Goal: Use online tool/utility: Utilize a website feature to perform a specific function

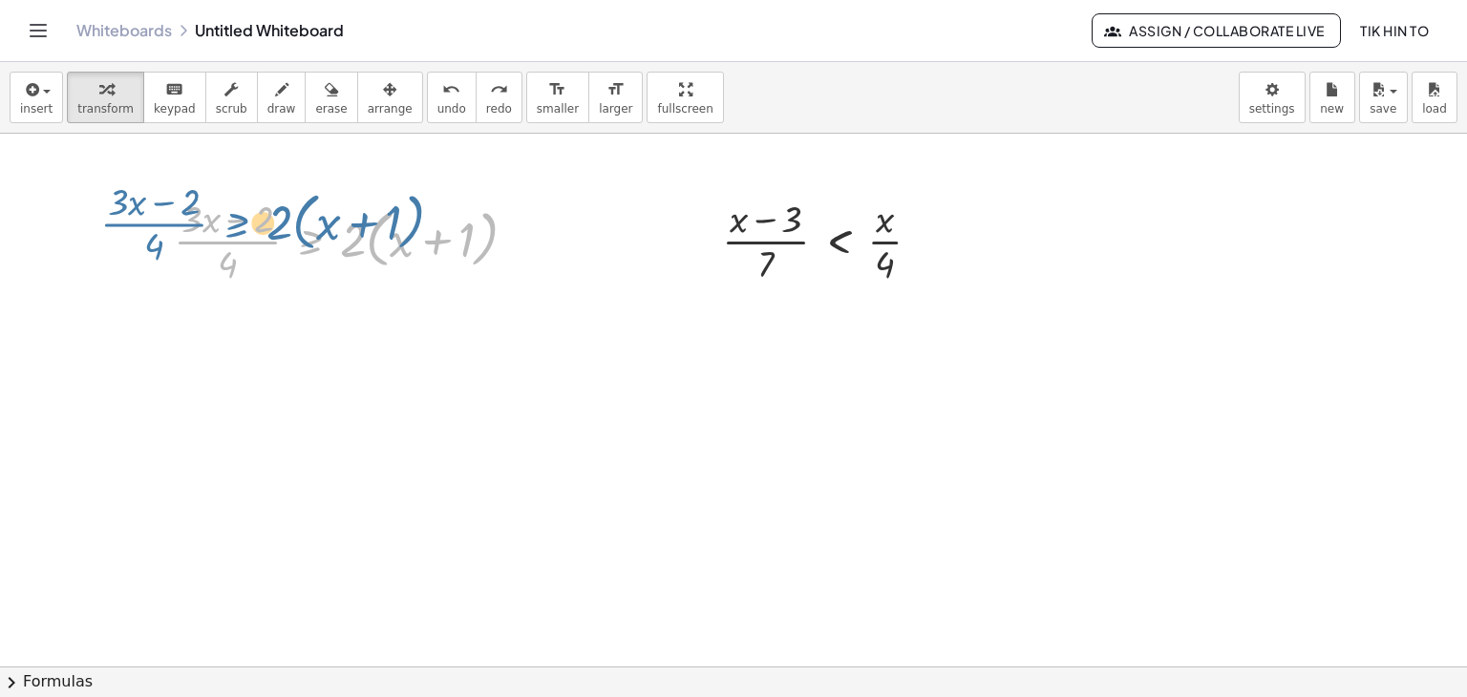
drag, startPoint x: 327, startPoint y: 244, endPoint x: 242, endPoint y: 226, distance: 86.9
click at [242, 226] on div at bounding box center [353, 239] width 378 height 95
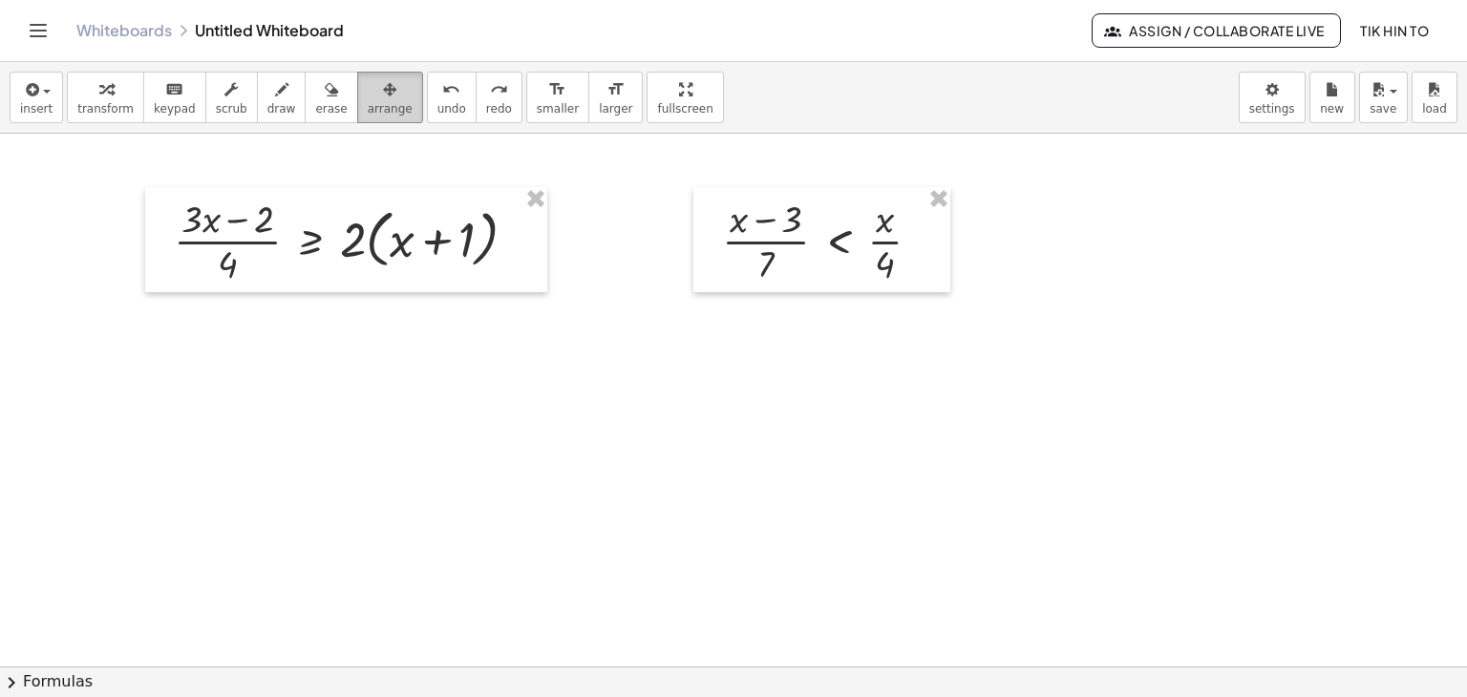
drag, startPoint x: 366, startPoint y: 107, endPoint x: 644, endPoint y: 181, distance: 287.7
click at [368, 106] on span "arrange" at bounding box center [390, 108] width 45 height 13
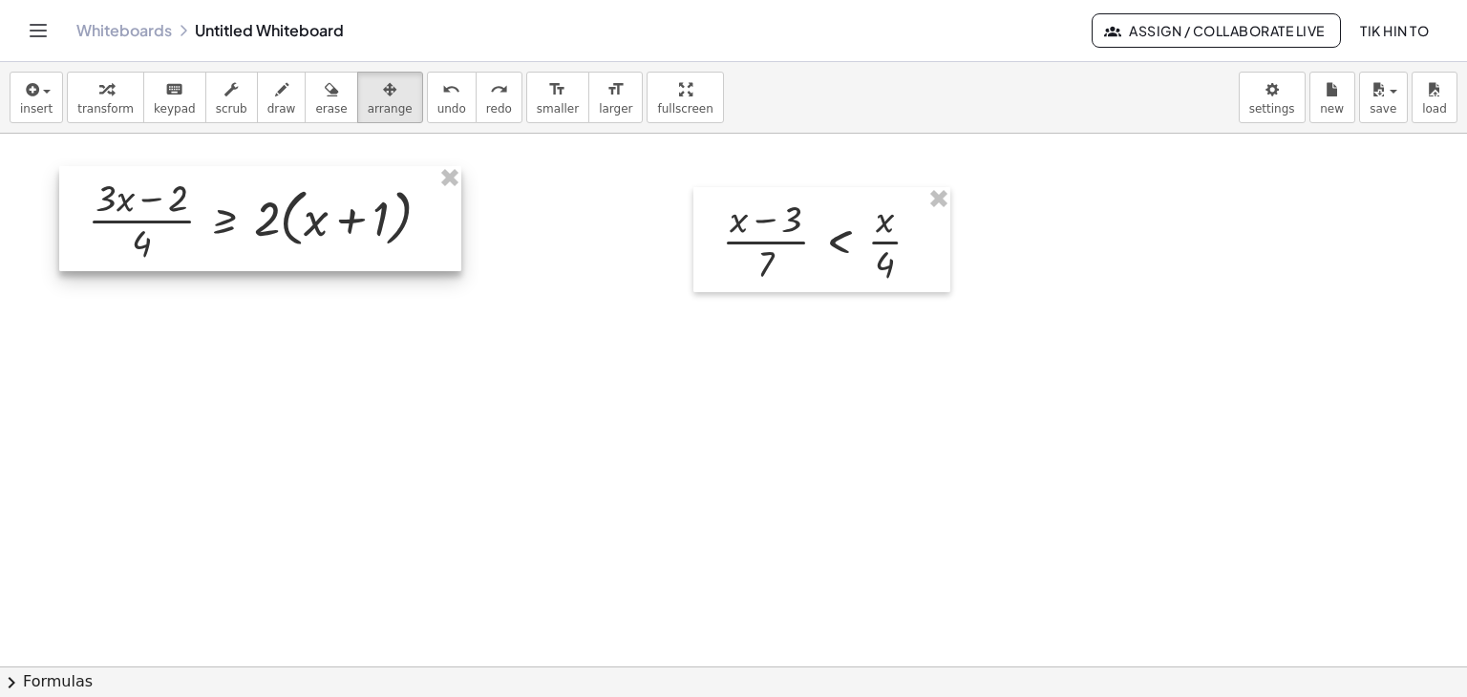
drag, startPoint x: 348, startPoint y: 245, endPoint x: 329, endPoint y: 243, distance: 18.4
click at [257, 221] on div at bounding box center [260, 218] width 402 height 105
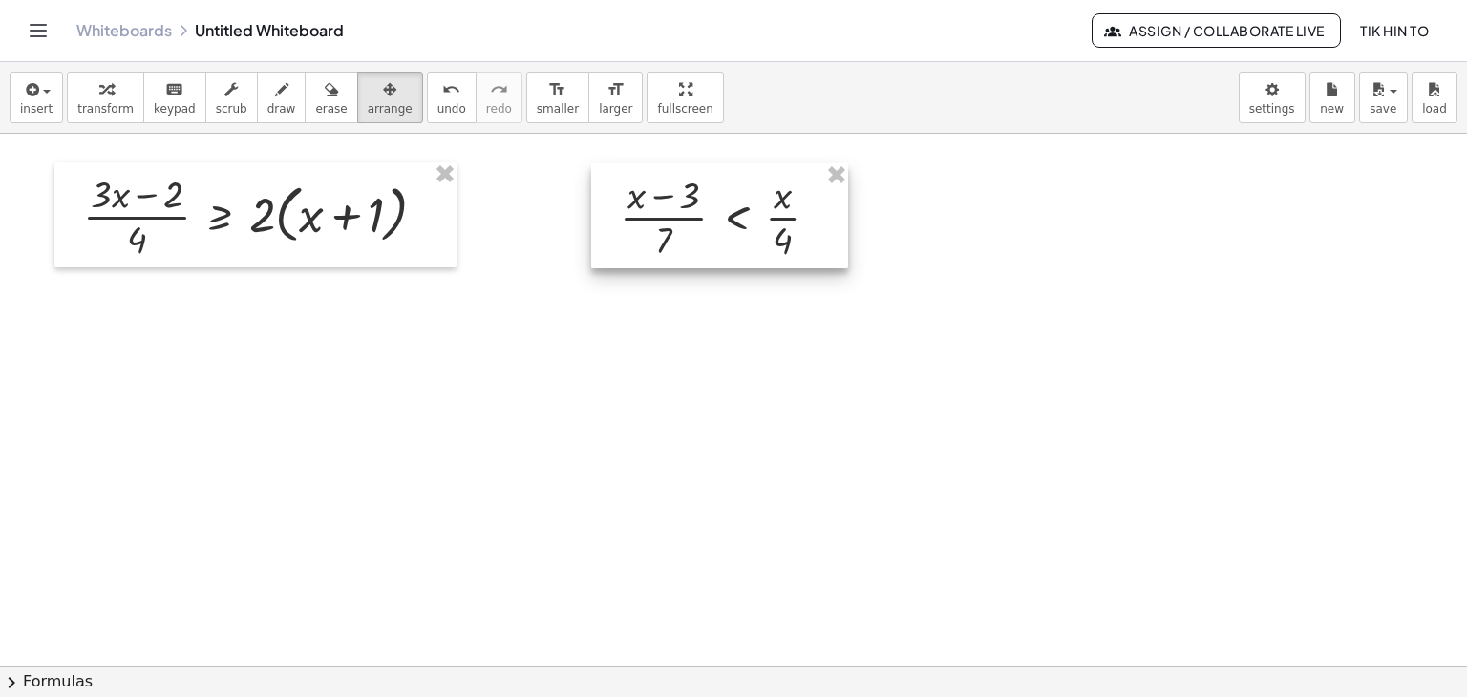
drag, startPoint x: 808, startPoint y: 256, endPoint x: 707, endPoint y: 233, distance: 103.8
click at [707, 233] on div at bounding box center [719, 215] width 257 height 105
drag, startPoint x: 1039, startPoint y: 343, endPoint x: 949, endPoint y: 389, distance: 100.8
click at [949, 389] on div at bounding box center [733, 667] width 1467 height 1067
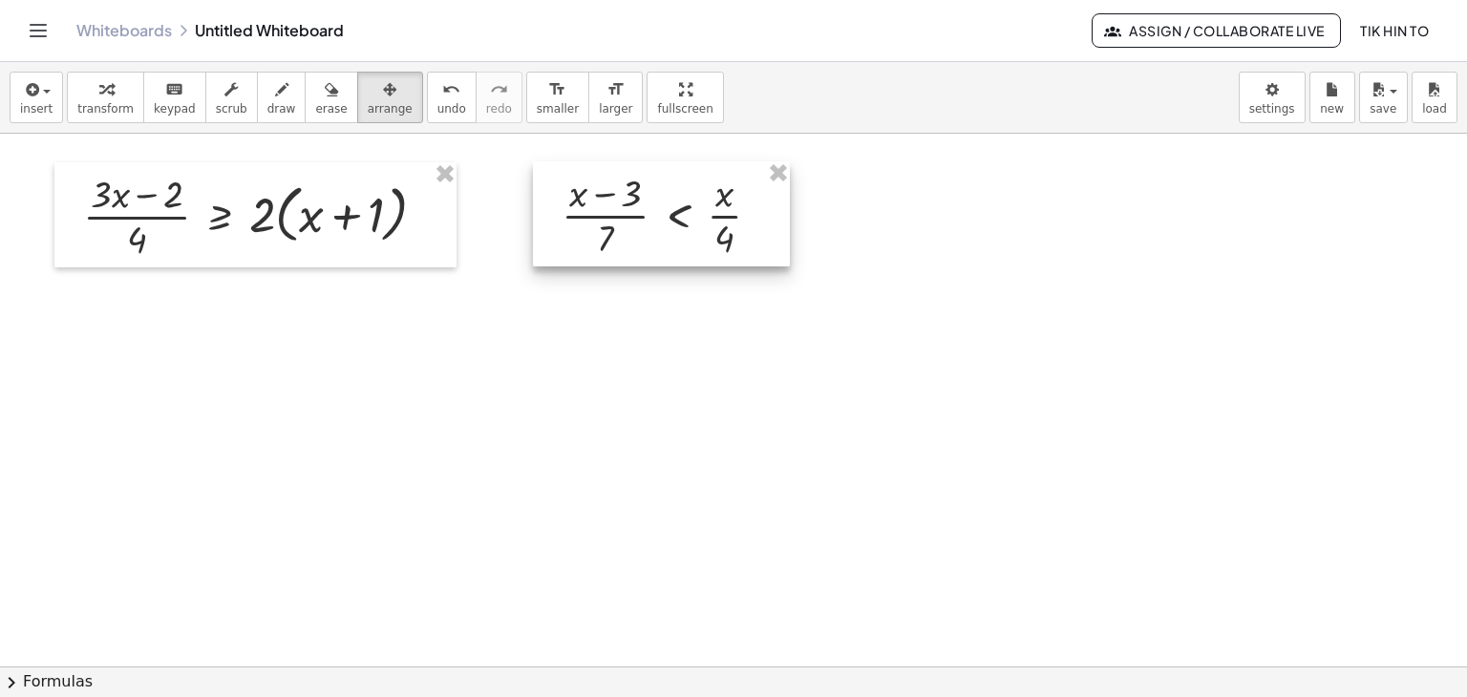
drag, startPoint x: 746, startPoint y: 236, endPoint x: 687, endPoint y: 234, distance: 58.3
click at [687, 234] on div at bounding box center [661, 213] width 257 height 105
click at [1076, 249] on div at bounding box center [733, 667] width 1467 height 1067
click at [1050, 230] on div at bounding box center [733, 667] width 1467 height 1067
click at [31, 97] on icon "button" at bounding box center [30, 89] width 17 height 23
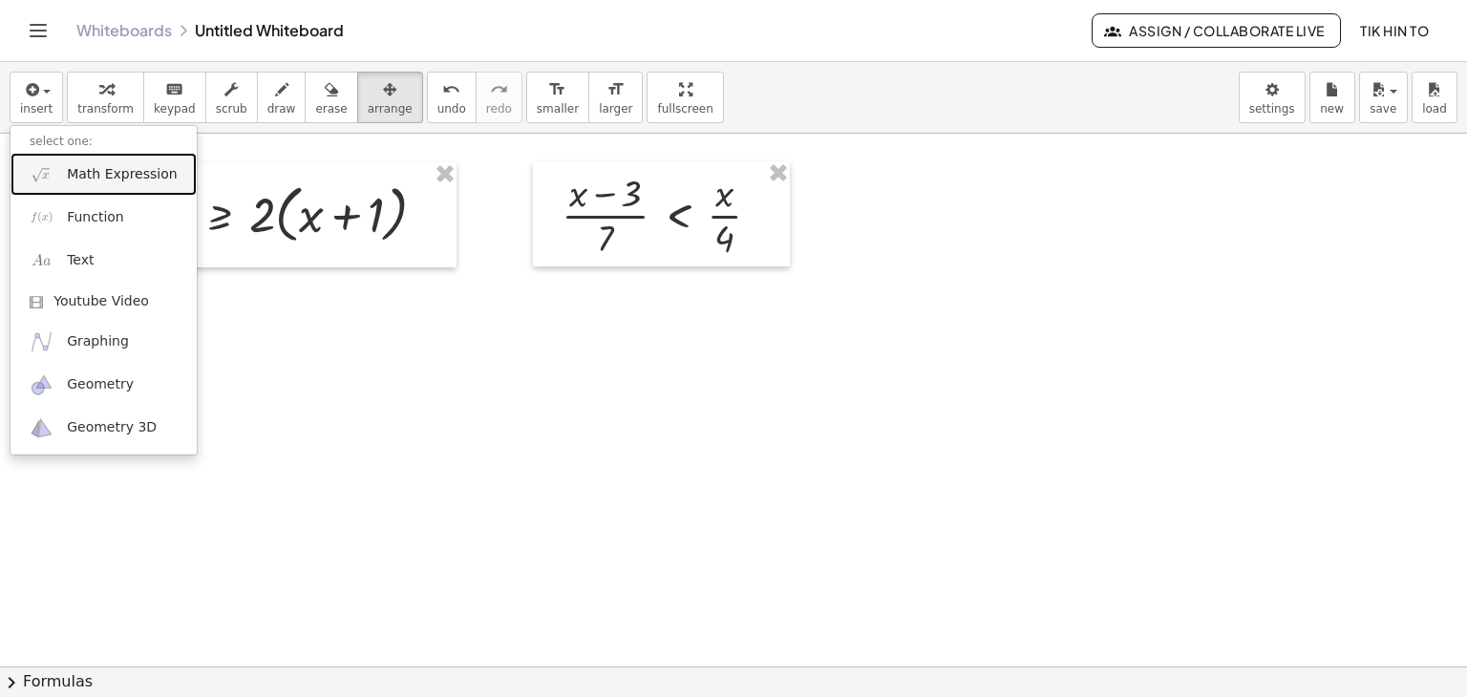
click at [112, 180] on span "Math Expression" at bounding box center [122, 174] width 110 height 19
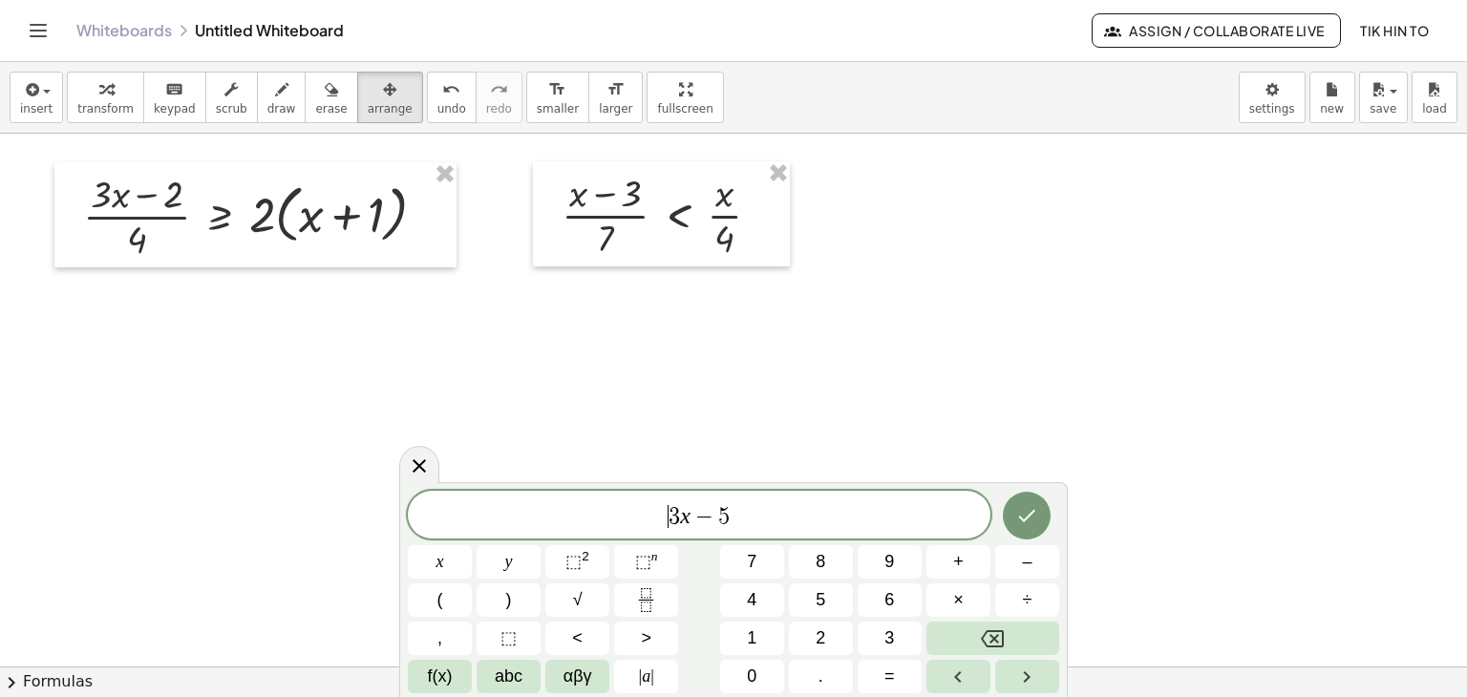
click at [669, 524] on span "3" at bounding box center [673, 516] width 11 height 23
drag, startPoint x: 756, startPoint y: 506, endPoint x: 644, endPoint y: 518, distance: 112.4
click at [642, 505] on span "3 x − 5" at bounding box center [699, 516] width 582 height 27
click at [652, 596] on icon "Fraction" at bounding box center [646, 600] width 24 height 24
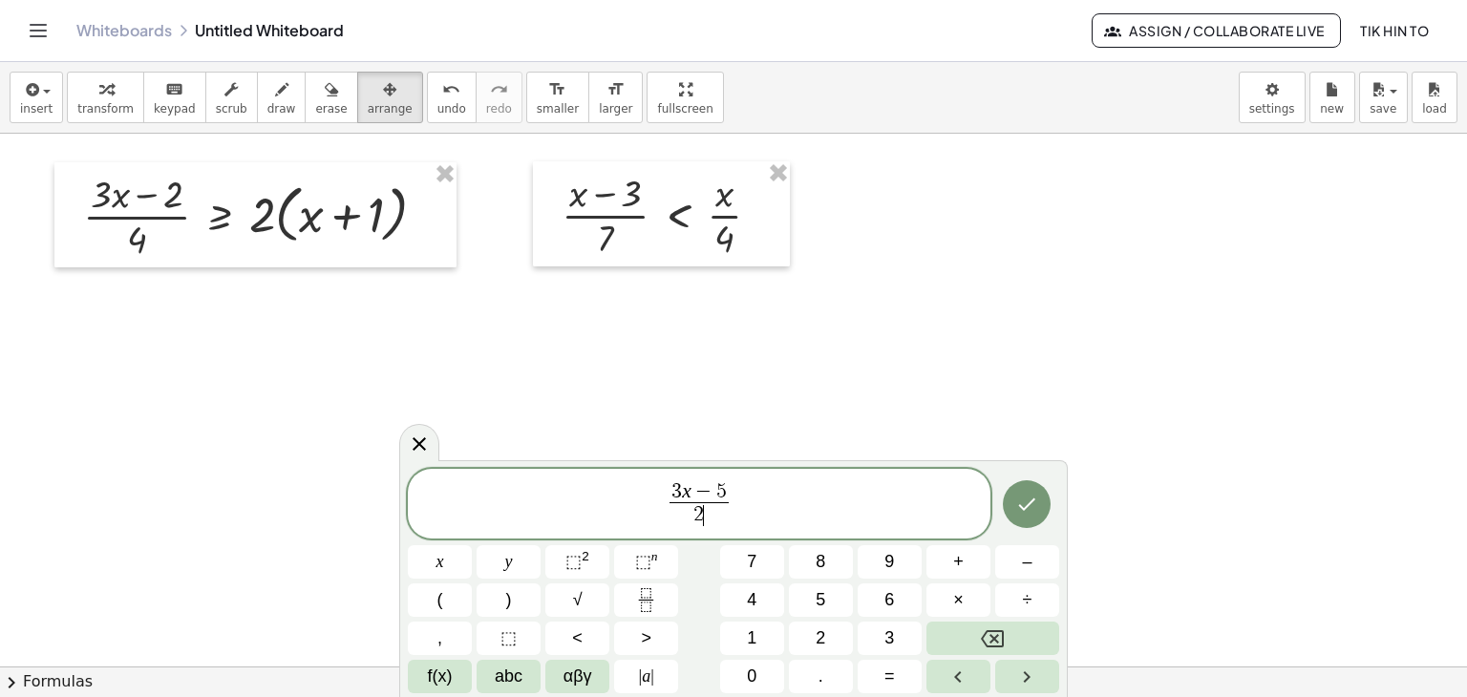
click at [780, 499] on span "3 x − 5 2 ​ ​" at bounding box center [699, 505] width 582 height 51
click at [466, 595] on button "(" at bounding box center [440, 599] width 64 height 33
click at [1024, 517] on button "Done" at bounding box center [1027, 504] width 48 height 48
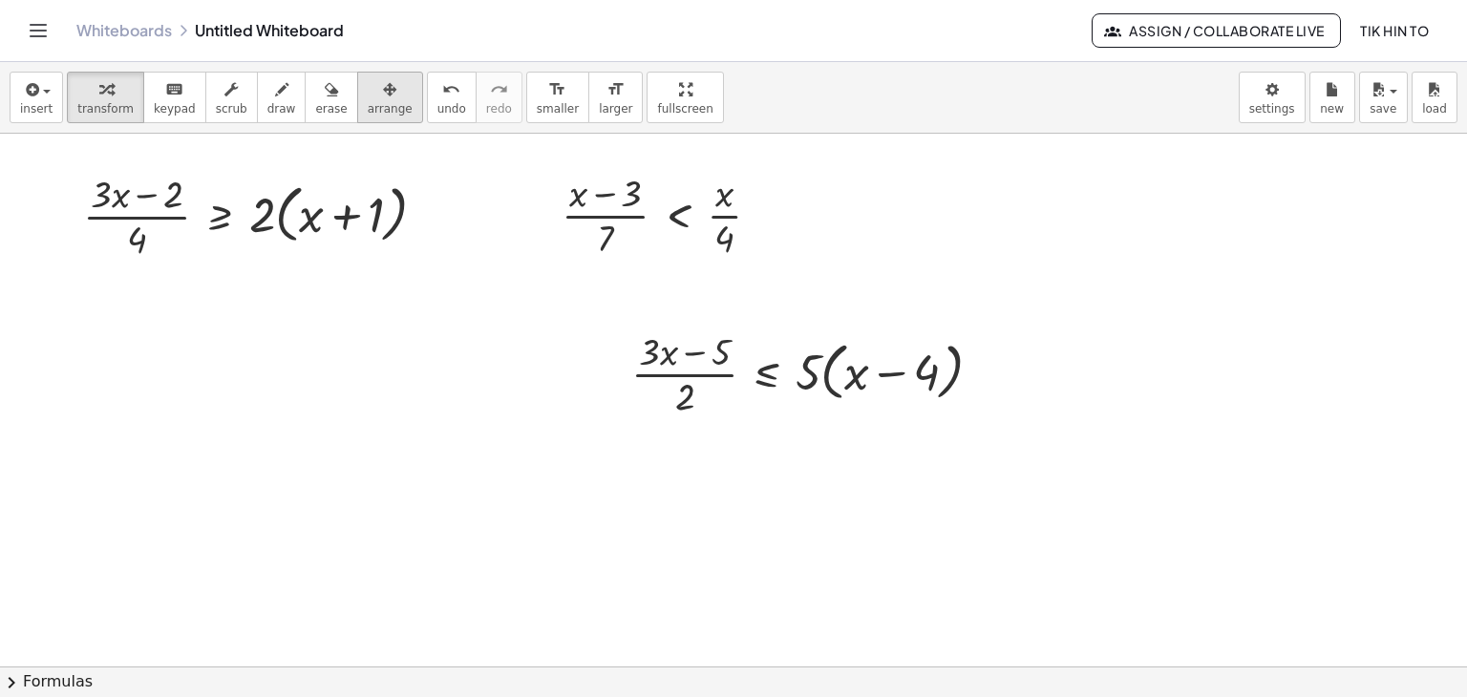
click at [388, 102] on span "arrange" at bounding box center [390, 108] width 45 height 13
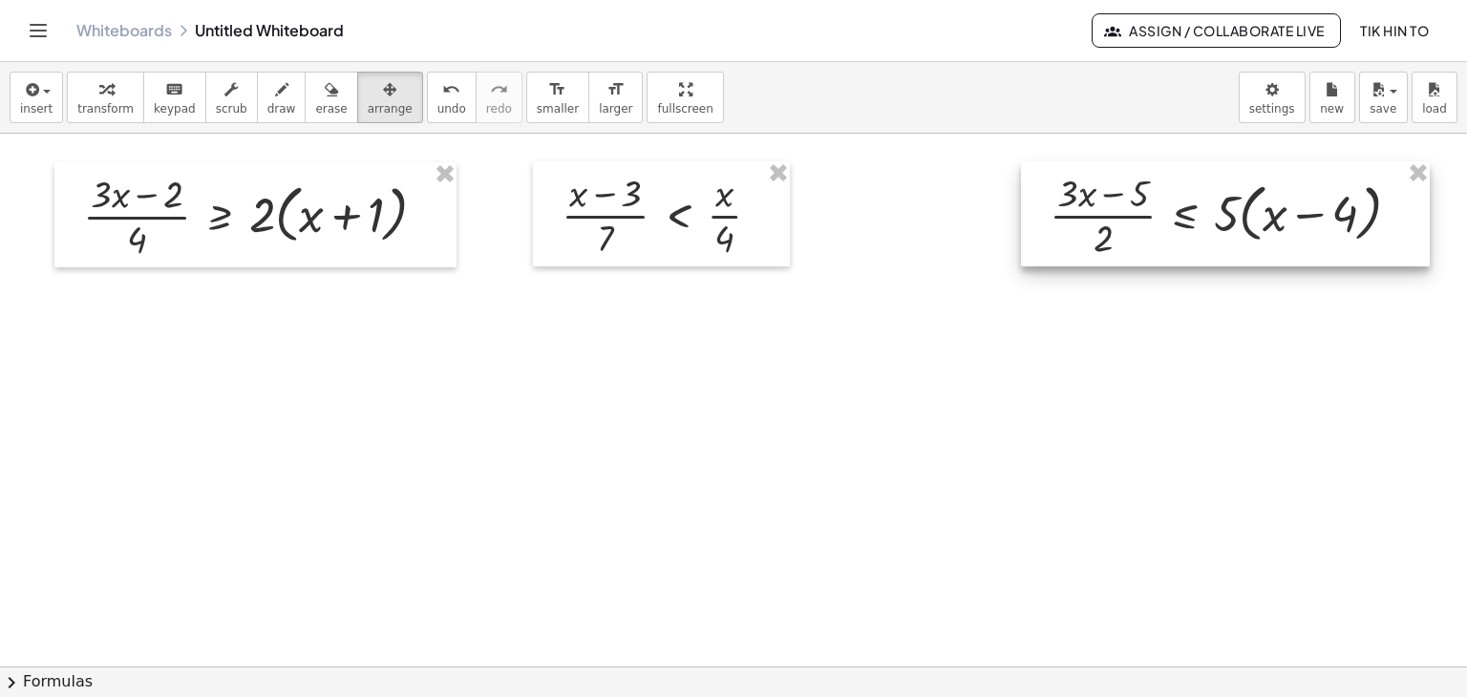
drag, startPoint x: 918, startPoint y: 395, endPoint x: 924, endPoint y: 227, distance: 168.2
click at [1246, 230] on div at bounding box center [1225, 213] width 409 height 105
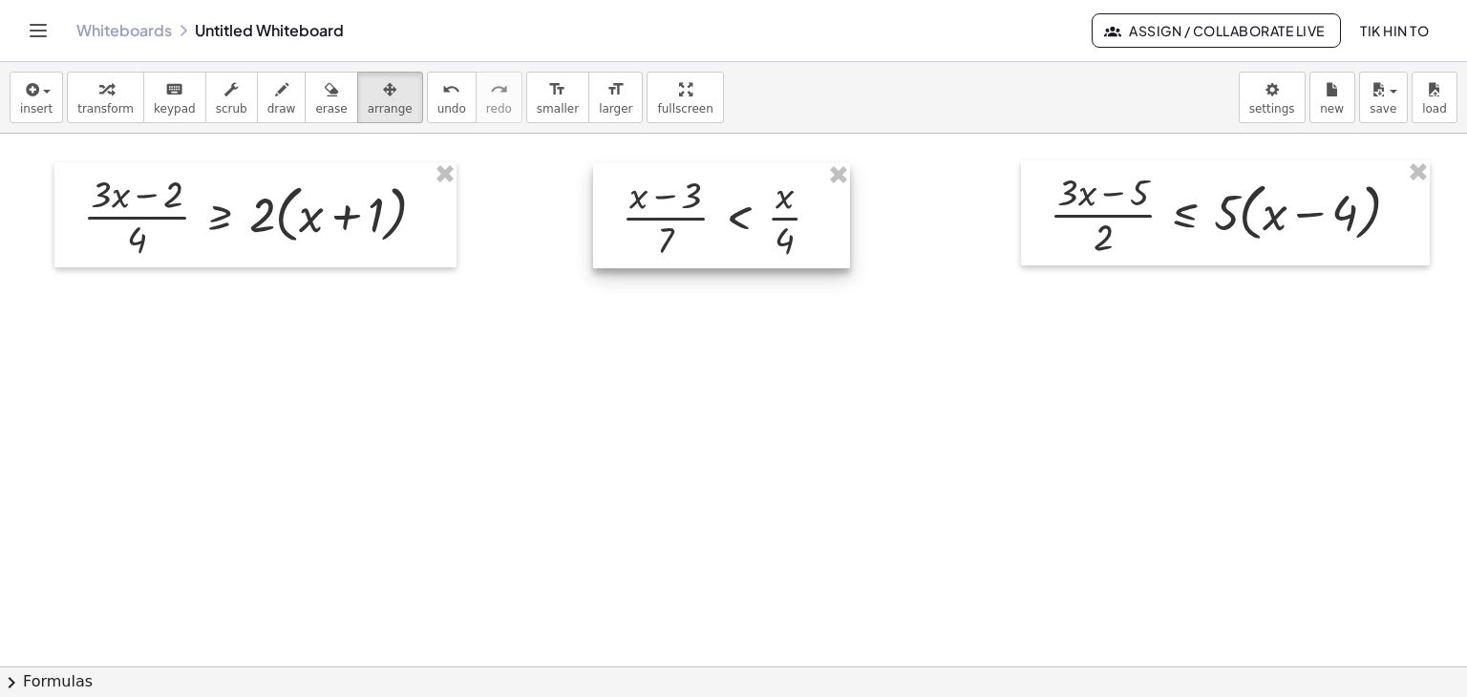
drag, startPoint x: 744, startPoint y: 221, endPoint x: 791, endPoint y: 222, distance: 46.8
click at [791, 222] on div at bounding box center [721, 215] width 257 height 105
click at [105, 96] on icon "button" at bounding box center [105, 89] width 13 height 23
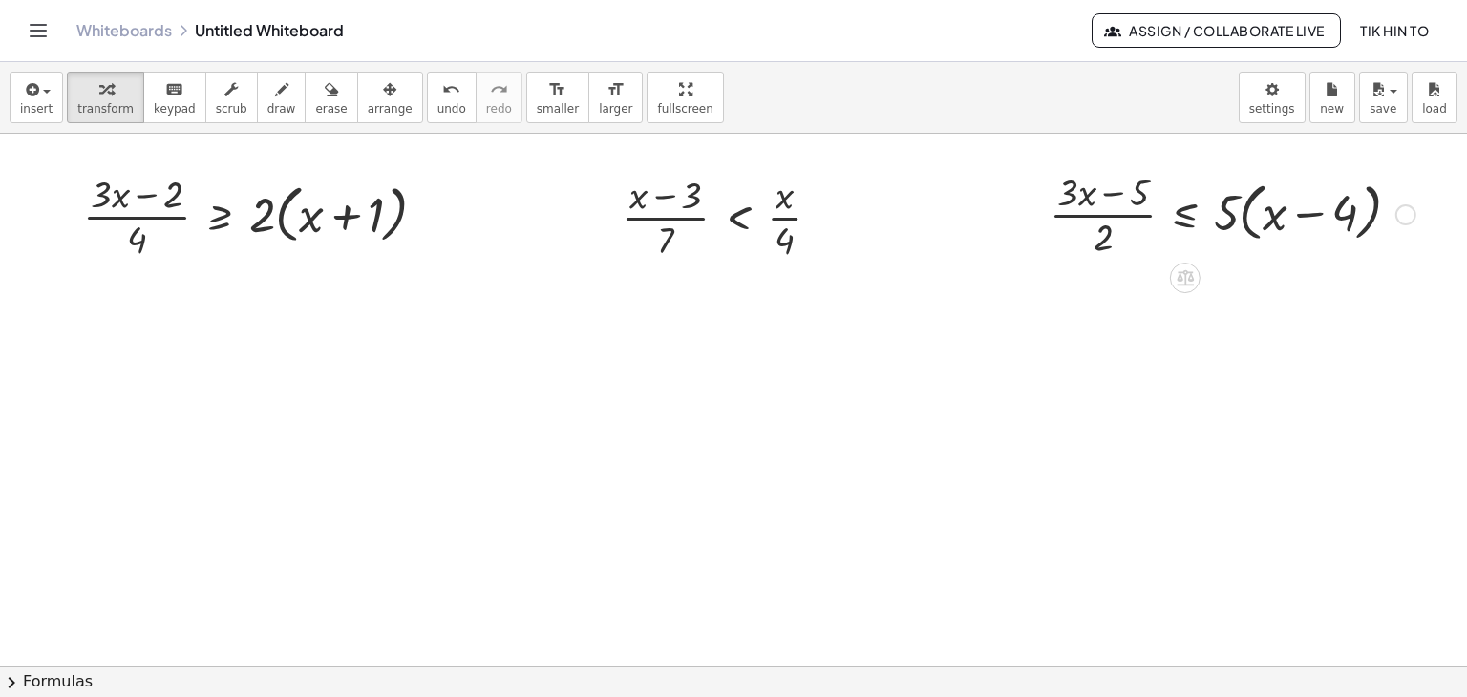
click at [1242, 211] on div at bounding box center [1232, 212] width 385 height 95
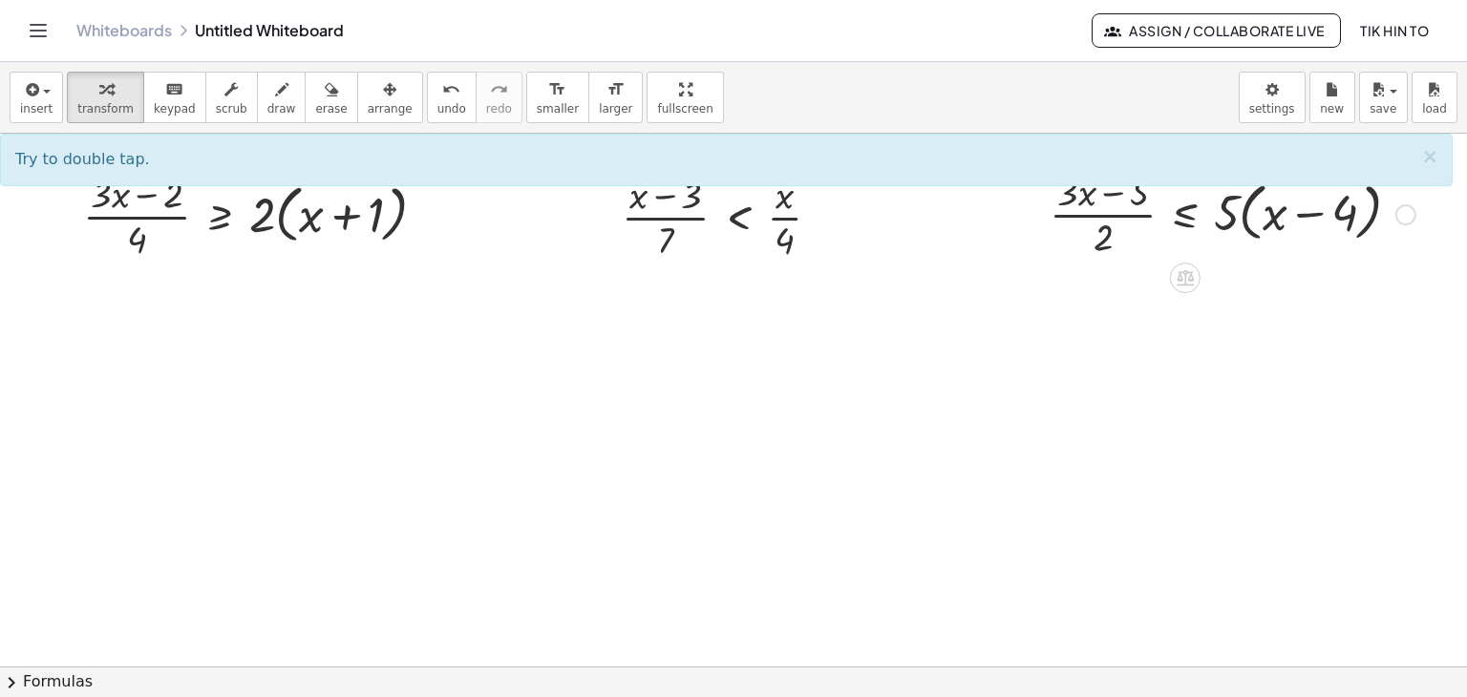
click at [1238, 221] on div at bounding box center [1232, 212] width 385 height 95
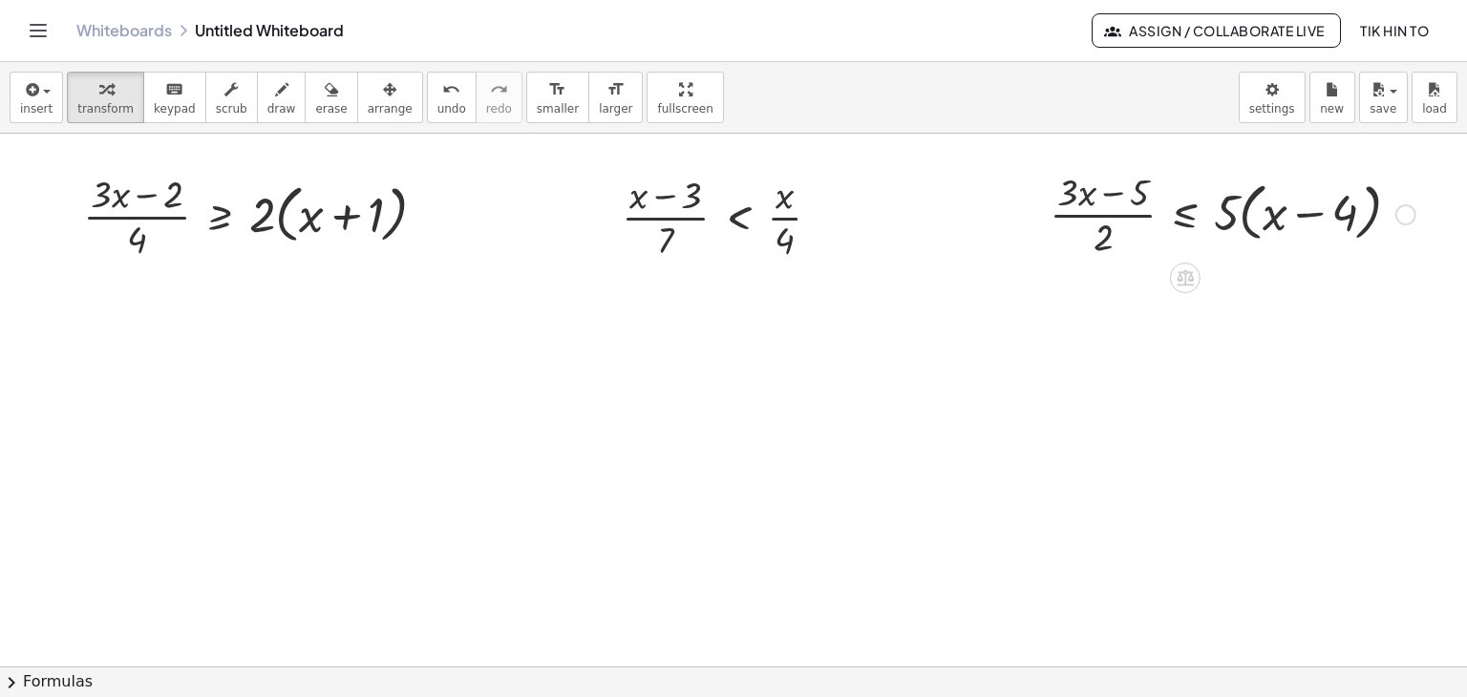
click at [1238, 221] on div at bounding box center [1232, 212] width 385 height 95
click at [1243, 221] on div at bounding box center [1232, 212] width 385 height 95
click at [1223, 220] on div at bounding box center [1232, 212] width 385 height 95
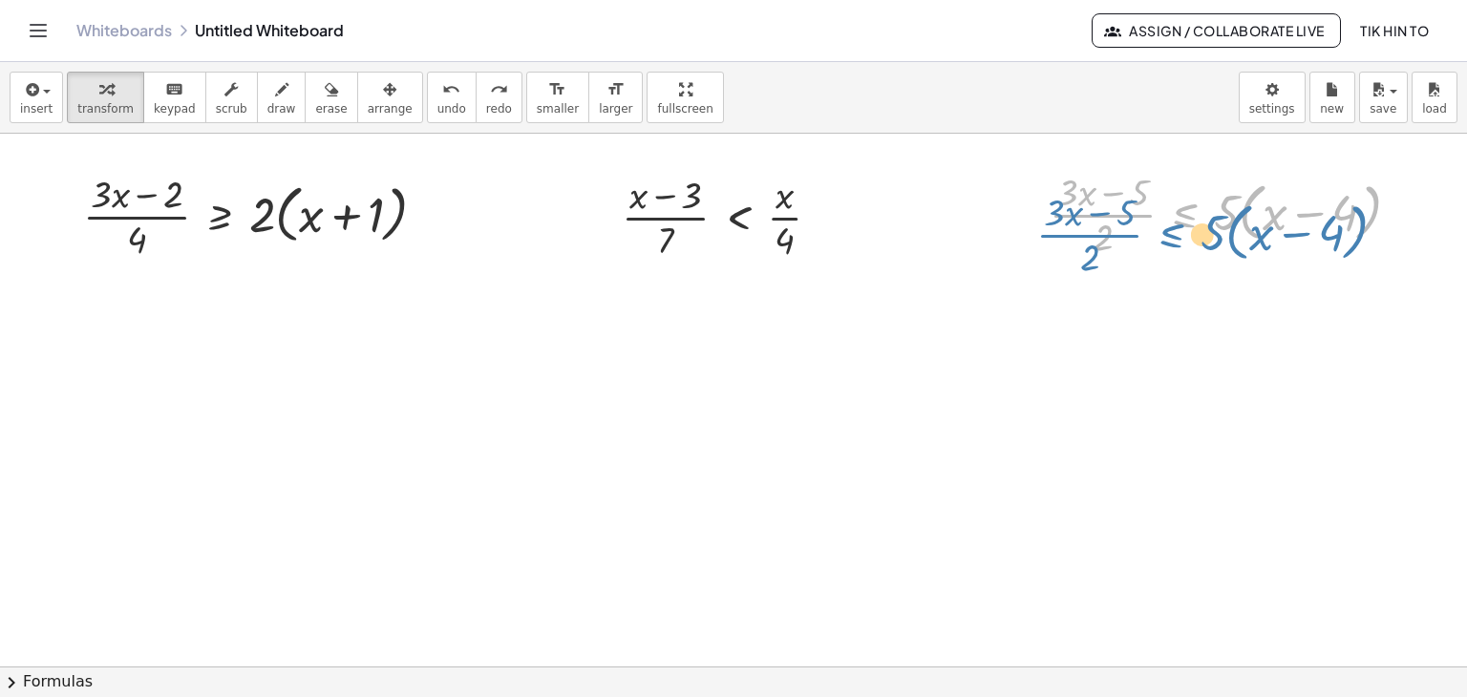
drag, startPoint x: 1189, startPoint y: 222, endPoint x: 1175, endPoint y: 243, distance: 24.1
click at [1175, 243] on div at bounding box center [1232, 212] width 385 height 95
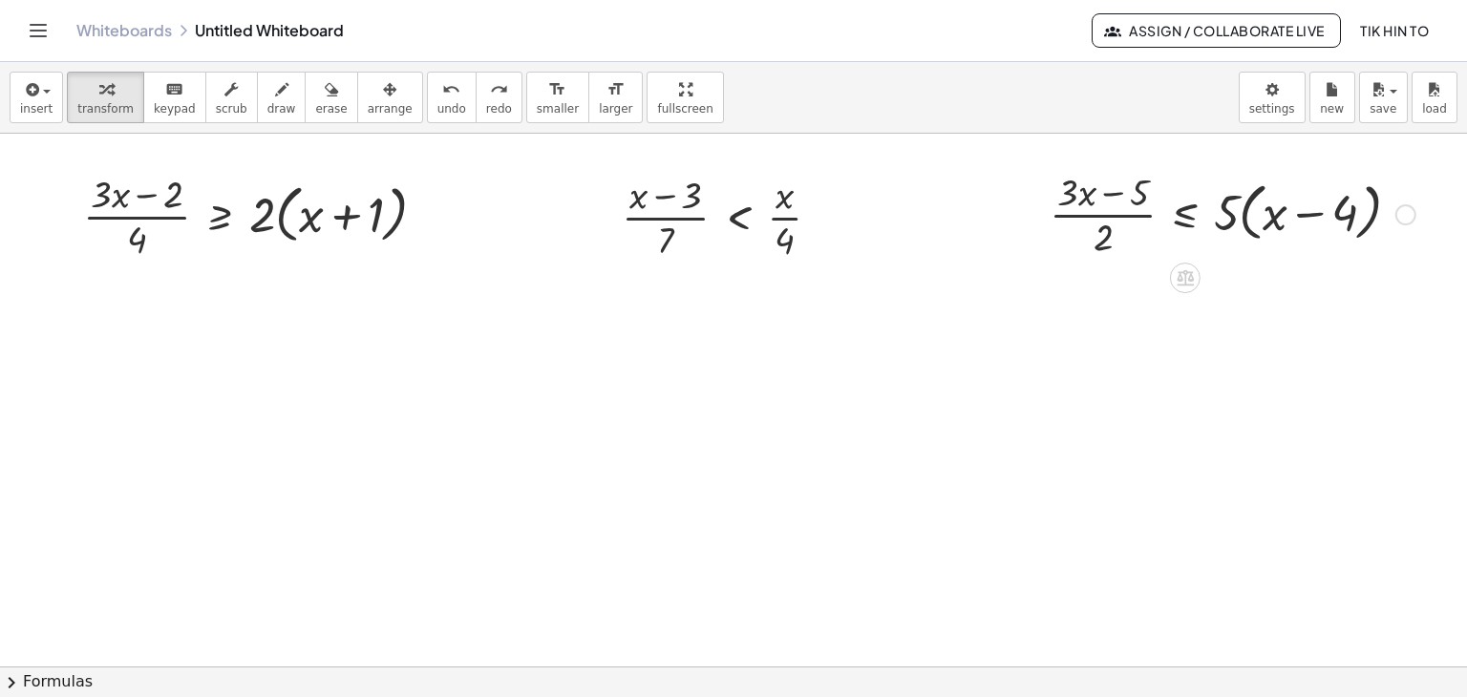
click at [1077, 214] on div at bounding box center [1232, 212] width 385 height 95
click at [1175, 221] on div at bounding box center [1232, 212] width 385 height 95
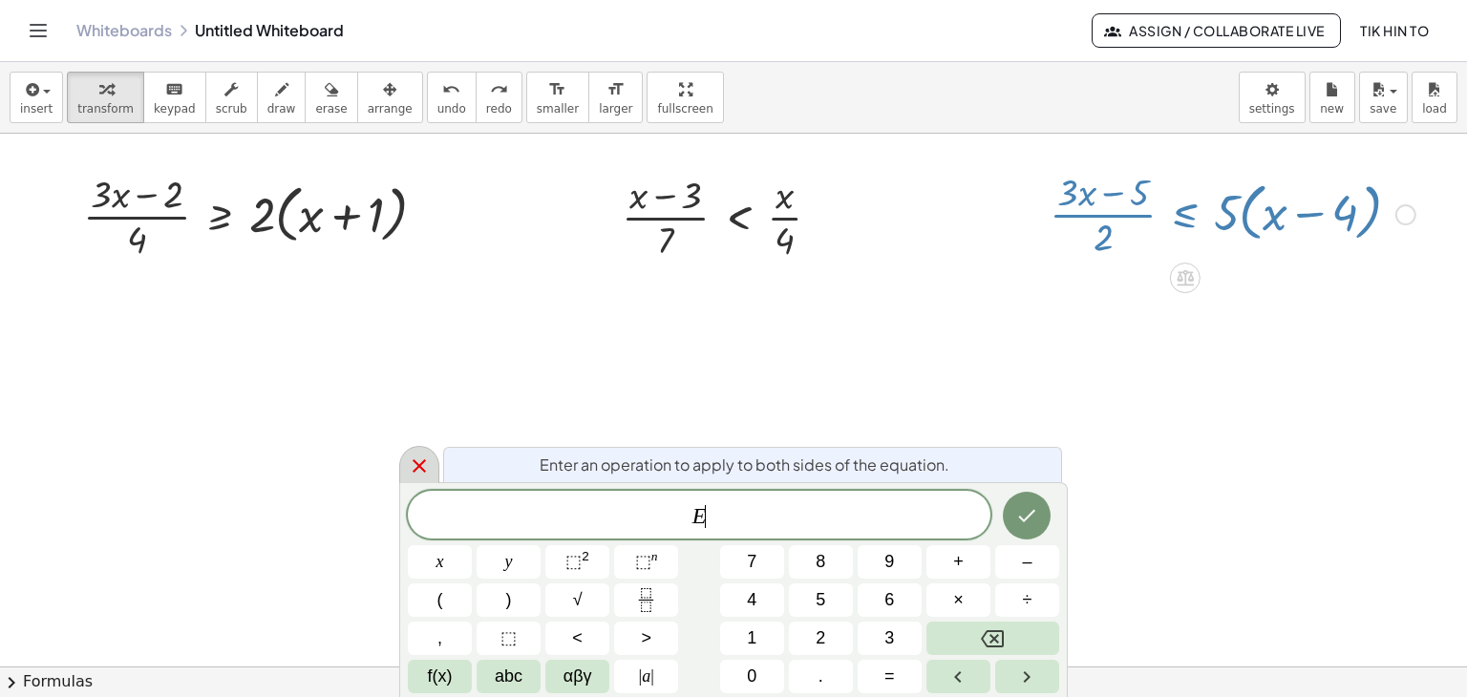
click at [416, 473] on icon at bounding box center [419, 465] width 23 height 23
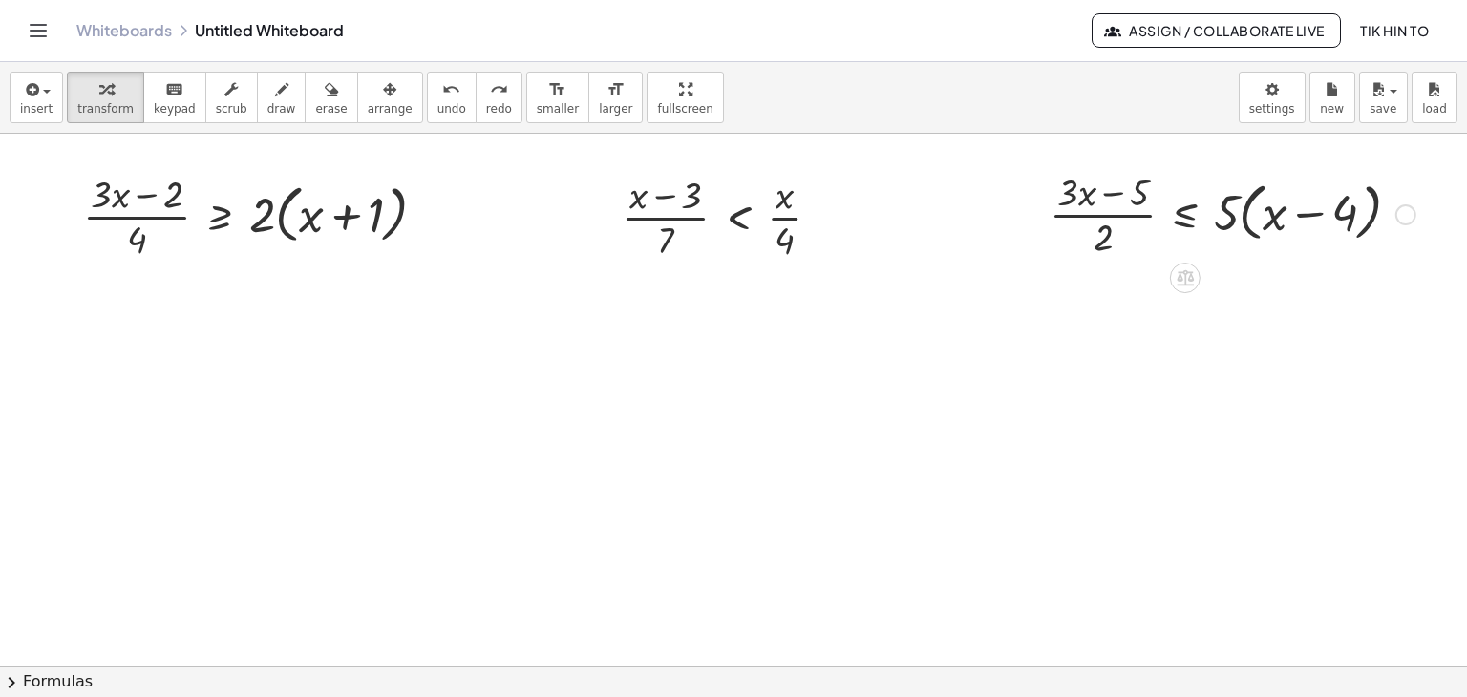
click at [1409, 213] on div at bounding box center [1405, 214] width 21 height 21
drag, startPoint x: 1409, startPoint y: 213, endPoint x: 1279, endPoint y: 218, distance: 129.9
click at [1185, 215] on div "· ( + · 3 · x − 5 ) · 2 ≤ · 5 · ( + x − 4 ) Fix a mistake Transform line Copy l…" at bounding box center [1185, 215] width 0 height 0
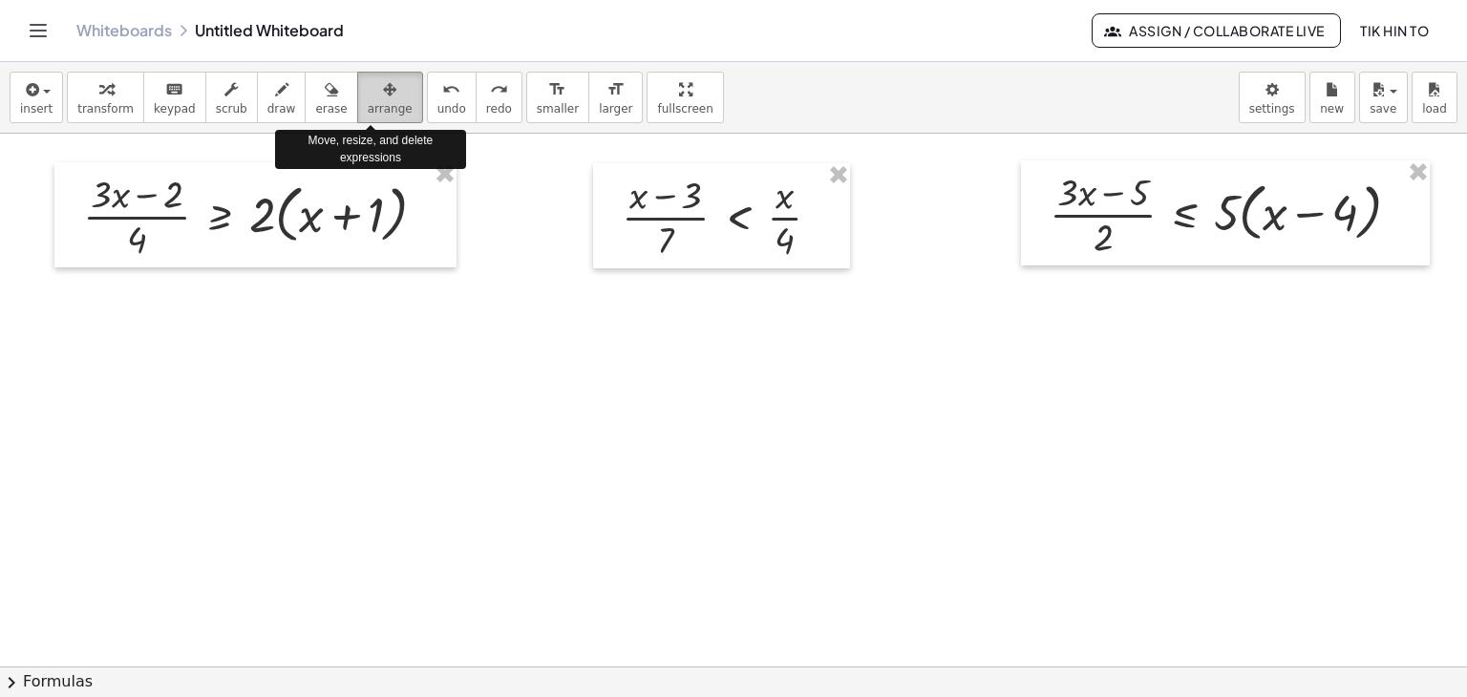
click at [372, 109] on span "arrange" at bounding box center [390, 108] width 45 height 13
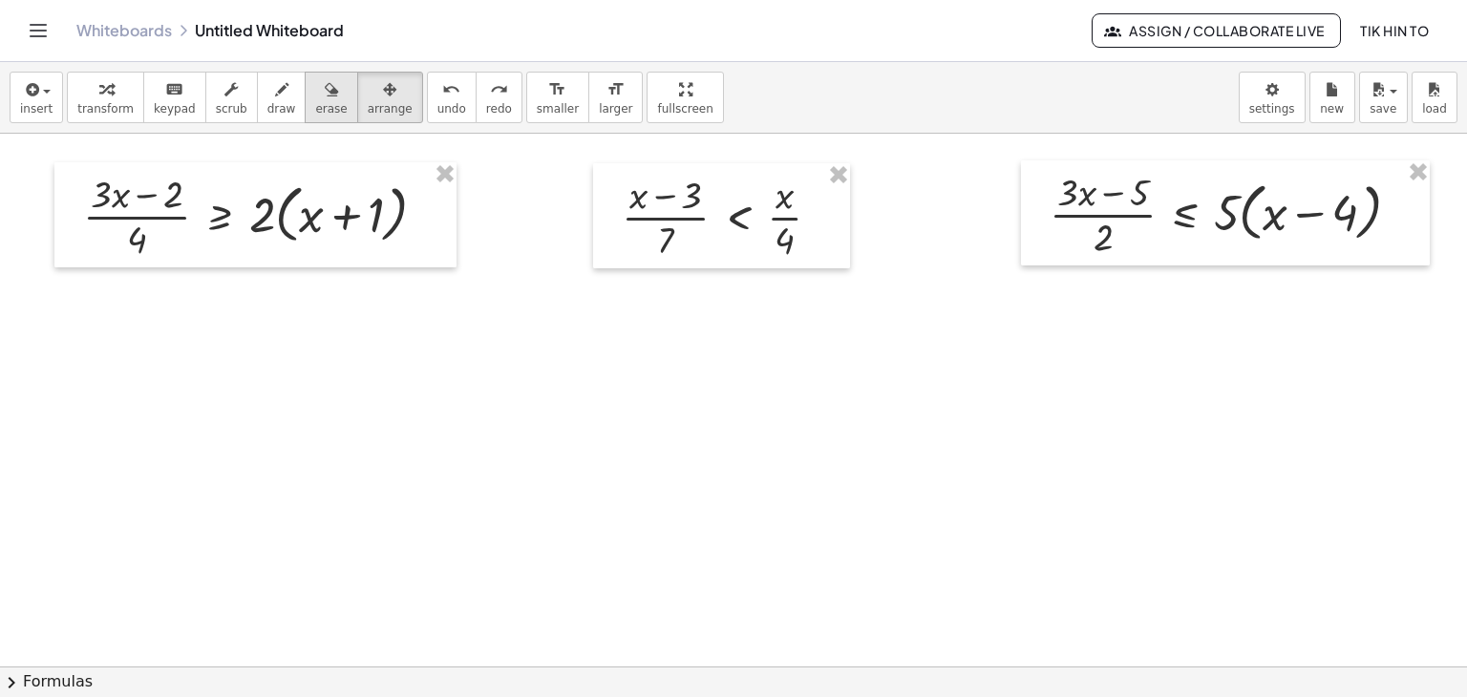
click at [325, 105] on span "erase" at bounding box center [331, 108] width 32 height 13
click at [1201, 220] on div at bounding box center [733, 667] width 1467 height 1067
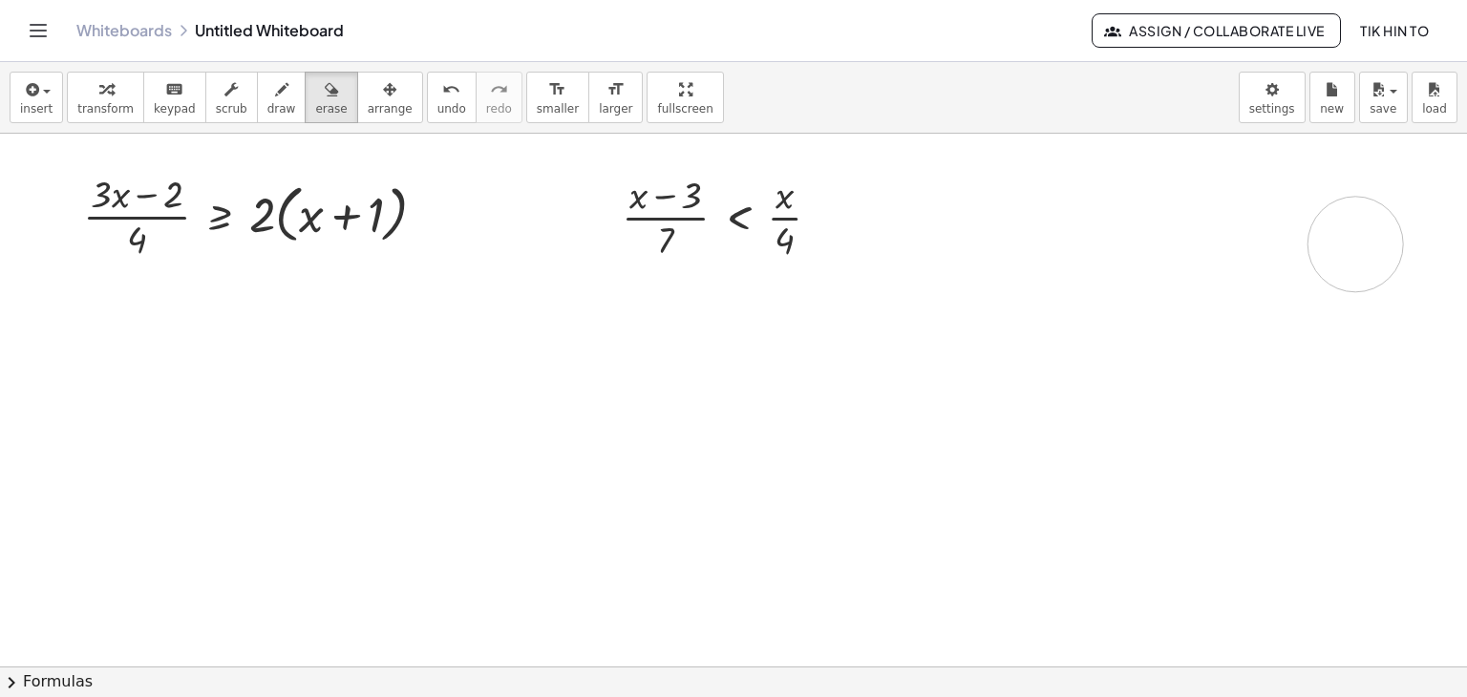
drag, startPoint x: 1184, startPoint y: 217, endPoint x: 1299, endPoint y: 242, distance: 117.2
click at [1301, 243] on div at bounding box center [733, 667] width 1467 height 1067
drag, startPoint x: 1093, startPoint y: 225, endPoint x: 1385, endPoint y: 203, distance: 293.0
click at [1385, 203] on div at bounding box center [733, 667] width 1467 height 1067
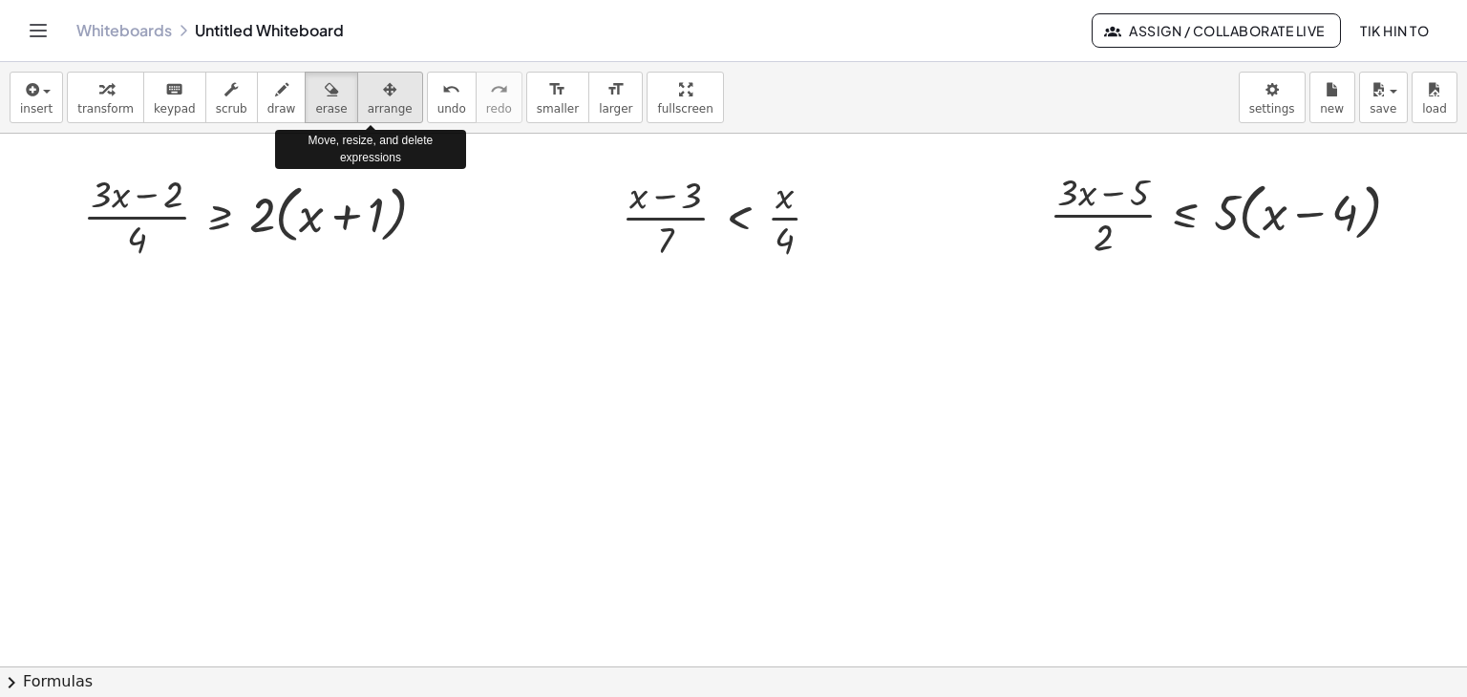
click at [383, 96] on icon "button" at bounding box center [389, 89] width 13 height 23
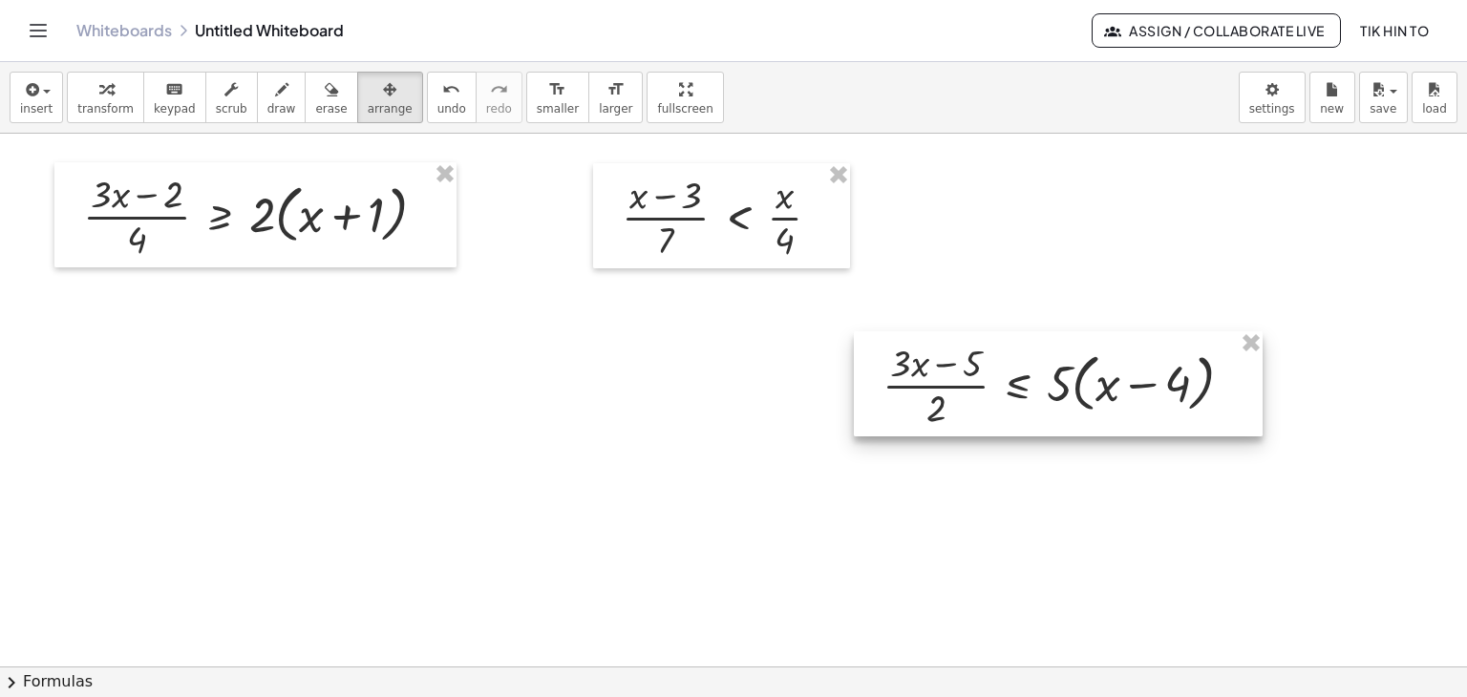
drag, startPoint x: 1190, startPoint y: 211, endPoint x: 1058, endPoint y: 419, distance: 246.3
click at [1010, 421] on div at bounding box center [1058, 383] width 409 height 105
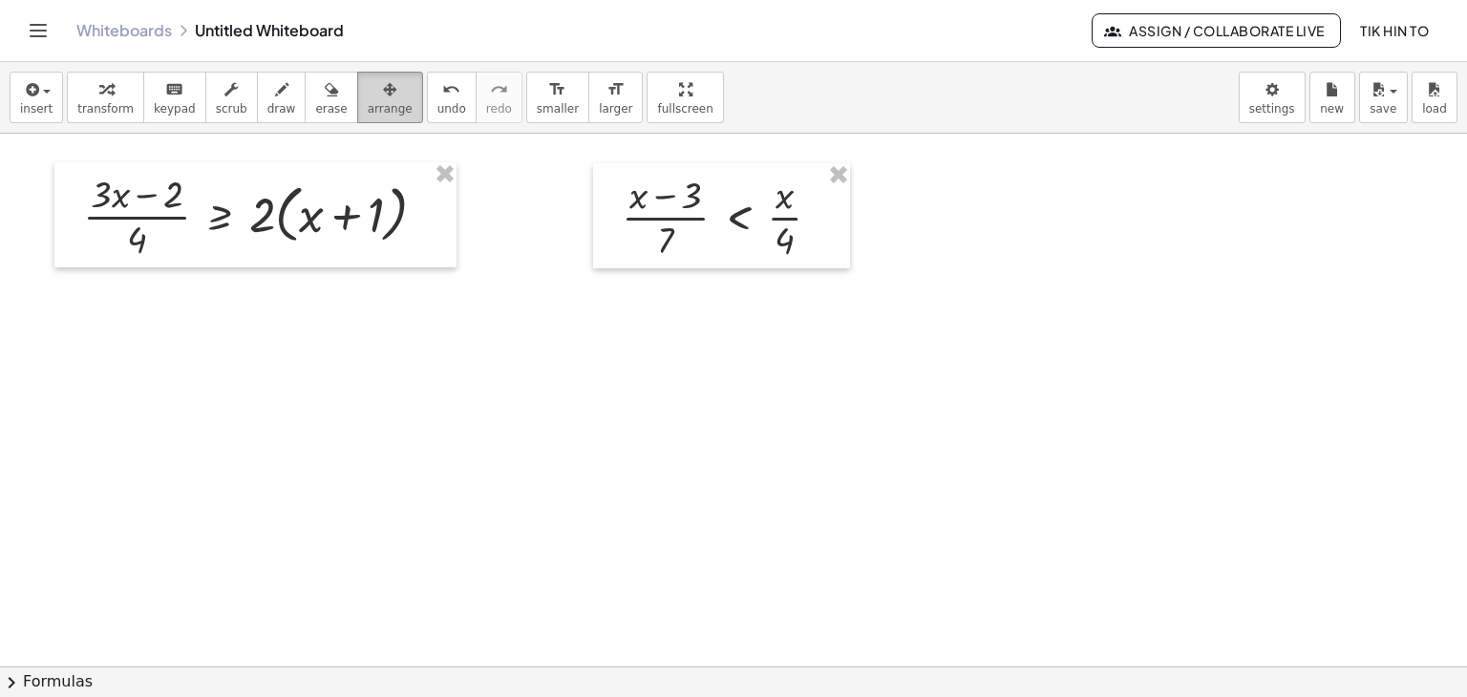
click at [378, 89] on div "button" at bounding box center [390, 88] width 45 height 23
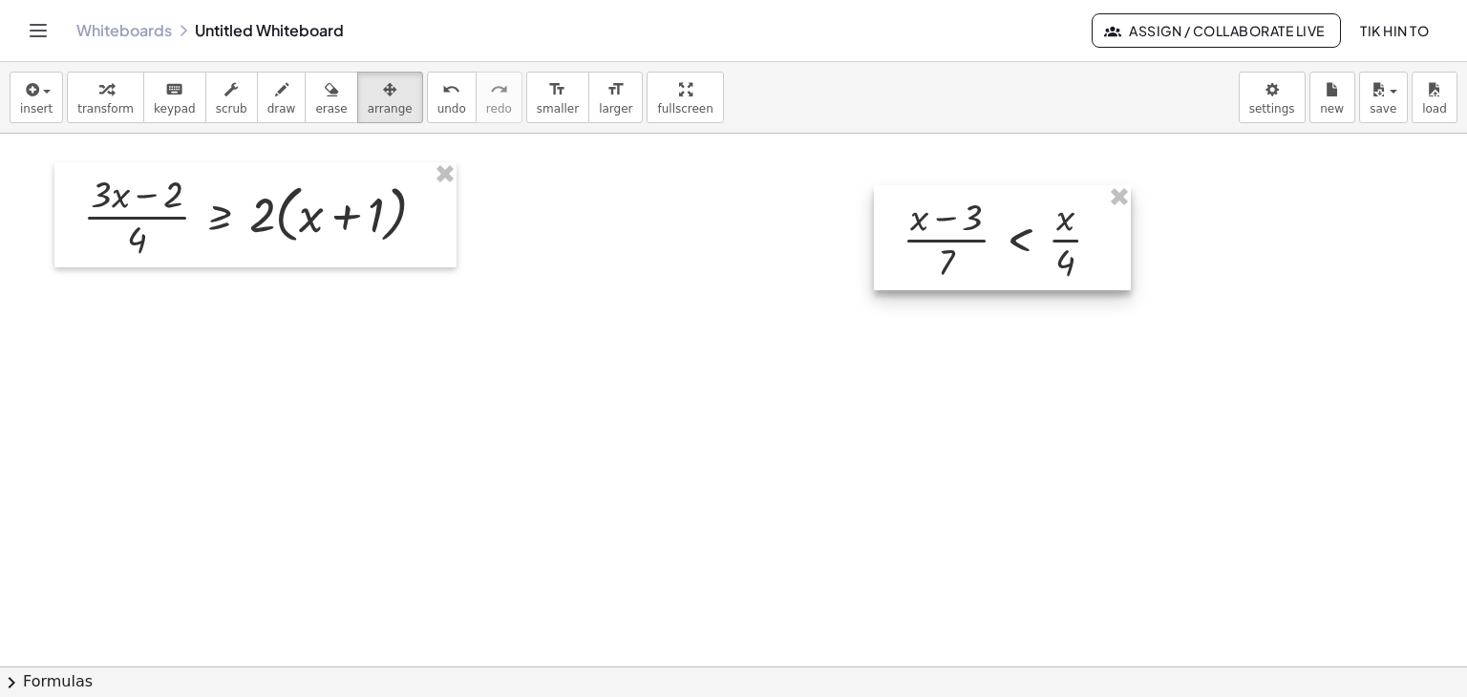
drag, startPoint x: 763, startPoint y: 234, endPoint x: 1044, endPoint y: 256, distance: 281.6
click at [1044, 256] on div at bounding box center [1002, 237] width 257 height 105
click at [108, 104] on span "transform" at bounding box center [105, 108] width 56 height 13
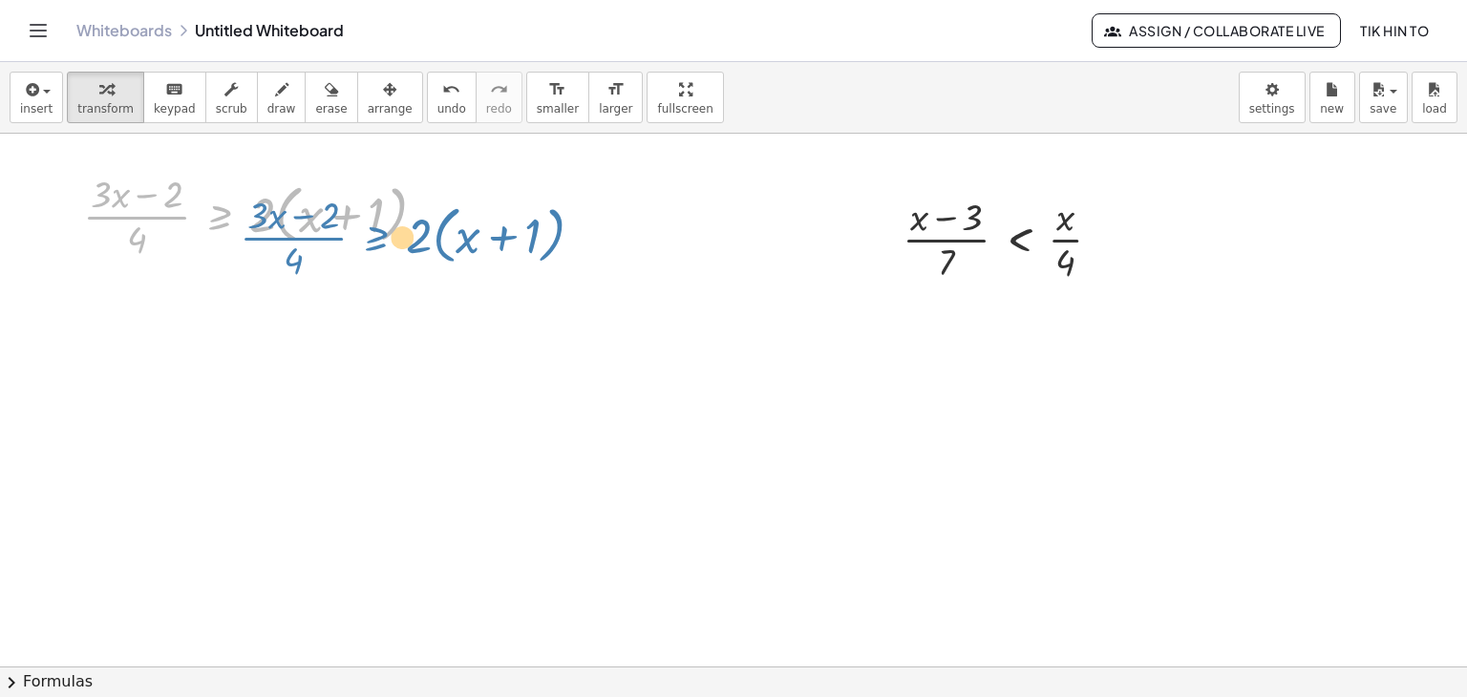
drag, startPoint x: 230, startPoint y: 209, endPoint x: 386, endPoint y: 226, distance: 156.6
click at [386, 226] on div at bounding box center [263, 214] width 378 height 95
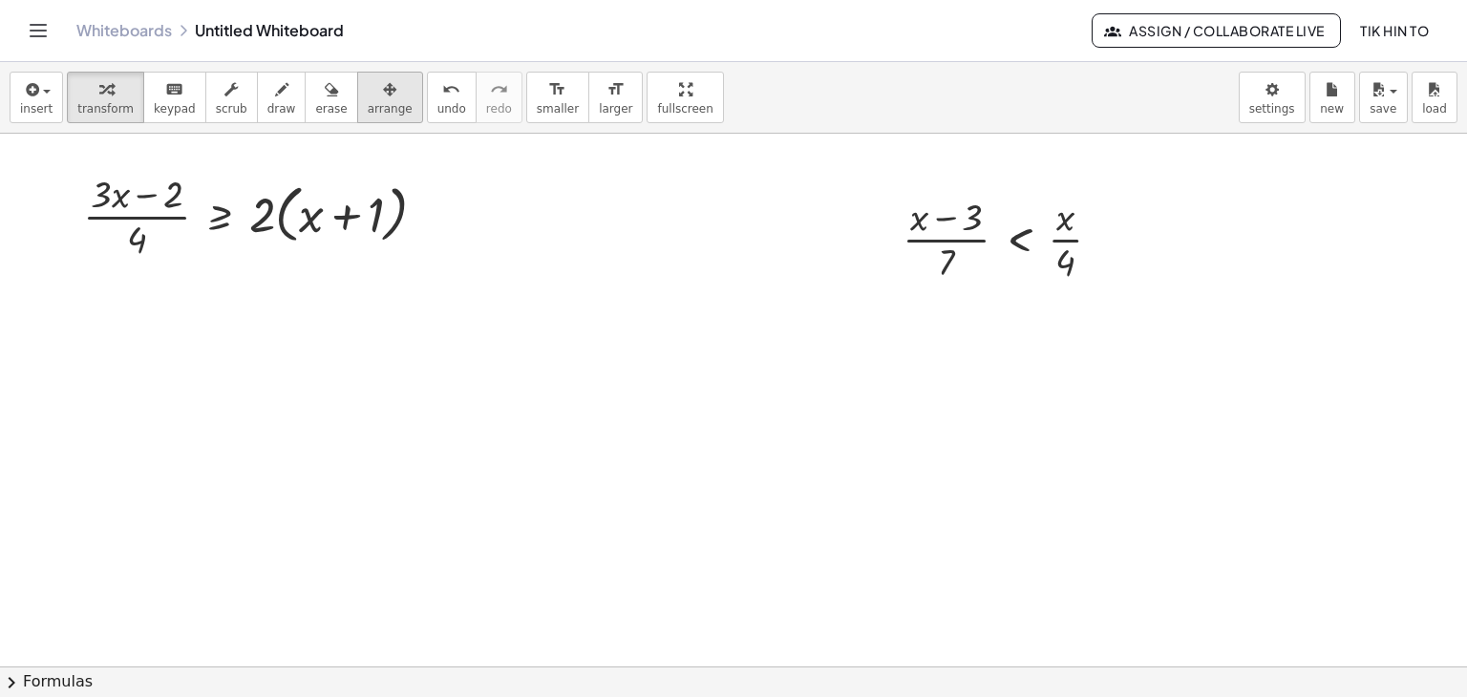
drag, startPoint x: 377, startPoint y: 104, endPoint x: 379, endPoint y: 118, distance: 14.4
click at [378, 104] on span "arrange" at bounding box center [390, 108] width 45 height 13
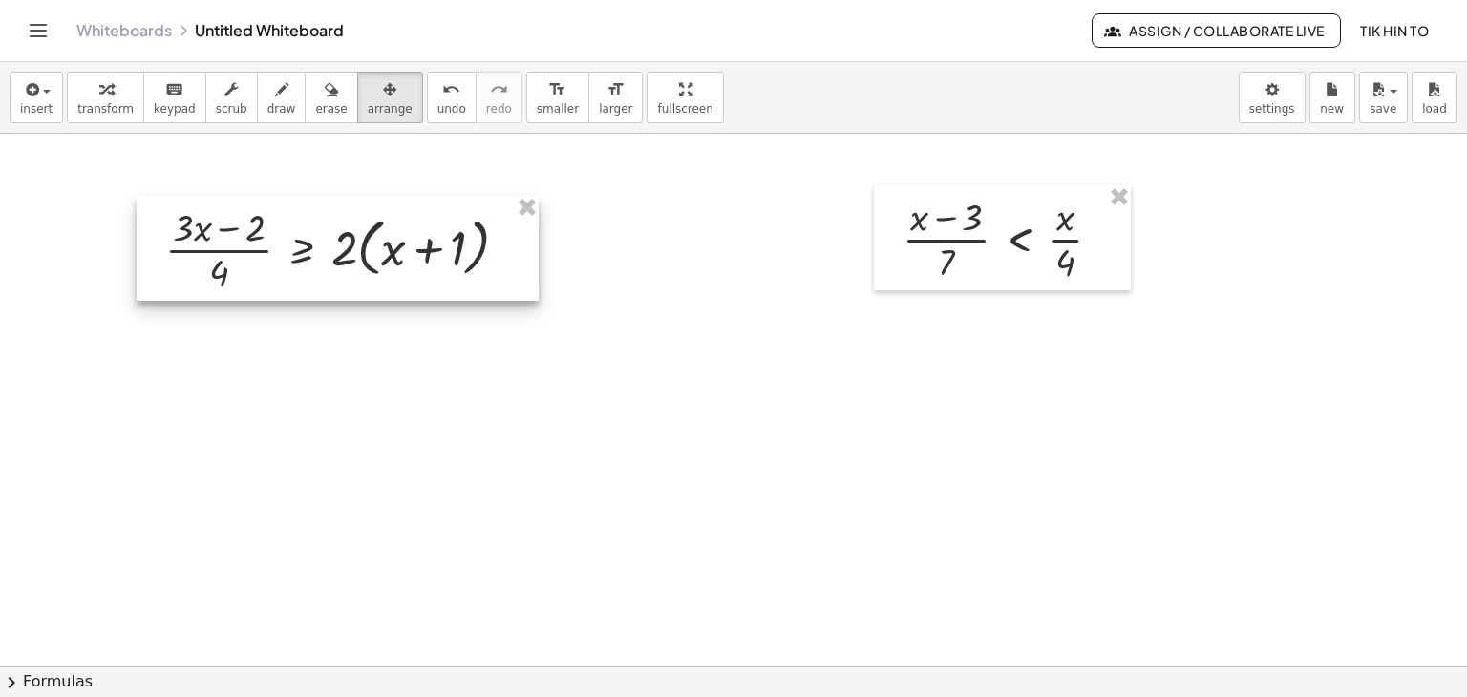
drag, startPoint x: 318, startPoint y: 226, endPoint x: 400, endPoint y: 260, distance: 88.7
click at [400, 260] on div at bounding box center [338, 248] width 402 height 105
click at [275, 95] on icon "button" at bounding box center [281, 89] width 13 height 23
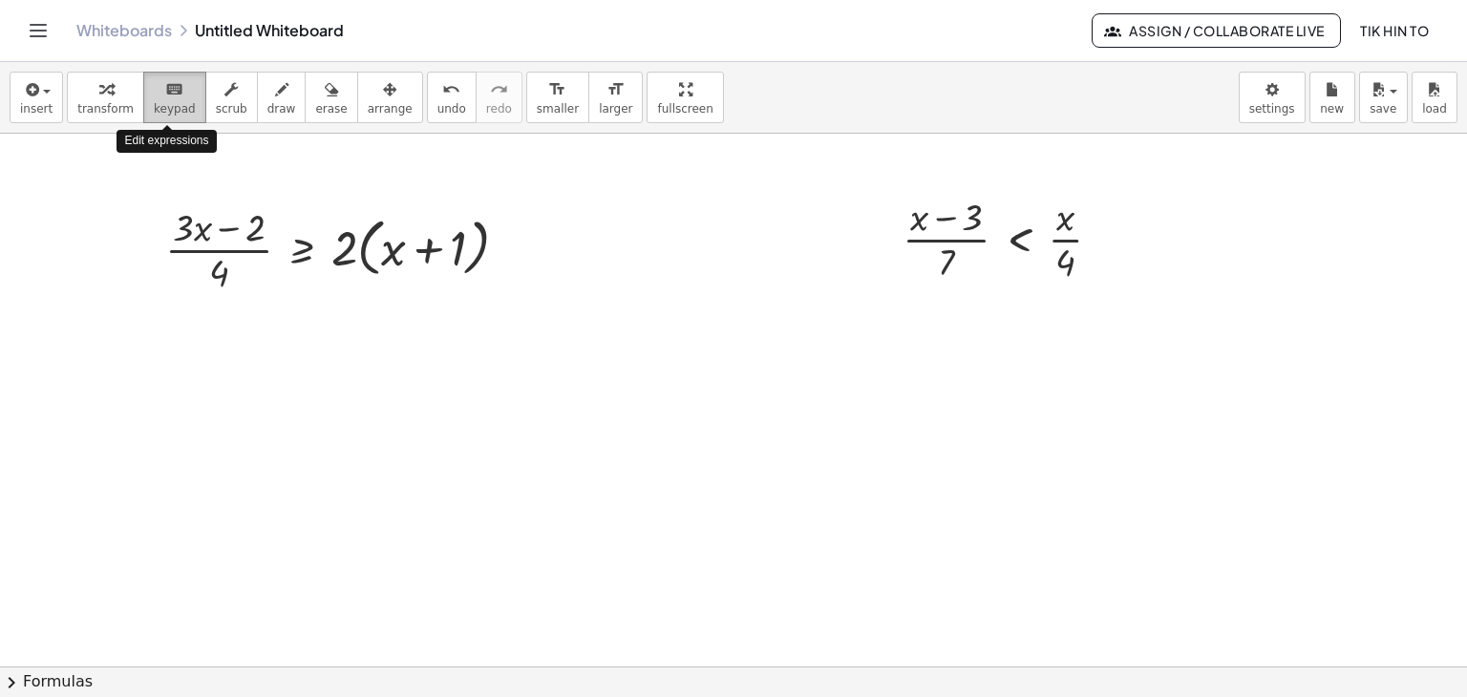
click at [168, 102] on span "keypad" at bounding box center [175, 108] width 42 height 13
click at [130, 161] on div at bounding box center [733, 667] width 1467 height 1067
click at [160, 99] on button "keyboard keypad" at bounding box center [174, 98] width 63 height 52
click at [140, 178] on div at bounding box center [733, 667] width 1467 height 1067
drag, startPoint x: 149, startPoint y: 176, endPoint x: 340, endPoint y: 176, distance: 191.0
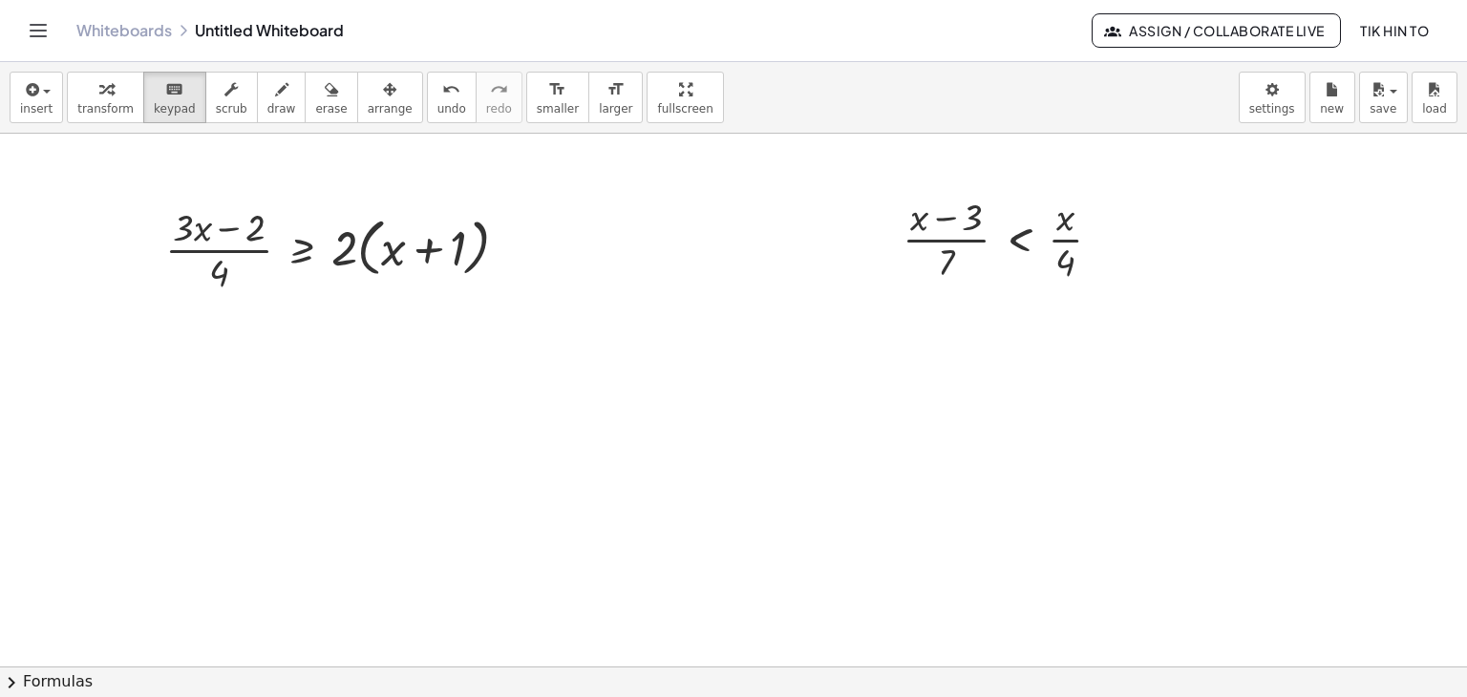
click at [340, 176] on div at bounding box center [733, 667] width 1467 height 1067
click at [244, 174] on div at bounding box center [733, 667] width 1467 height 1067
click at [223, 173] on div at bounding box center [733, 667] width 1467 height 1067
drag, startPoint x: 229, startPoint y: 165, endPoint x: 382, endPoint y: 171, distance: 152.9
click at [338, 167] on div at bounding box center [733, 667] width 1467 height 1067
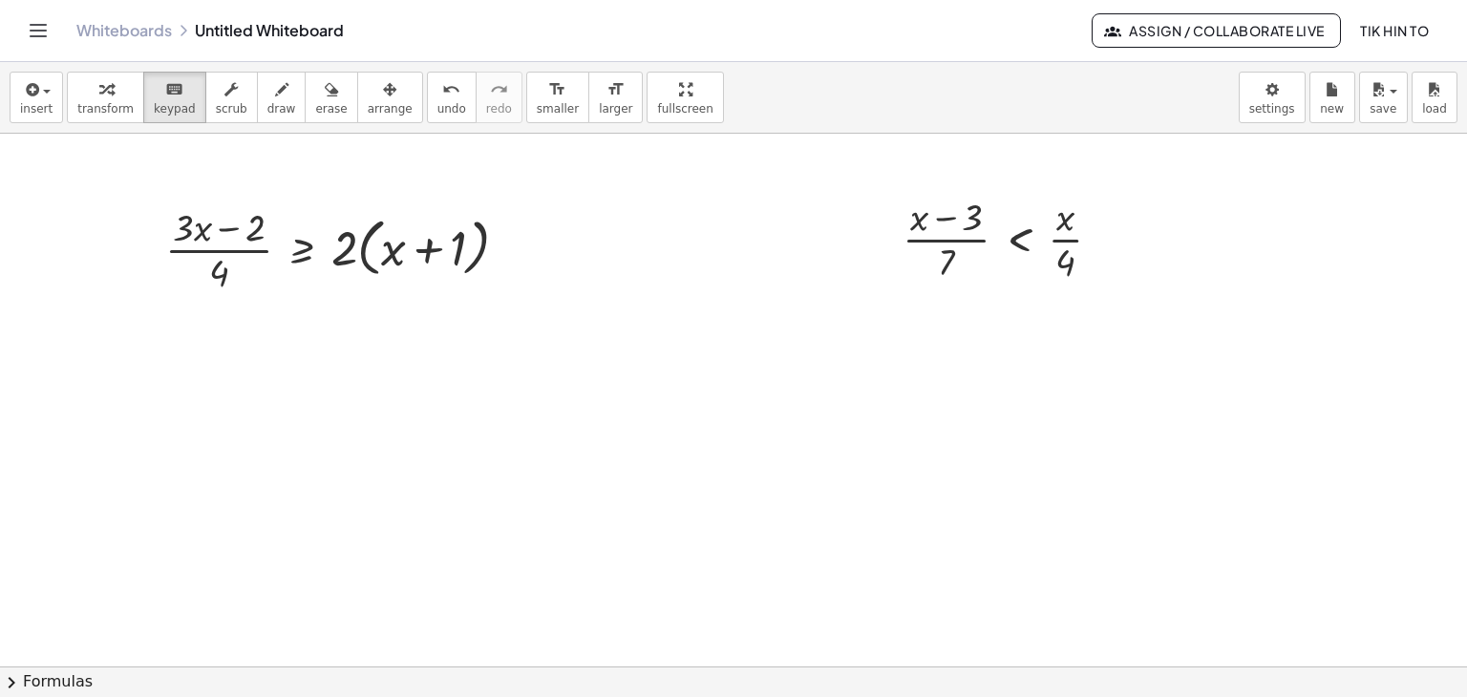
click at [382, 171] on div at bounding box center [733, 667] width 1467 height 1067
click at [275, 98] on icon "button" at bounding box center [281, 89] width 13 height 23
drag, startPoint x: 127, startPoint y: 149, endPoint x: 122, endPoint y: 174, distance: 25.3
click at [122, 174] on div at bounding box center [733, 667] width 1467 height 1067
drag, startPoint x: 126, startPoint y: 152, endPoint x: 144, endPoint y: 151, distance: 18.2
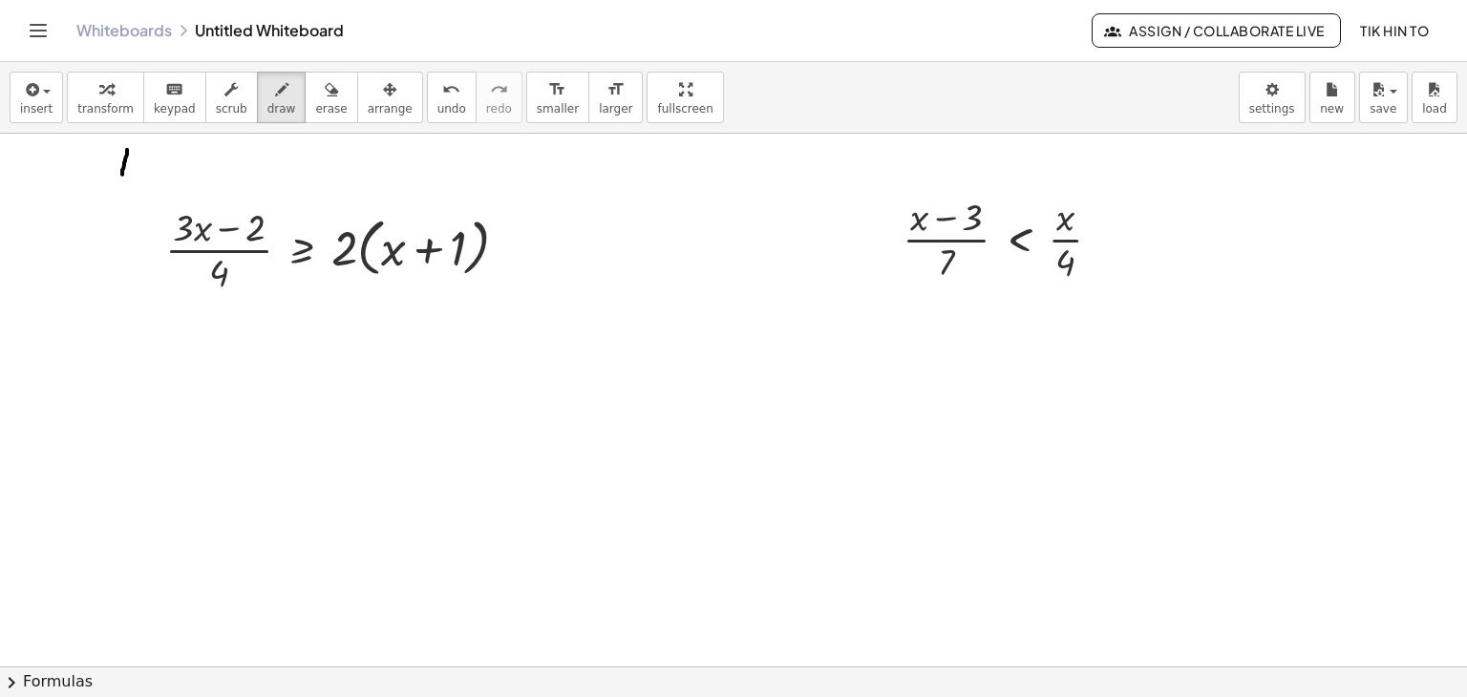
click at [143, 151] on div at bounding box center [733, 667] width 1467 height 1067
click at [143, 166] on div at bounding box center [733, 667] width 1467 height 1067
click at [141, 180] on div at bounding box center [733, 667] width 1467 height 1067
click at [158, 181] on div at bounding box center [733, 667] width 1467 height 1067
drag, startPoint x: 160, startPoint y: 170, endPoint x: 150, endPoint y: 180, distance: 14.9
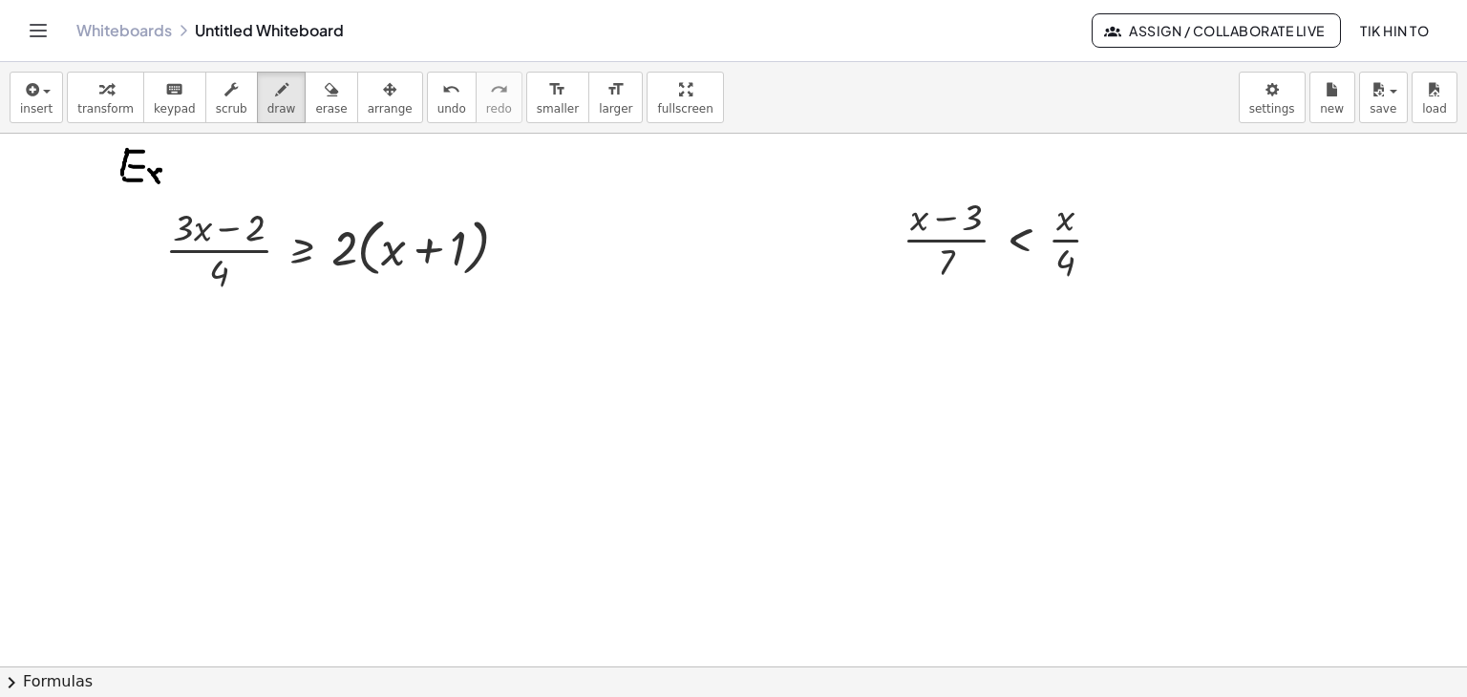
click at [150, 180] on div at bounding box center [733, 667] width 1467 height 1067
drag, startPoint x: 174, startPoint y: 169, endPoint x: 185, endPoint y: 180, distance: 16.2
click at [185, 180] on div at bounding box center [733, 667] width 1467 height 1067
drag, startPoint x: 186, startPoint y: 171, endPoint x: 208, endPoint y: 184, distance: 25.7
click at [208, 184] on div at bounding box center [733, 667] width 1467 height 1067
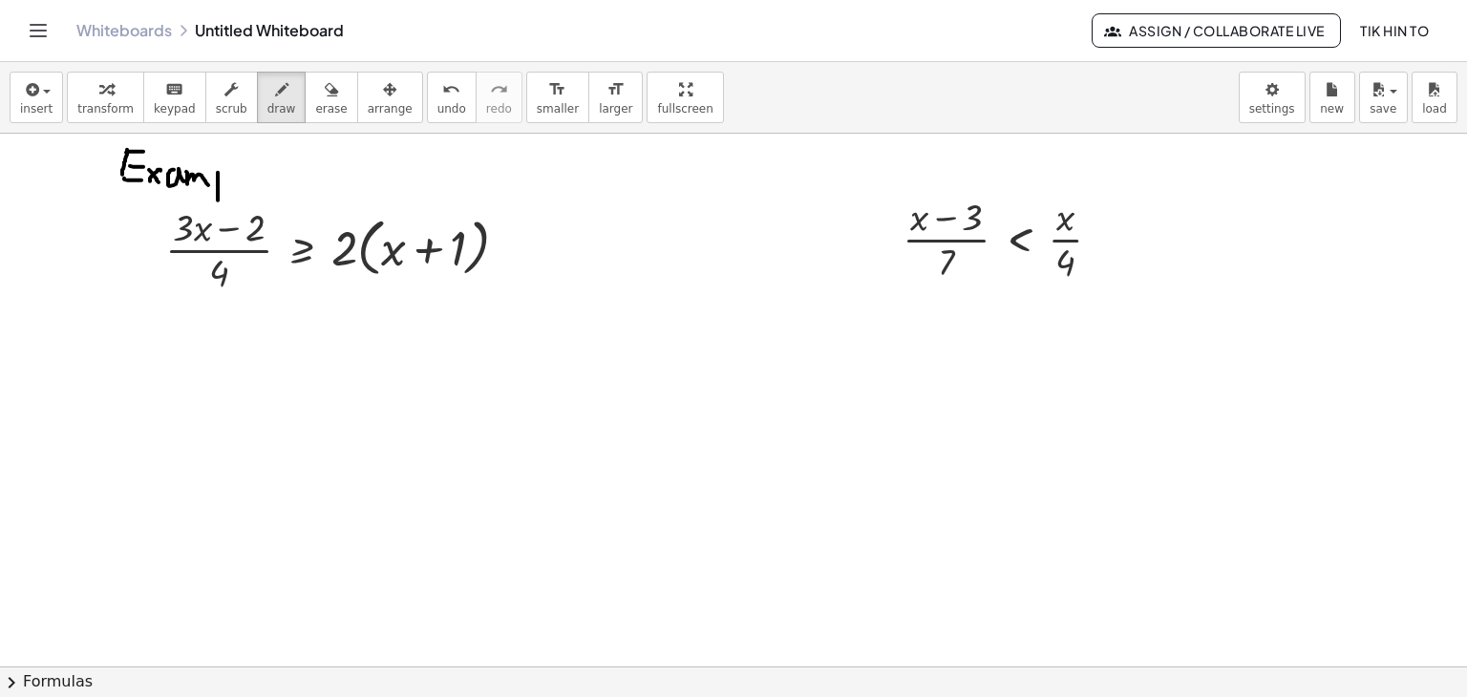
drag, startPoint x: 218, startPoint y: 172, endPoint x: 218, endPoint y: 200, distance: 27.7
click at [218, 200] on div at bounding box center [733, 667] width 1467 height 1067
click at [222, 180] on div at bounding box center [733, 667] width 1467 height 1067
drag, startPoint x: 231, startPoint y: 156, endPoint x: 231, endPoint y: 178, distance: 22.0
click at [231, 178] on div at bounding box center [733, 667] width 1467 height 1067
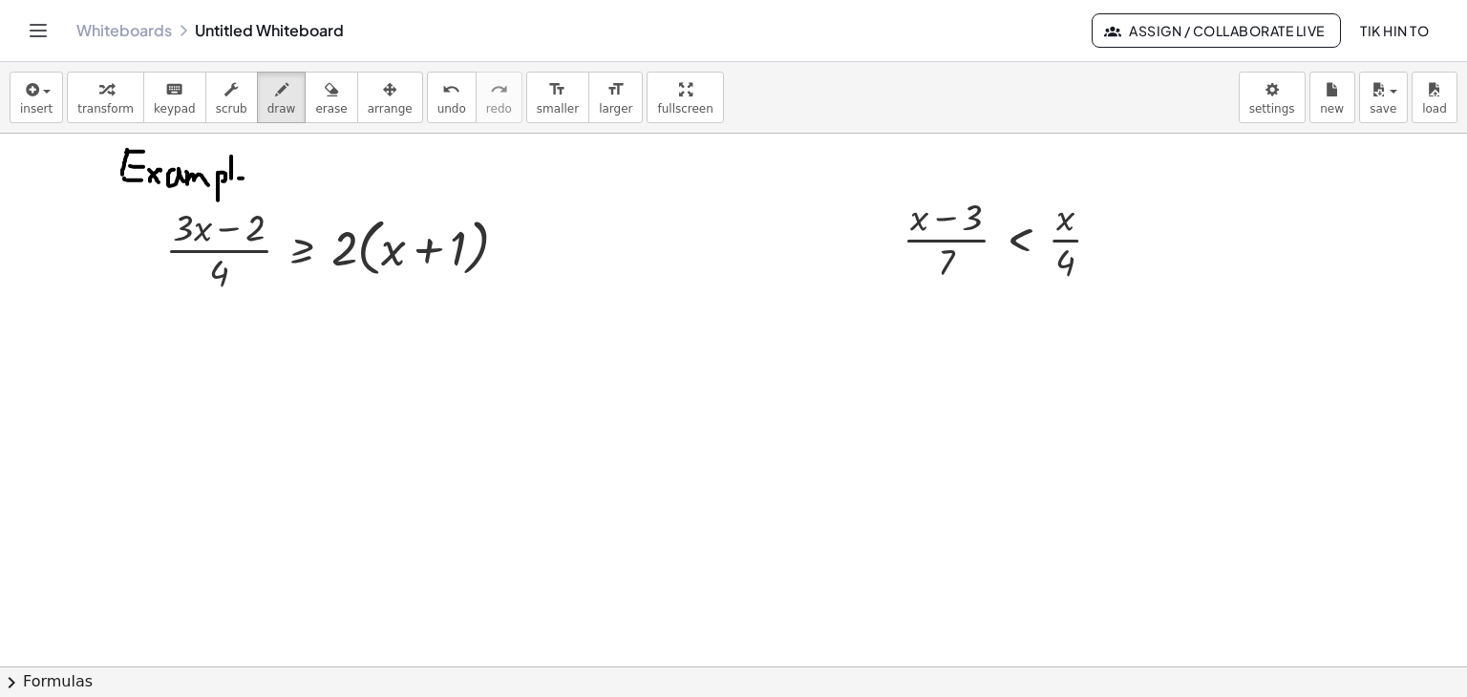
drag, startPoint x: 240, startPoint y: 178, endPoint x: 249, endPoint y: 171, distance: 11.7
click at [249, 173] on div at bounding box center [733, 667] width 1467 height 1067
click at [244, 170] on div at bounding box center [733, 667] width 1467 height 1067
drag, startPoint x: 244, startPoint y: 170, endPoint x: 253, endPoint y: 184, distance: 16.7
click at [253, 184] on div at bounding box center [733, 667] width 1467 height 1067
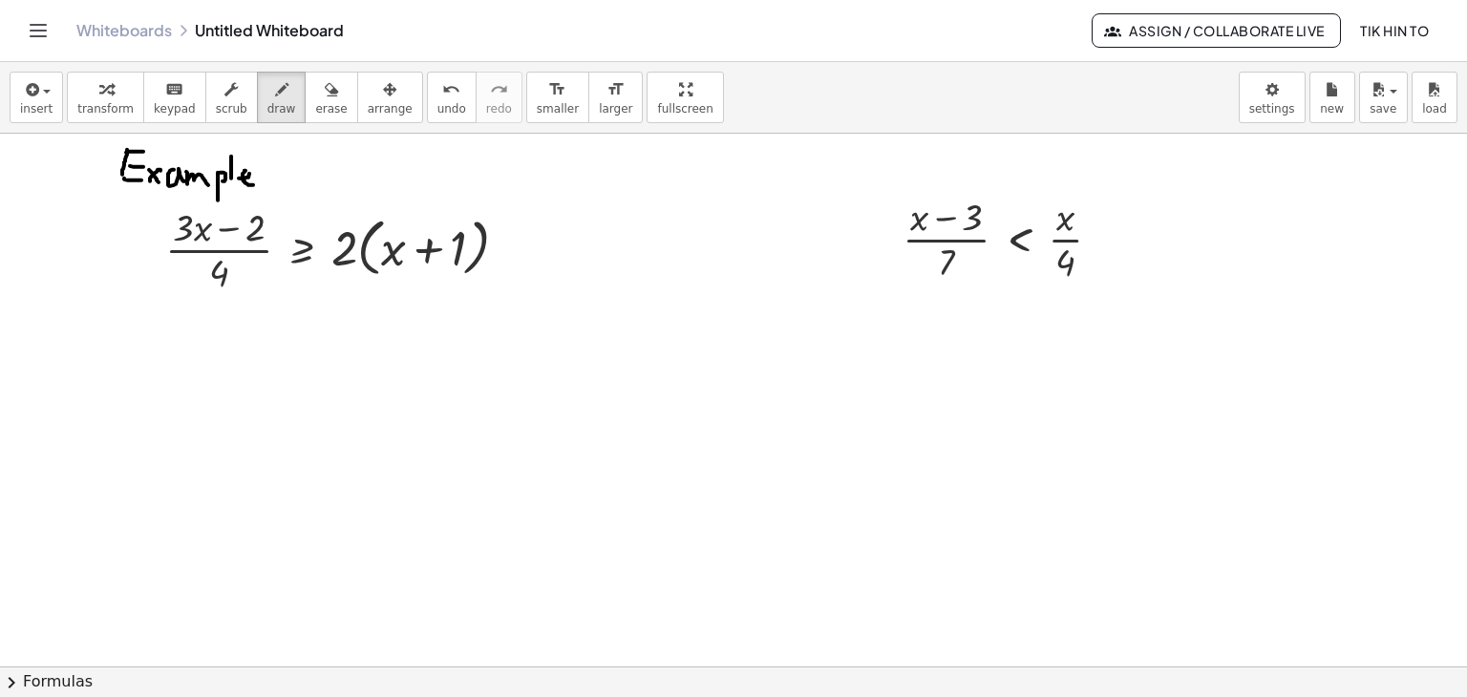
drag, startPoint x: 96, startPoint y: 226, endPoint x: 81, endPoint y: 243, distance: 22.3
click at [81, 243] on div at bounding box center [733, 667] width 1467 height 1067
drag, startPoint x: 91, startPoint y: 235, endPoint x: 91, endPoint y: 262, distance: 26.7
click at [91, 262] on div at bounding box center [733, 667] width 1467 height 1067
drag, startPoint x: 78, startPoint y: 268, endPoint x: 105, endPoint y: 263, distance: 27.3
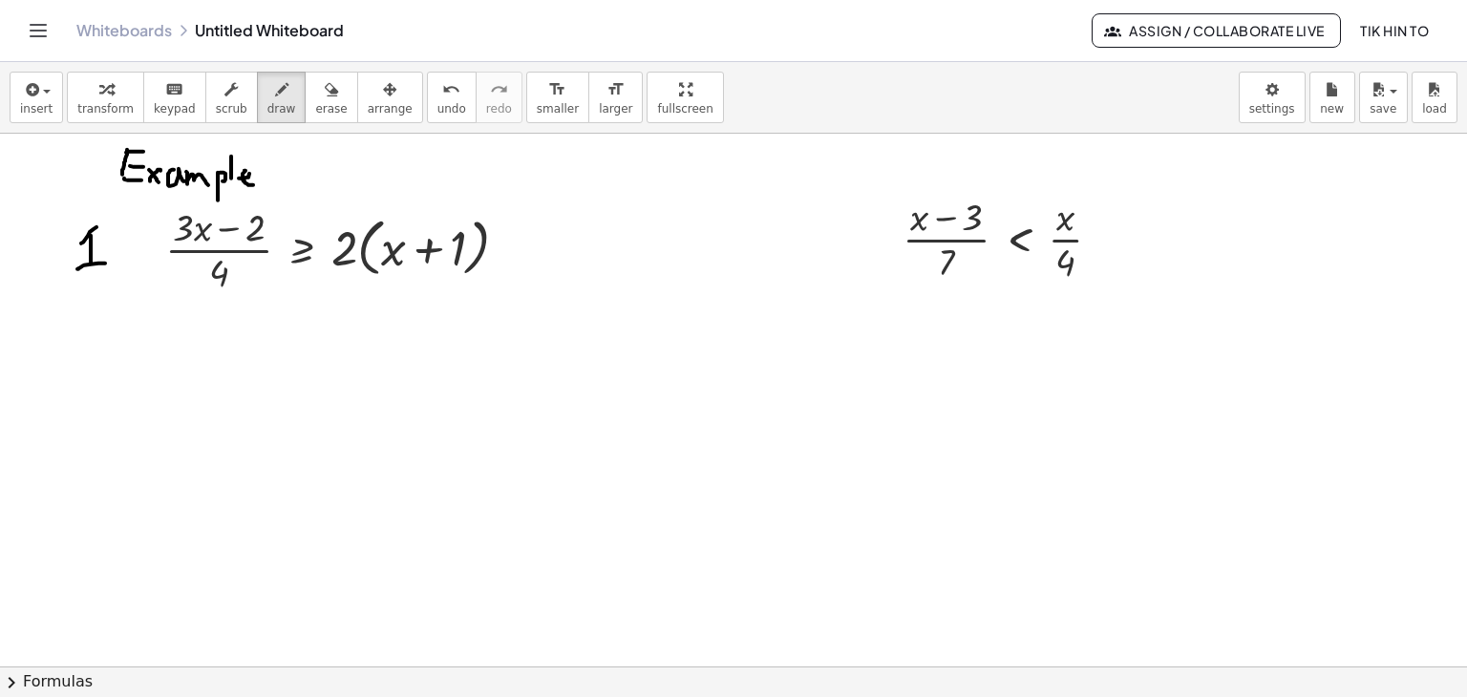
click at [105, 263] on div at bounding box center [733, 667] width 1467 height 1067
drag, startPoint x: 805, startPoint y: 231, endPoint x: 832, endPoint y: 253, distance: 34.6
click at [831, 254] on div at bounding box center [733, 667] width 1467 height 1067
click at [856, 254] on div at bounding box center [733, 667] width 1467 height 1067
drag, startPoint x: 328, startPoint y: 102, endPoint x: 244, endPoint y: 140, distance: 92.3
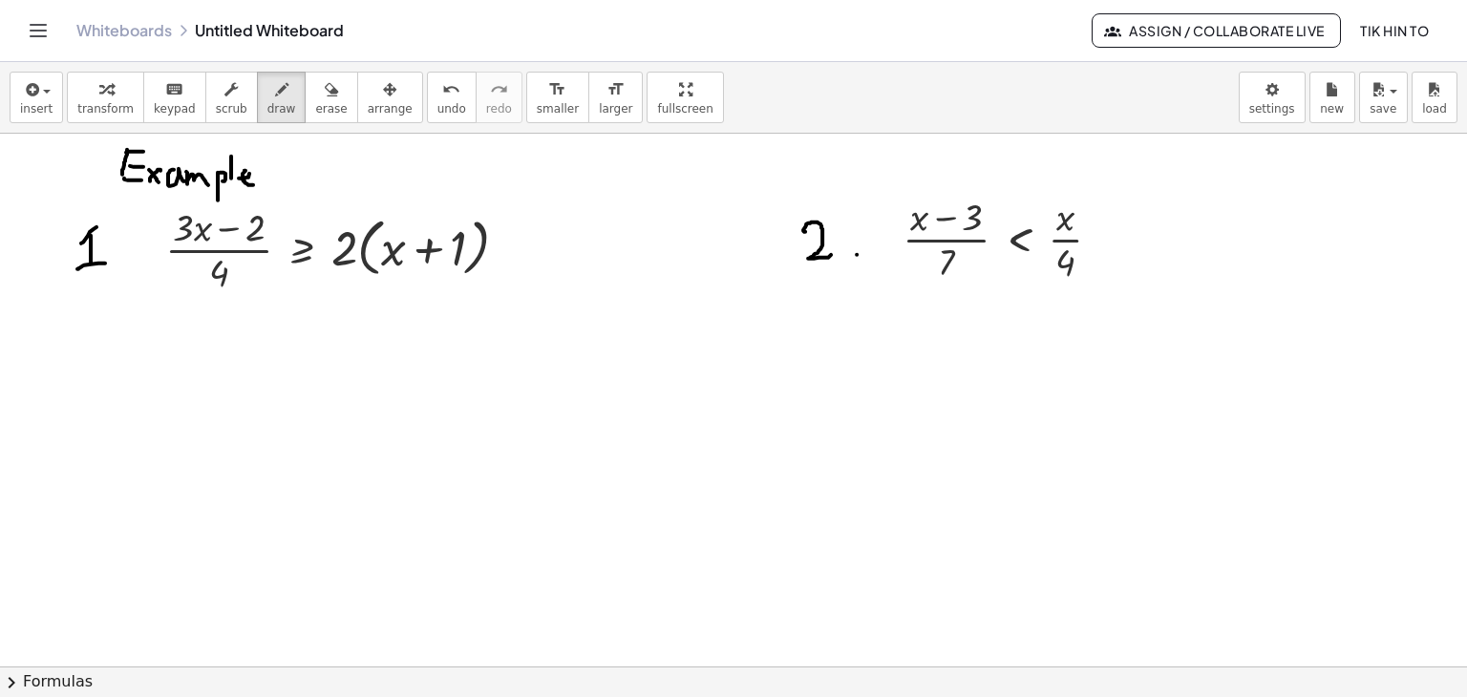
click at [328, 102] on span "erase" at bounding box center [331, 108] width 32 height 13
drag, startPoint x: 106, startPoint y: 228, endPoint x: 88, endPoint y: 262, distance: 38.0
click at [87, 264] on div at bounding box center [733, 667] width 1467 height 1067
click at [271, 102] on span "draw" at bounding box center [281, 108] width 29 height 13
drag, startPoint x: 92, startPoint y: 228, endPoint x: 116, endPoint y: 267, distance: 46.4
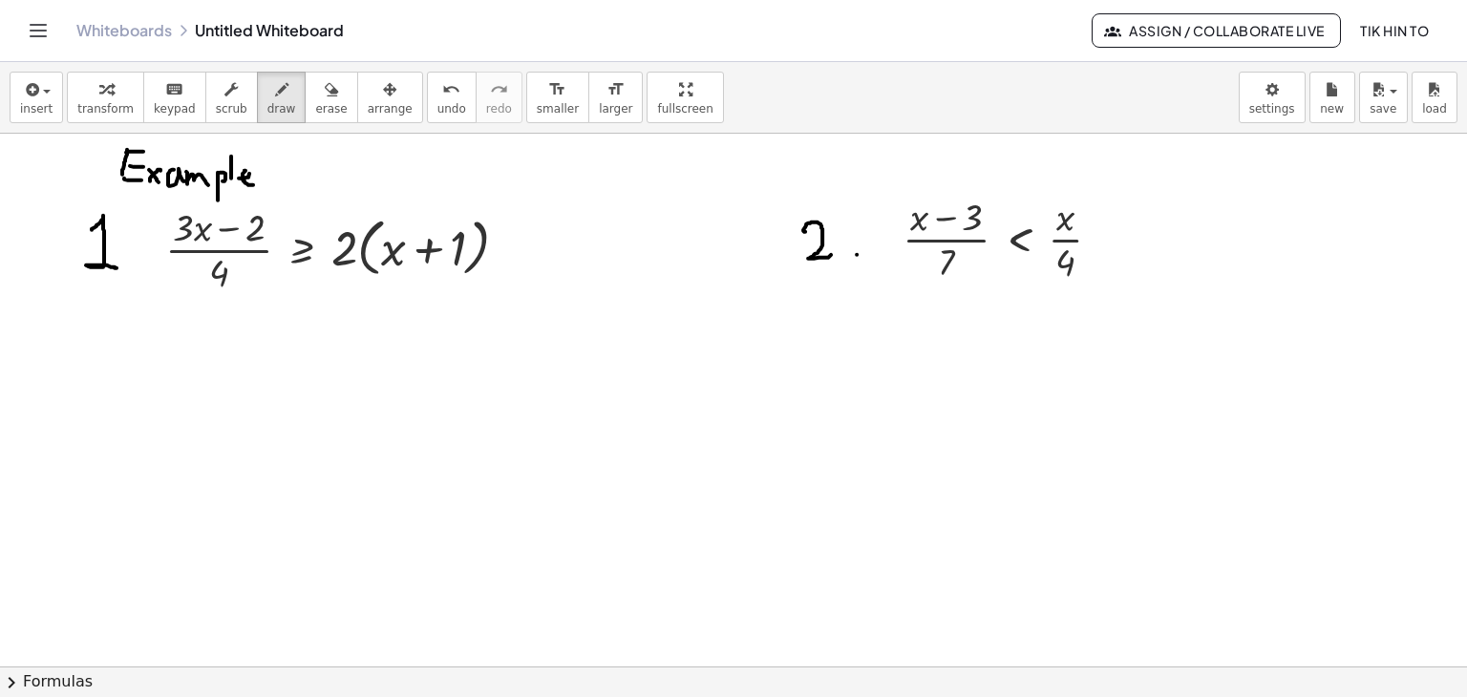
click at [116, 267] on div at bounding box center [733, 667] width 1467 height 1067
click at [141, 269] on div at bounding box center [733, 667] width 1467 height 1067
click at [343, 251] on div at bounding box center [733, 667] width 1467 height 1067
click at [122, 111] on span "transform" at bounding box center [105, 108] width 56 height 13
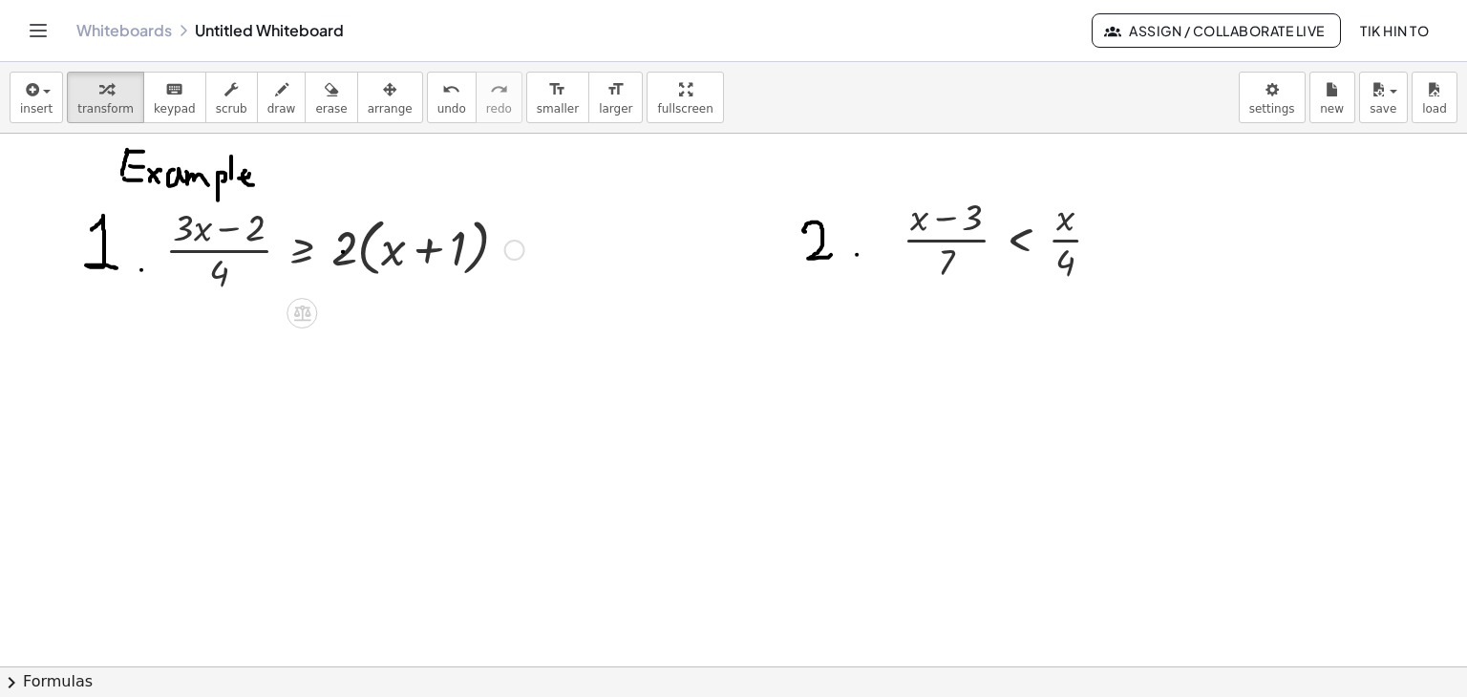
click at [343, 256] on div at bounding box center [345, 248] width 378 height 95
drag, startPoint x: 351, startPoint y: 246, endPoint x: 388, endPoint y: 243, distance: 36.5
click at [388, 243] on div at bounding box center [345, 248] width 378 height 95
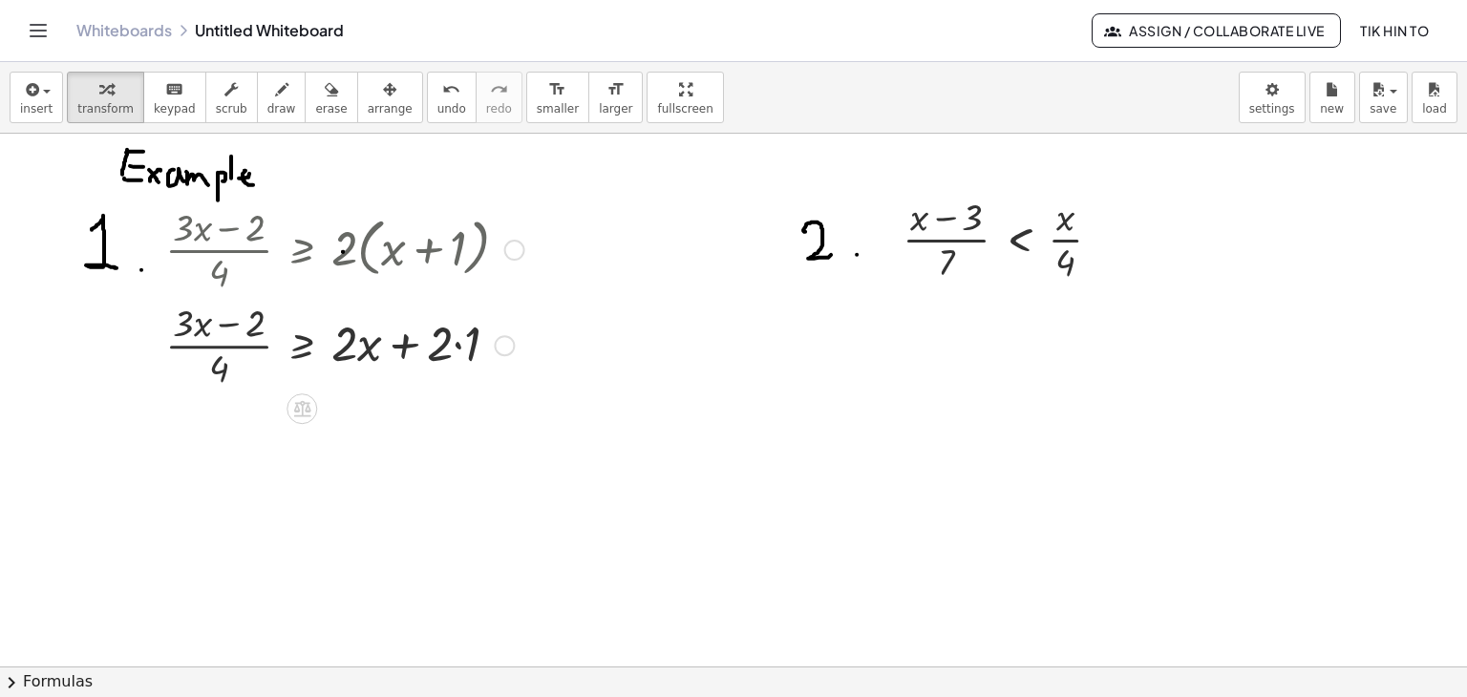
click at [454, 346] on div at bounding box center [345, 343] width 378 height 95
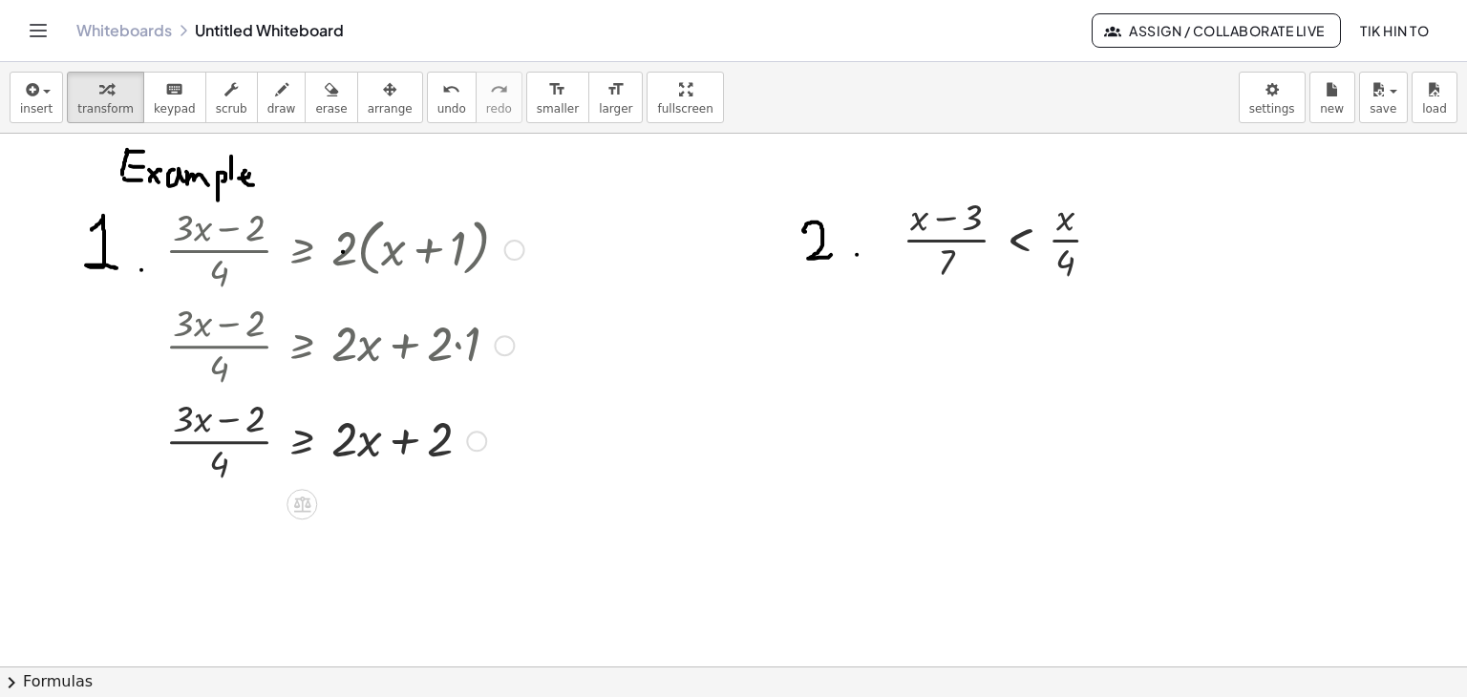
drag, startPoint x: 222, startPoint y: 368, endPoint x: 322, endPoint y: 373, distance: 99.5
click at [322, 373] on div at bounding box center [345, 343] width 378 height 95
drag, startPoint x: 226, startPoint y: 467, endPoint x: 328, endPoint y: 444, distance: 104.7
click at [328, 444] on div at bounding box center [345, 438] width 378 height 95
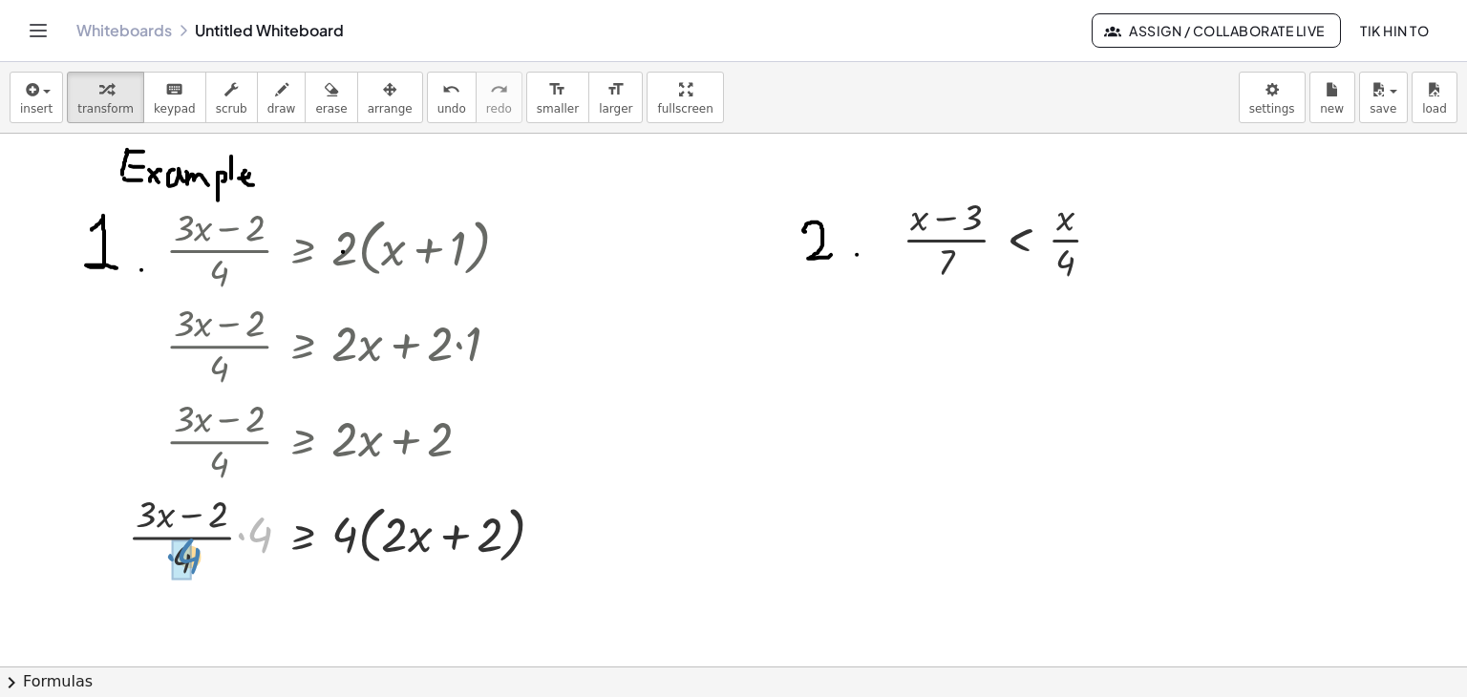
drag, startPoint x: 266, startPoint y: 539, endPoint x: 196, endPoint y: 560, distance: 73.7
click at [196, 560] on div at bounding box center [344, 534] width 452 height 95
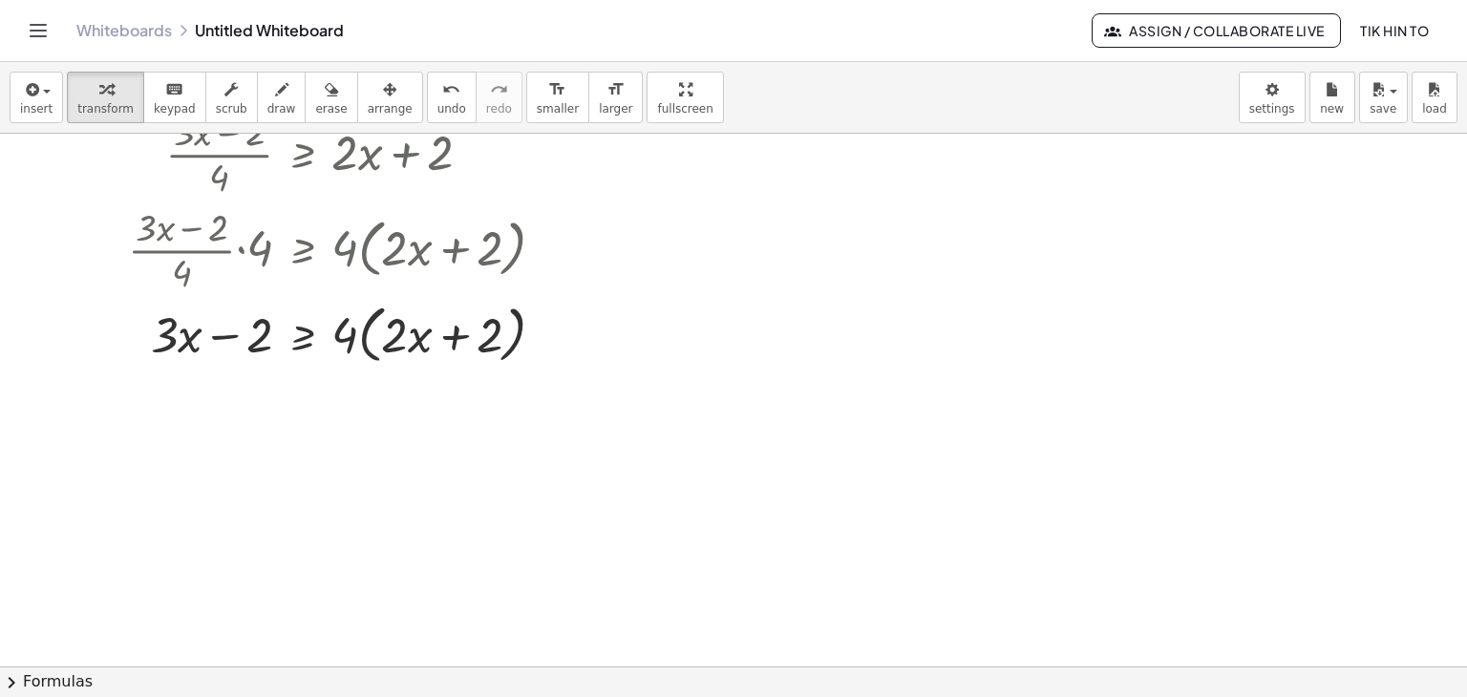
scroll to position [191, 0]
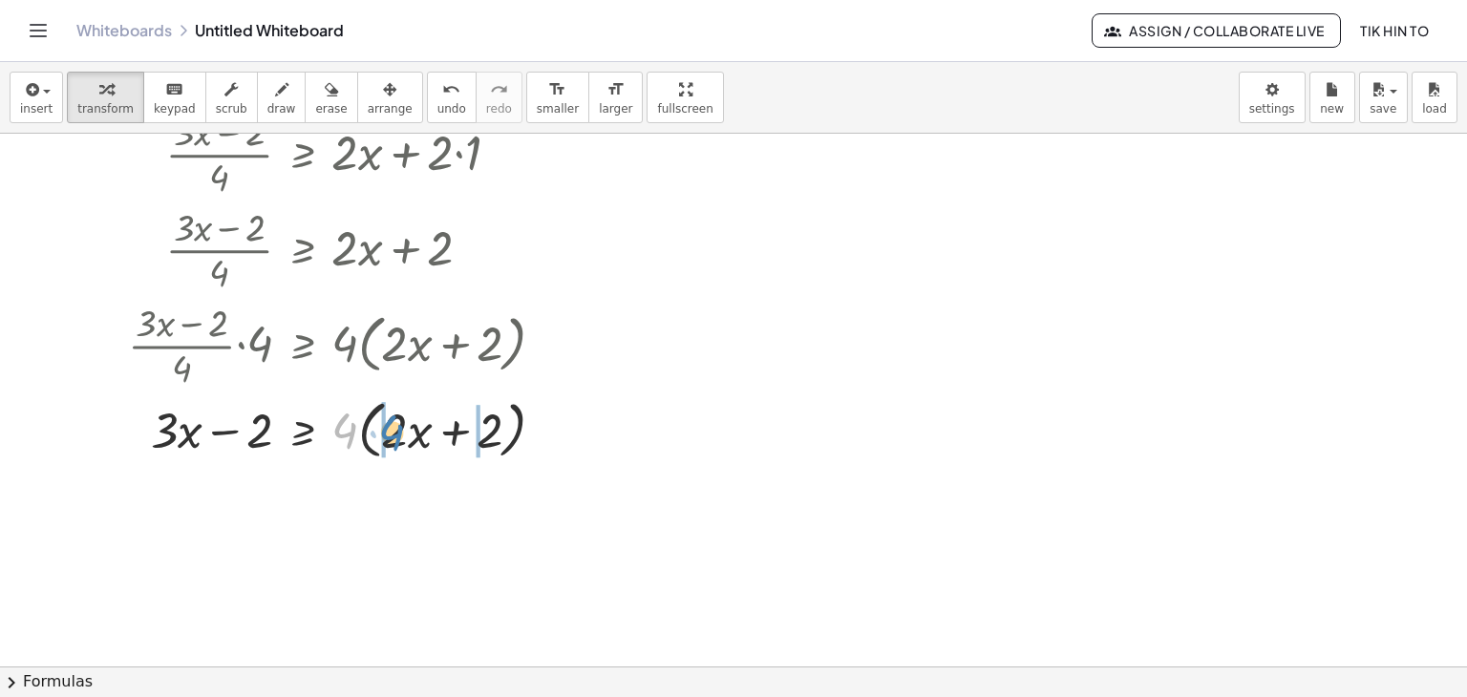
drag, startPoint x: 344, startPoint y: 434, endPoint x: 391, endPoint y: 436, distance: 46.8
click at [391, 436] on div at bounding box center [344, 427] width 452 height 73
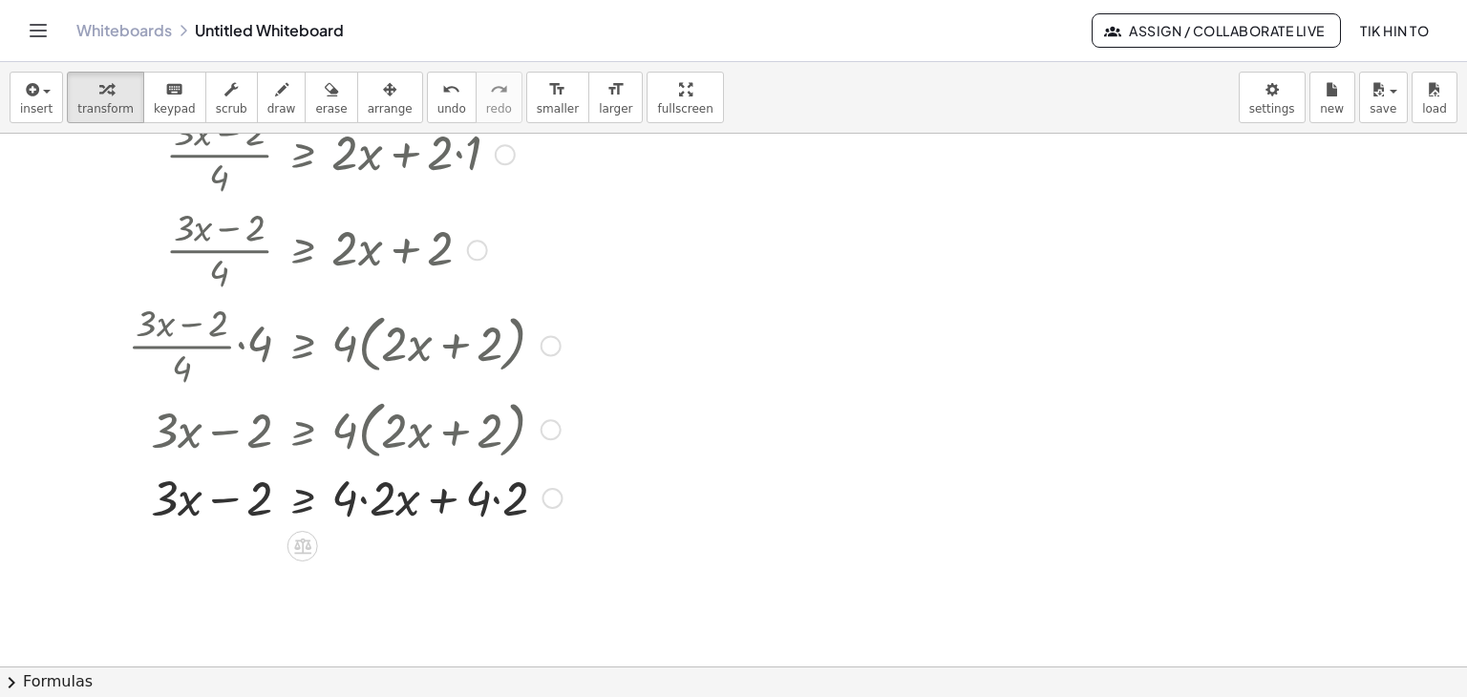
click at [369, 502] on div at bounding box center [344, 496] width 453 height 65
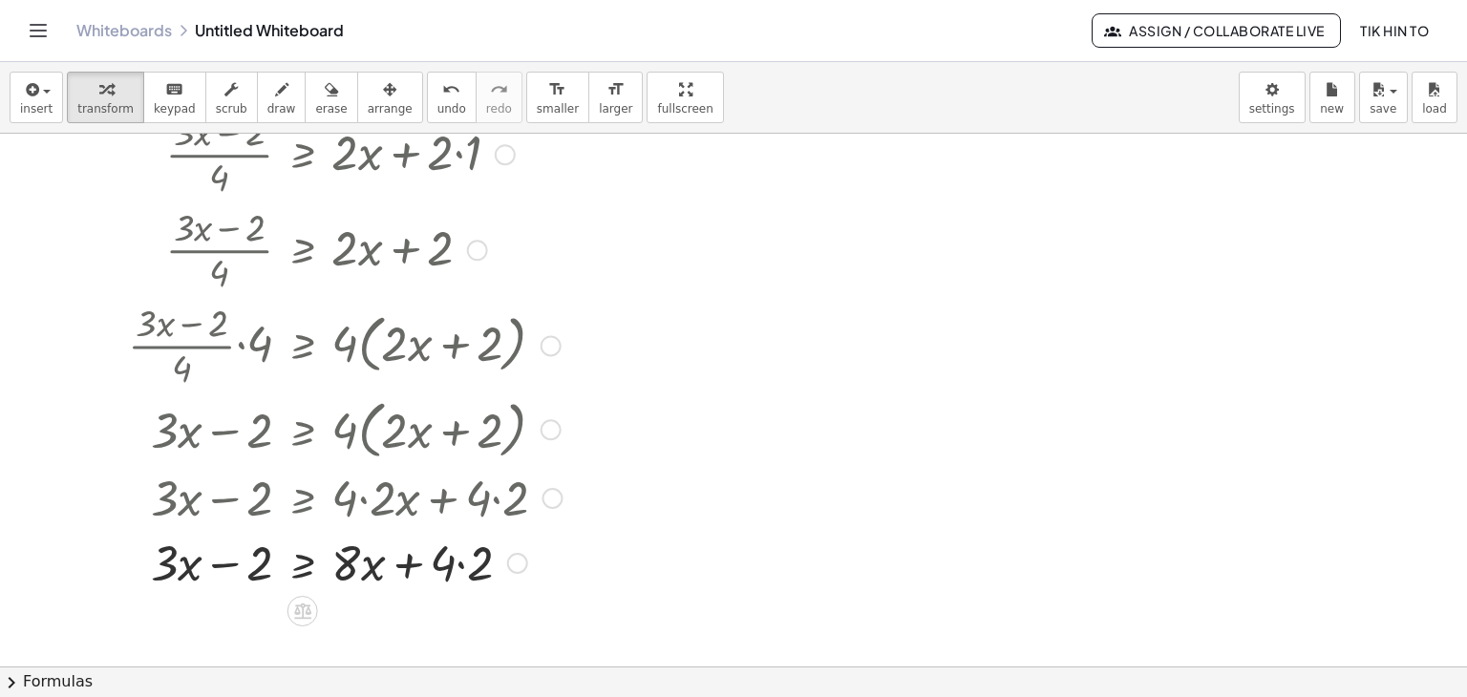
click at [455, 565] on div at bounding box center [344, 561] width 453 height 65
click at [452, 568] on div at bounding box center [344, 561] width 453 height 65
click at [484, 560] on div at bounding box center [344, 561] width 453 height 65
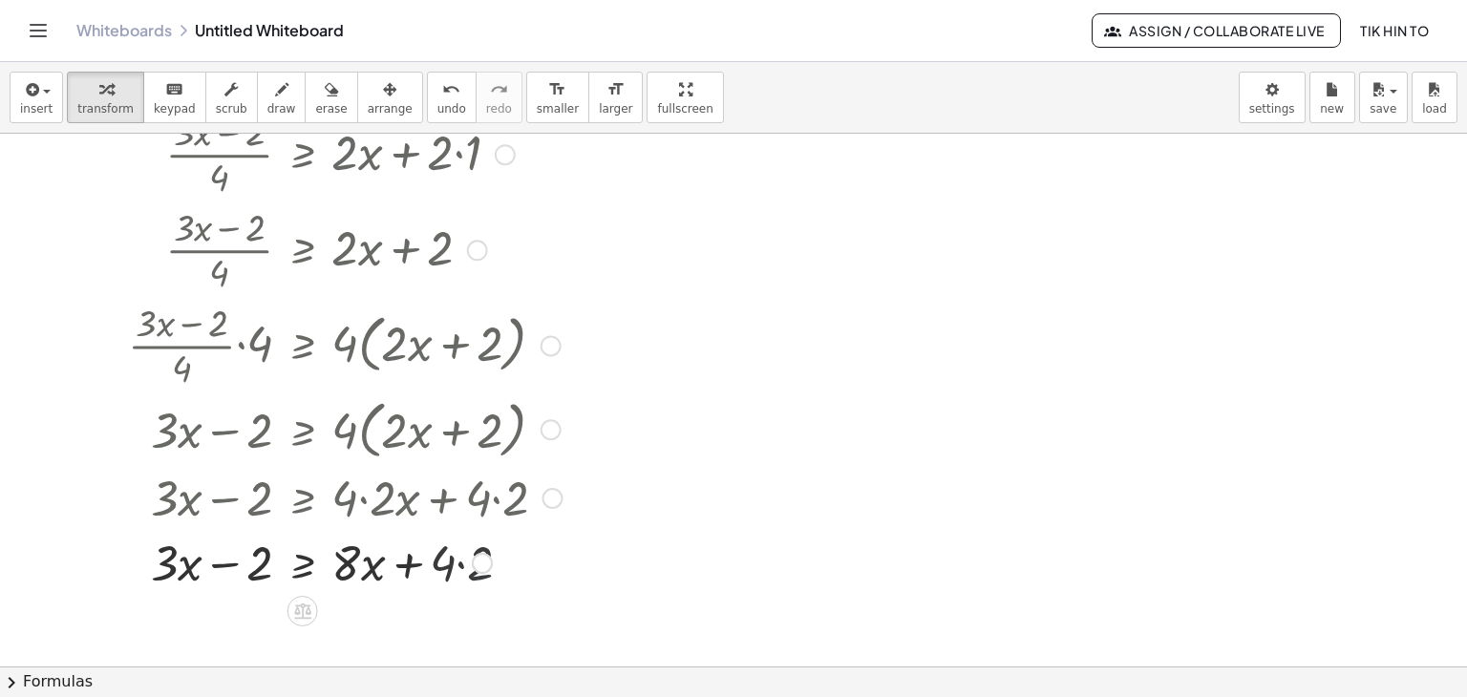
click at [484, 560] on div at bounding box center [482, 563] width 21 height 21
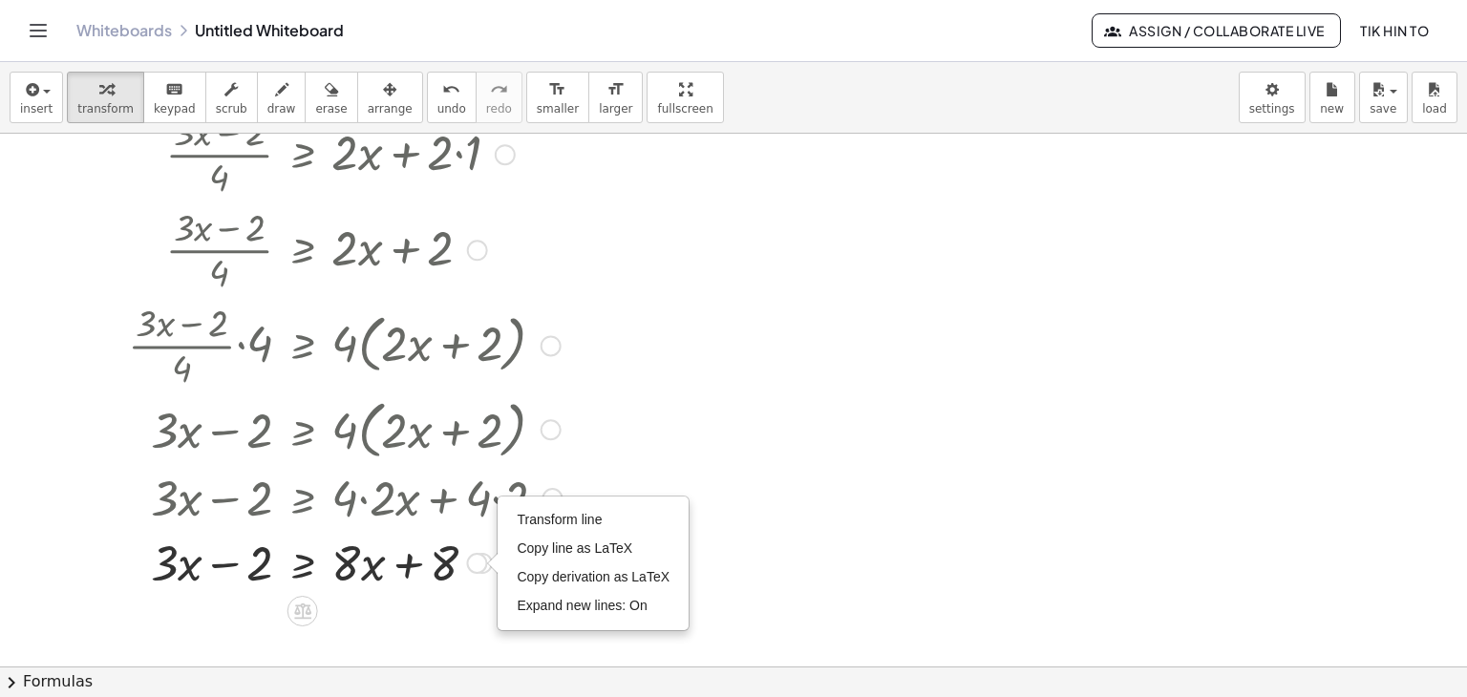
scroll to position [286, 0]
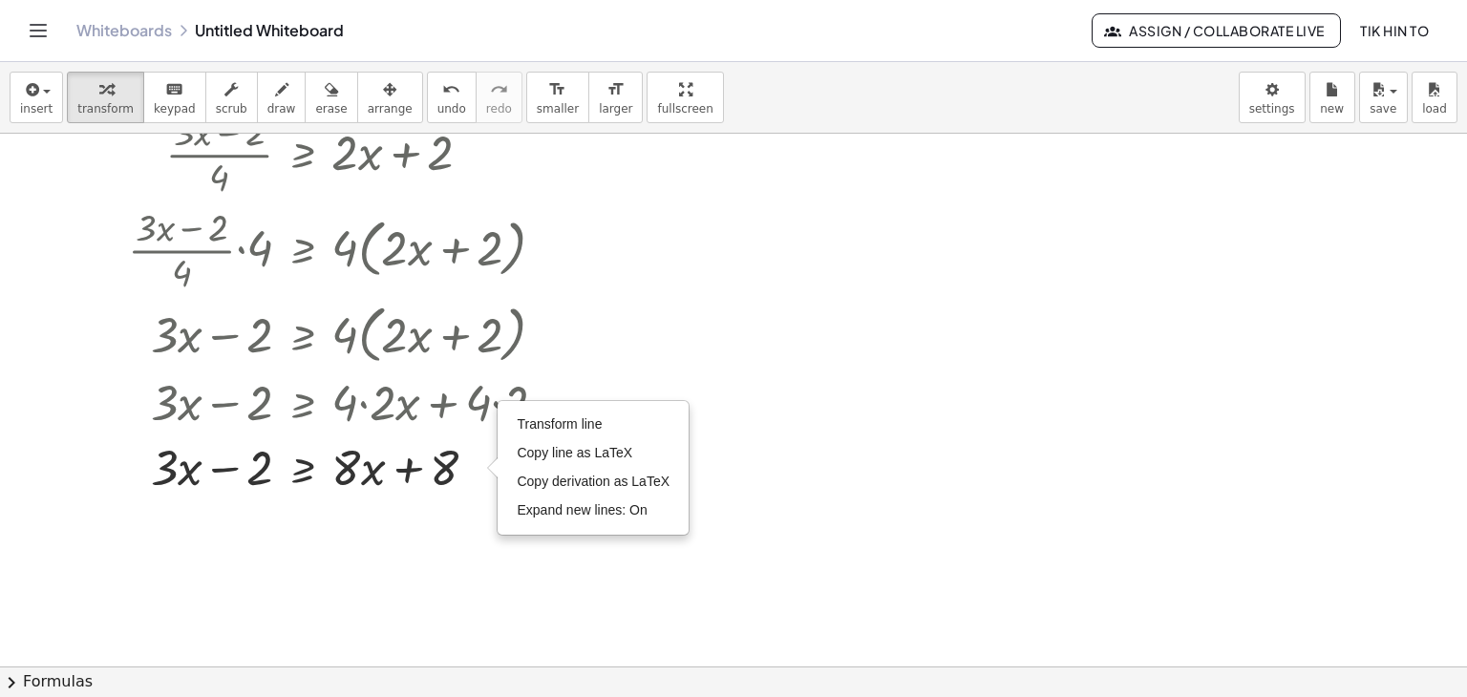
click at [41, 390] on div at bounding box center [733, 380] width 1467 height 1067
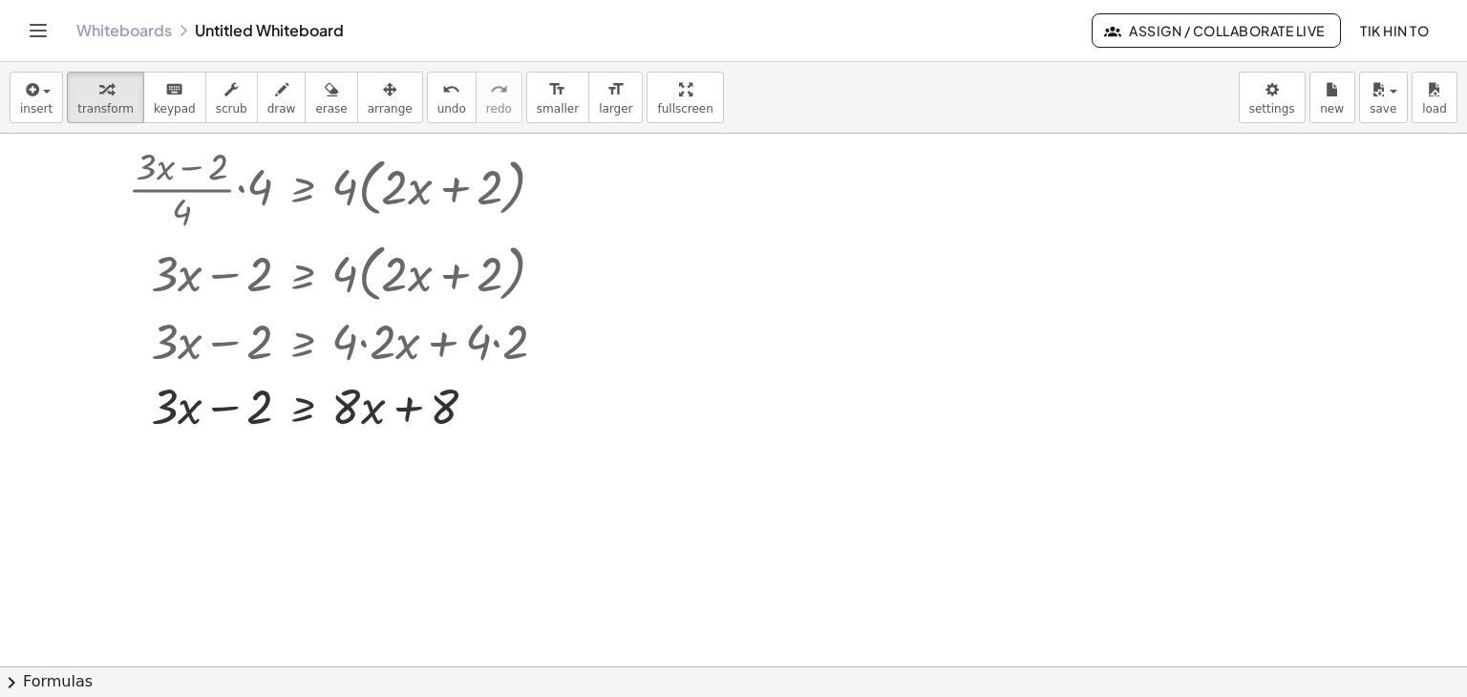
scroll to position [382, 0]
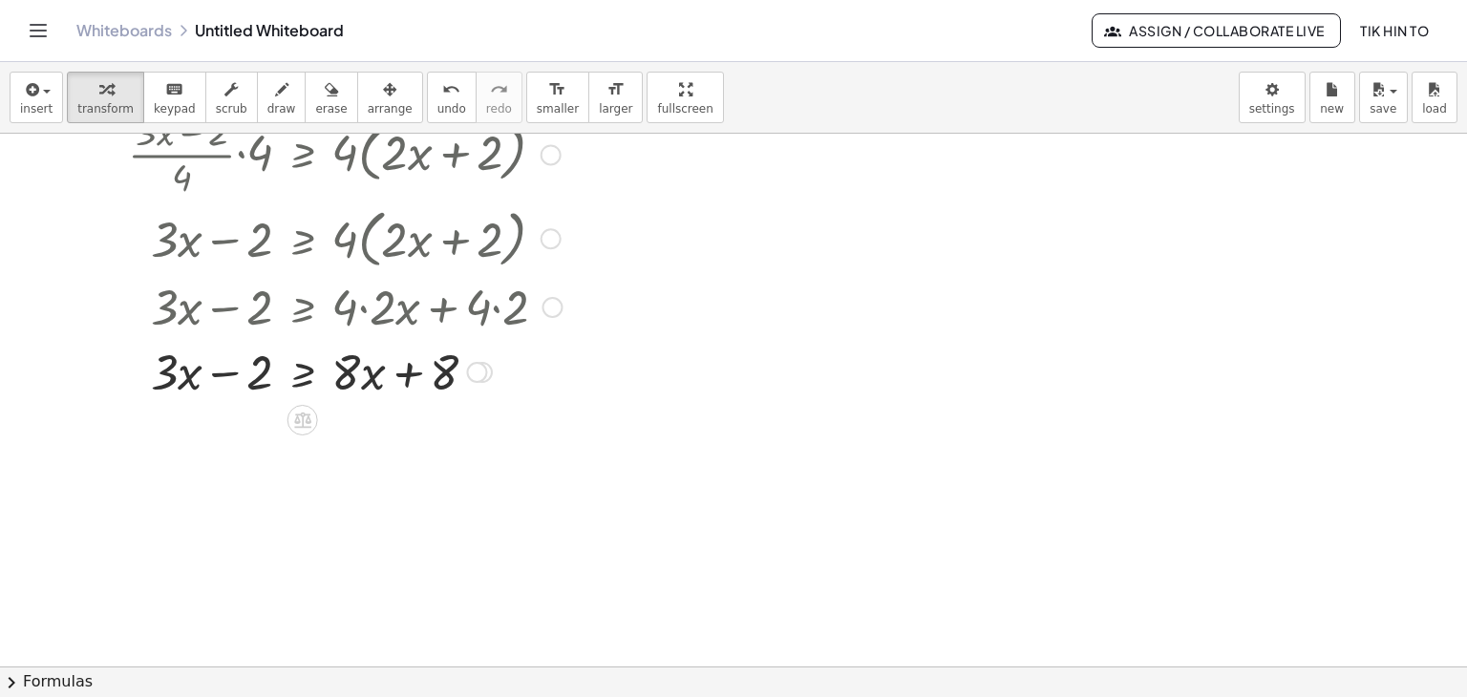
click at [306, 429] on icon at bounding box center [302, 420] width 20 height 20
click at [260, 425] on span "−" at bounding box center [264, 421] width 11 height 28
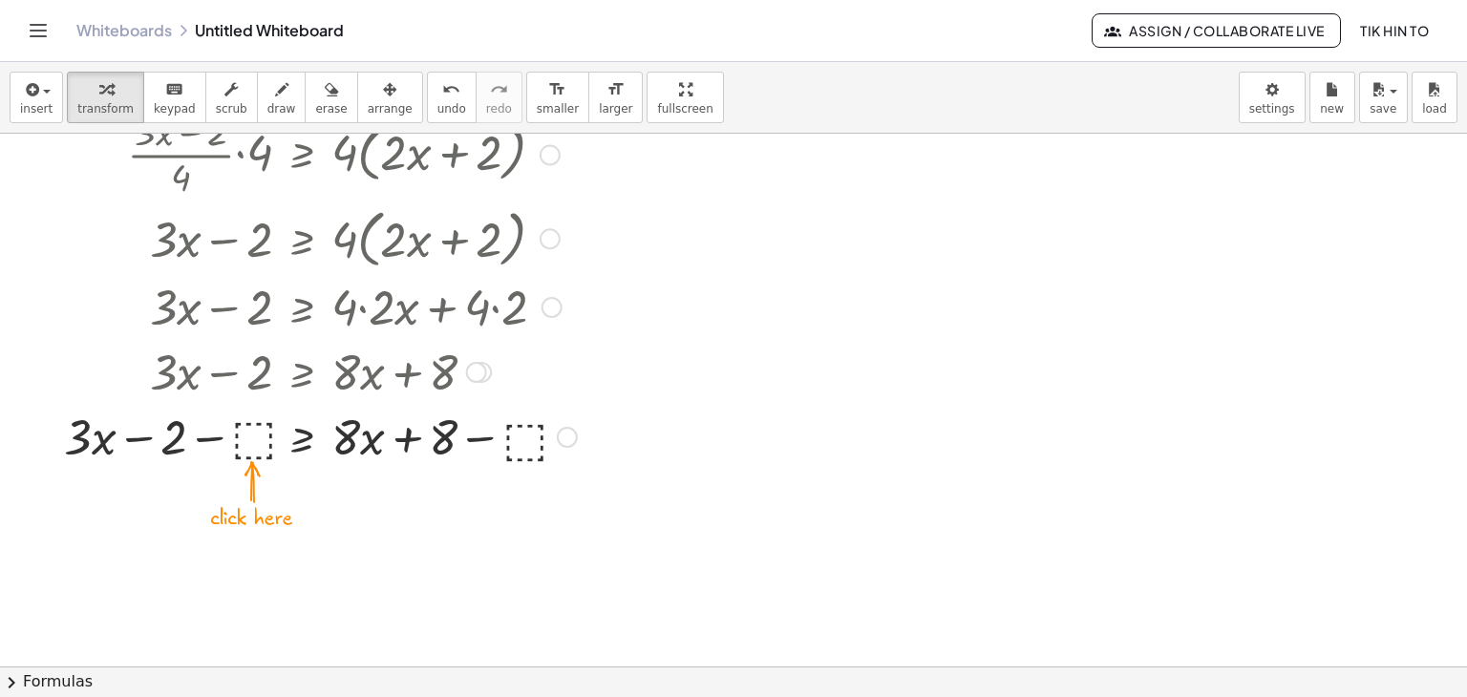
click at [527, 435] on div at bounding box center [320, 435] width 532 height 65
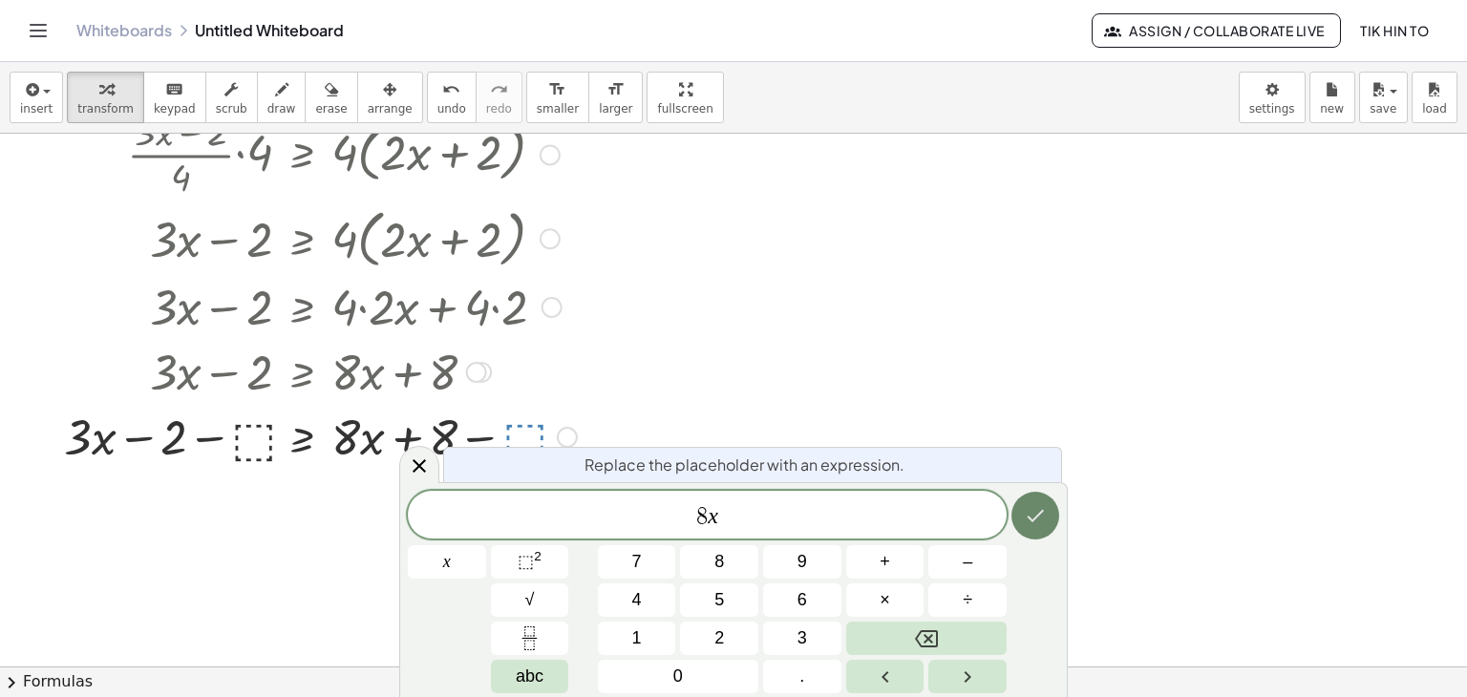
click at [1039, 526] on icon "Done" at bounding box center [1035, 515] width 23 height 23
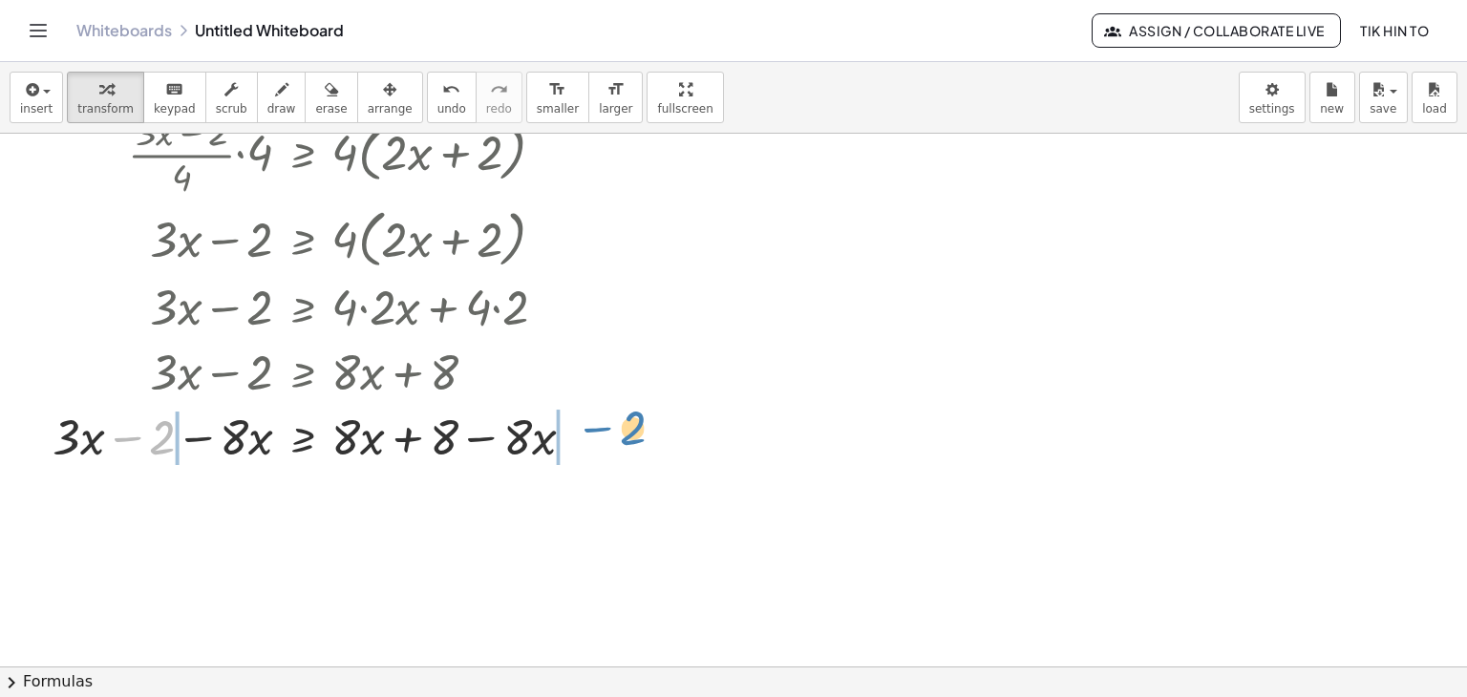
drag, startPoint x: 129, startPoint y: 437, endPoint x: 596, endPoint y: 428, distance: 467.0
click at [596, 428] on div at bounding box center [321, 435] width 556 height 65
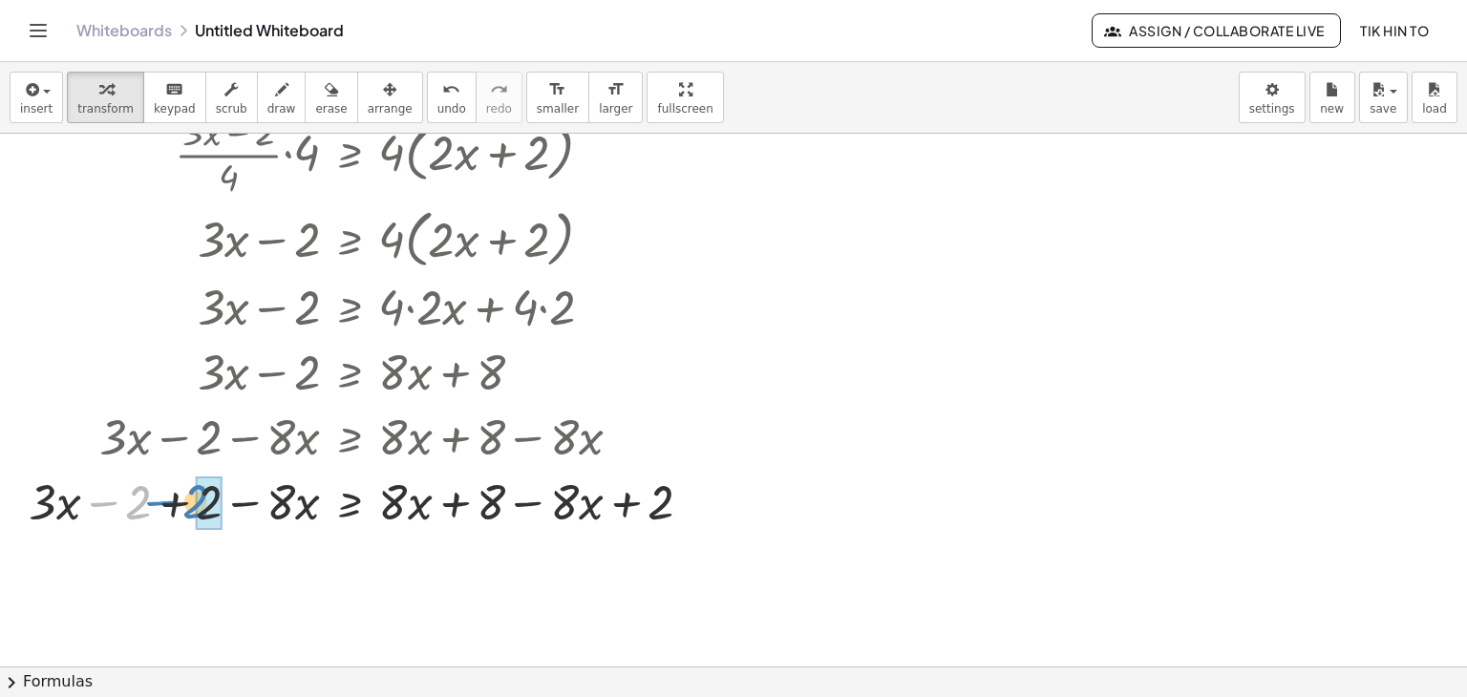
drag, startPoint x: 105, startPoint y: 504, endPoint x: 162, endPoint y: 502, distance: 57.3
click at [162, 502] on div at bounding box center [368, 500] width 698 height 65
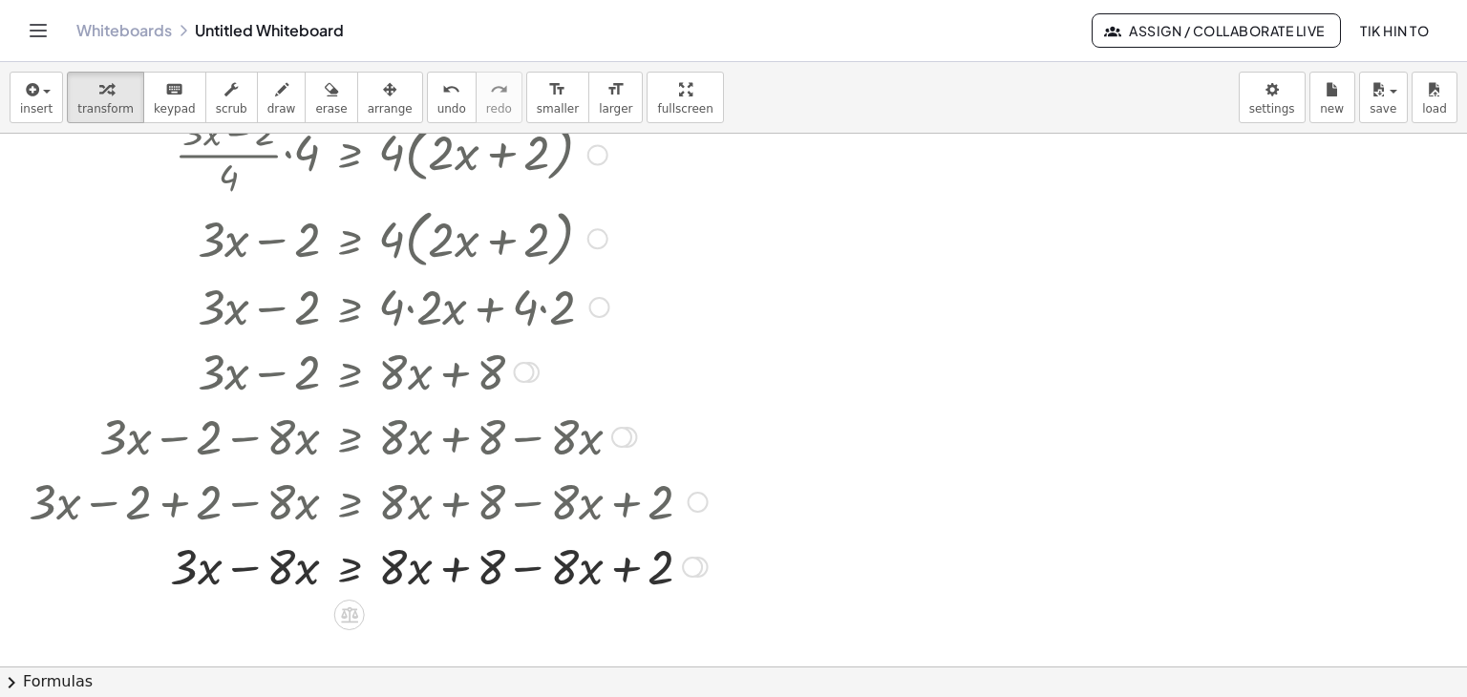
click at [252, 570] on div at bounding box center [368, 565] width 698 height 65
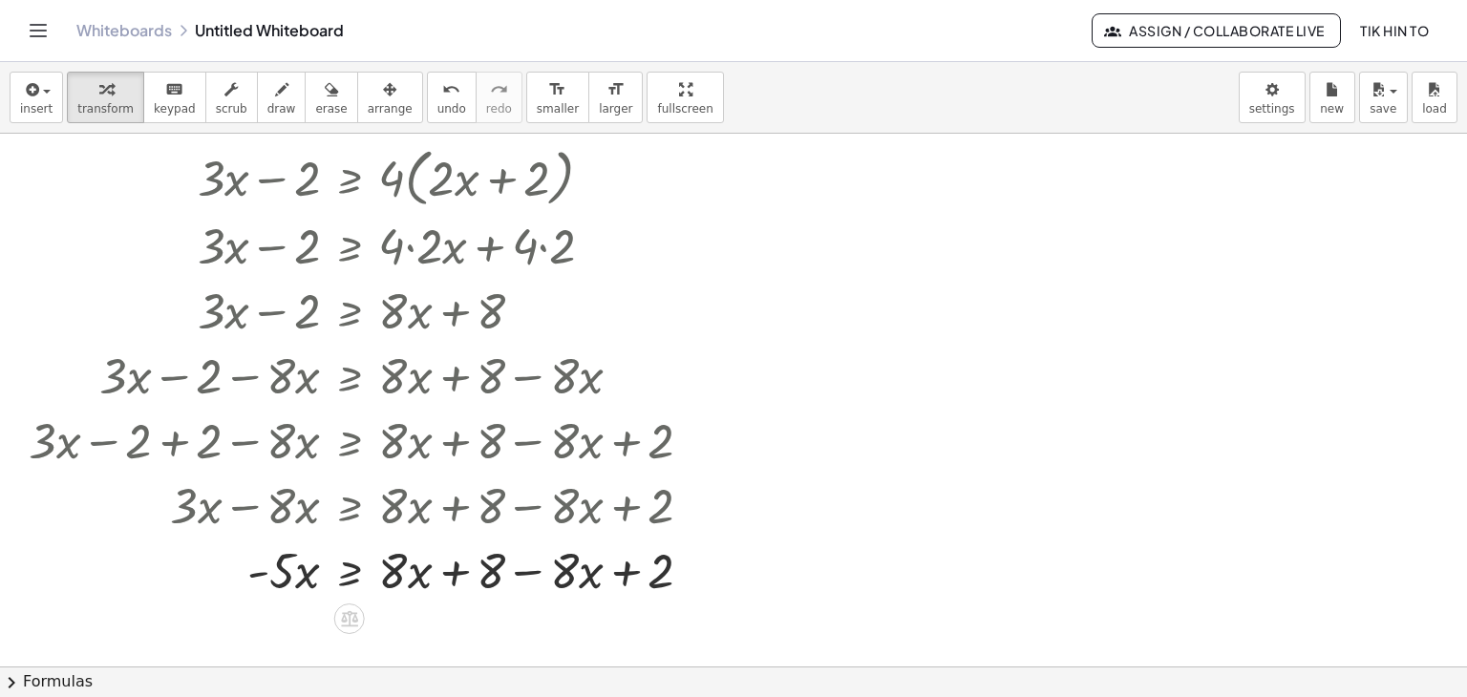
scroll to position [477, 0]
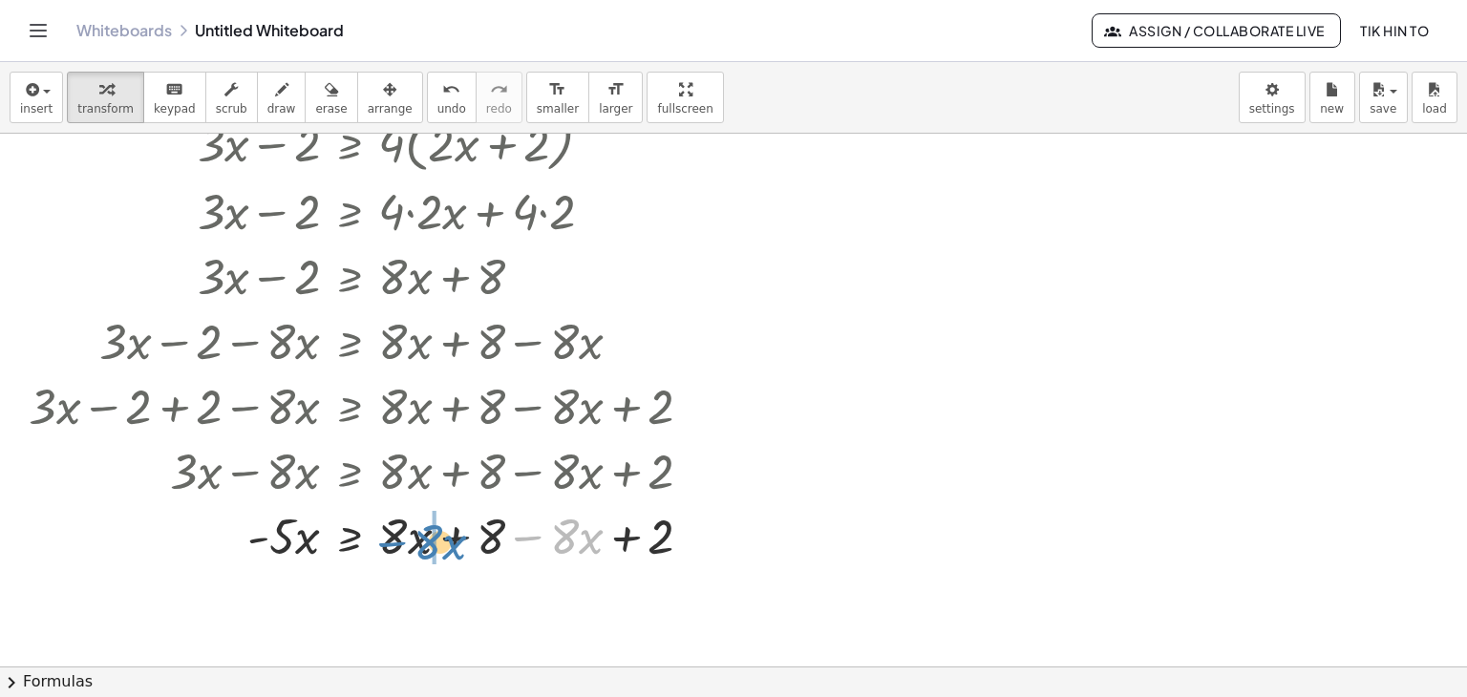
drag, startPoint x: 534, startPoint y: 541, endPoint x: 397, endPoint y: 547, distance: 136.7
click at [397, 547] on div at bounding box center [368, 534] width 698 height 65
drag, startPoint x: 522, startPoint y: 538, endPoint x: 363, endPoint y: 545, distance: 159.6
click at [363, 545] on div at bounding box center [368, 534] width 698 height 65
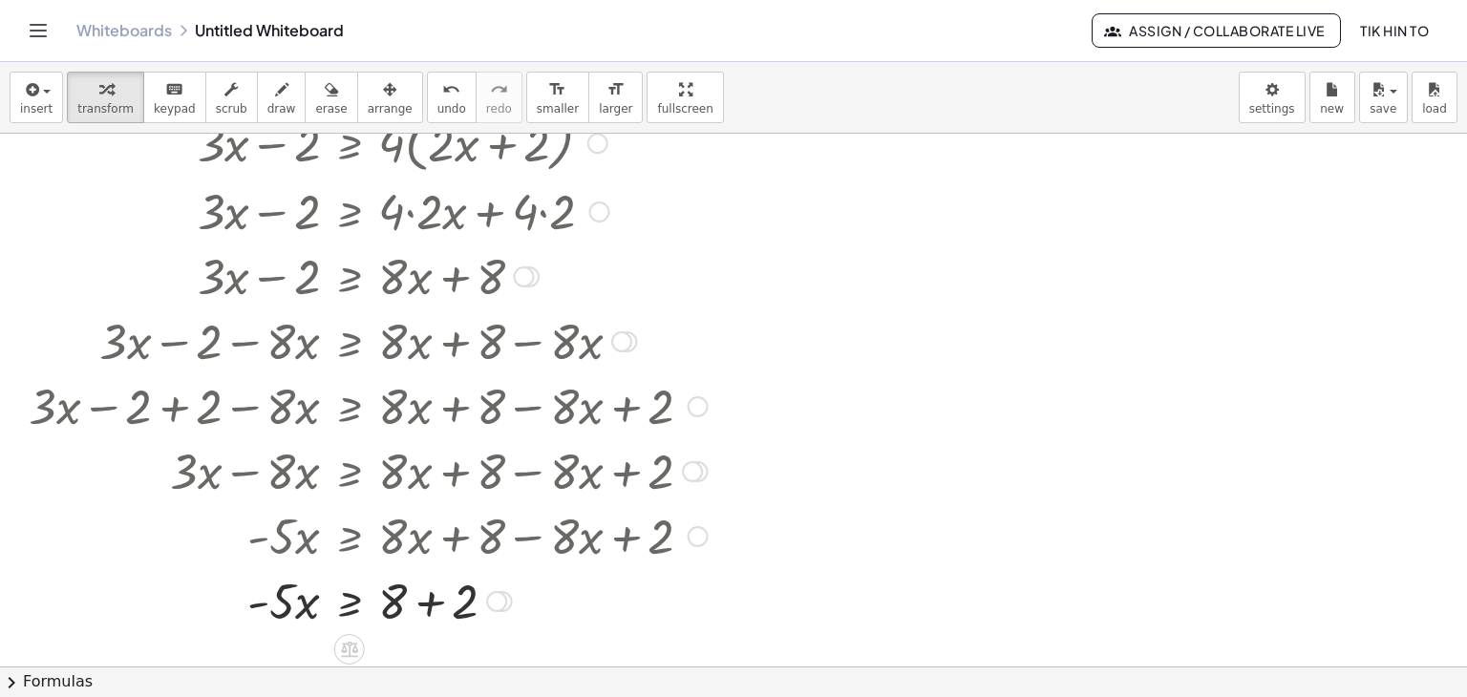
click at [428, 603] on div at bounding box center [368, 599] width 698 height 65
click at [349, 602] on div "· - 5 · x ≥ + 8 + 2 10" at bounding box center [349, 602] width 0 height 0
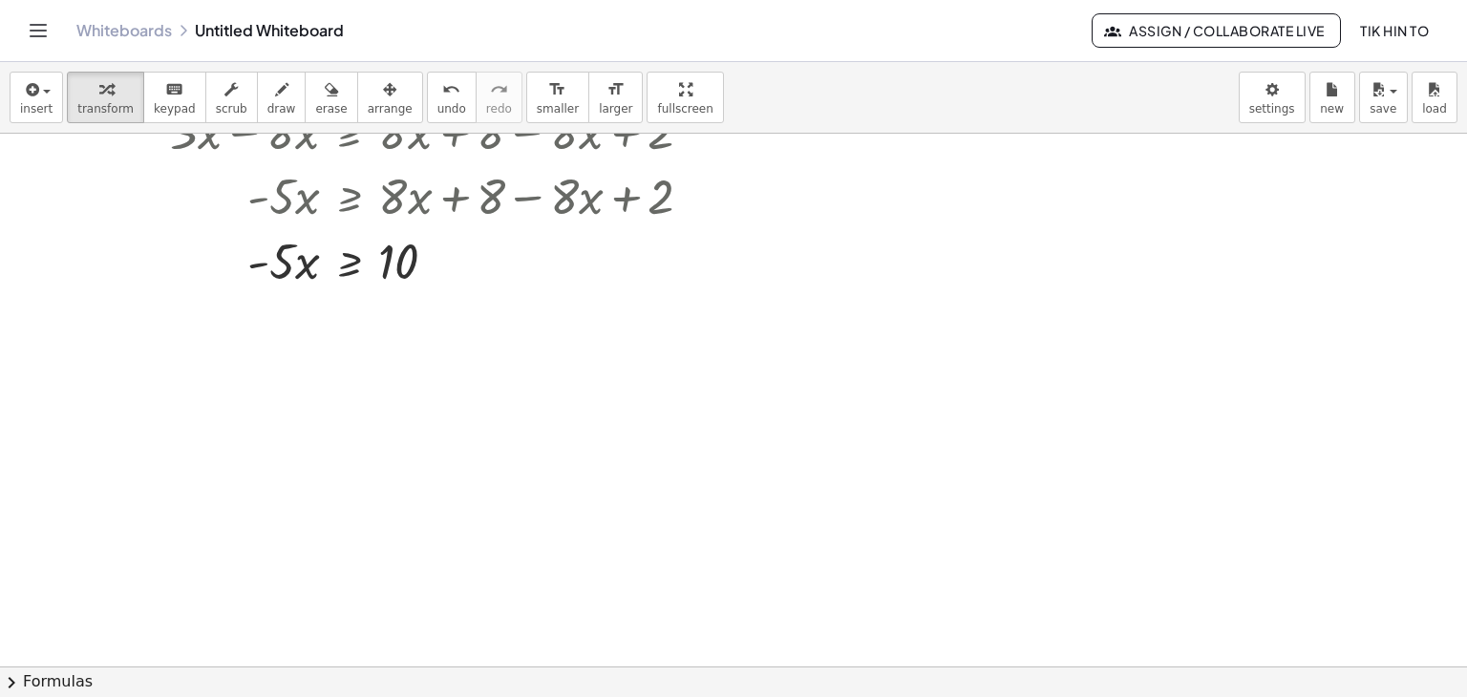
scroll to position [819, 0]
click at [267, 261] on div at bounding box center [368, 257] width 698 height 65
drag, startPoint x: 279, startPoint y: 262, endPoint x: 426, endPoint y: 293, distance: 150.4
click at [291, 355] on div at bounding box center [368, 337] width 698 height 95
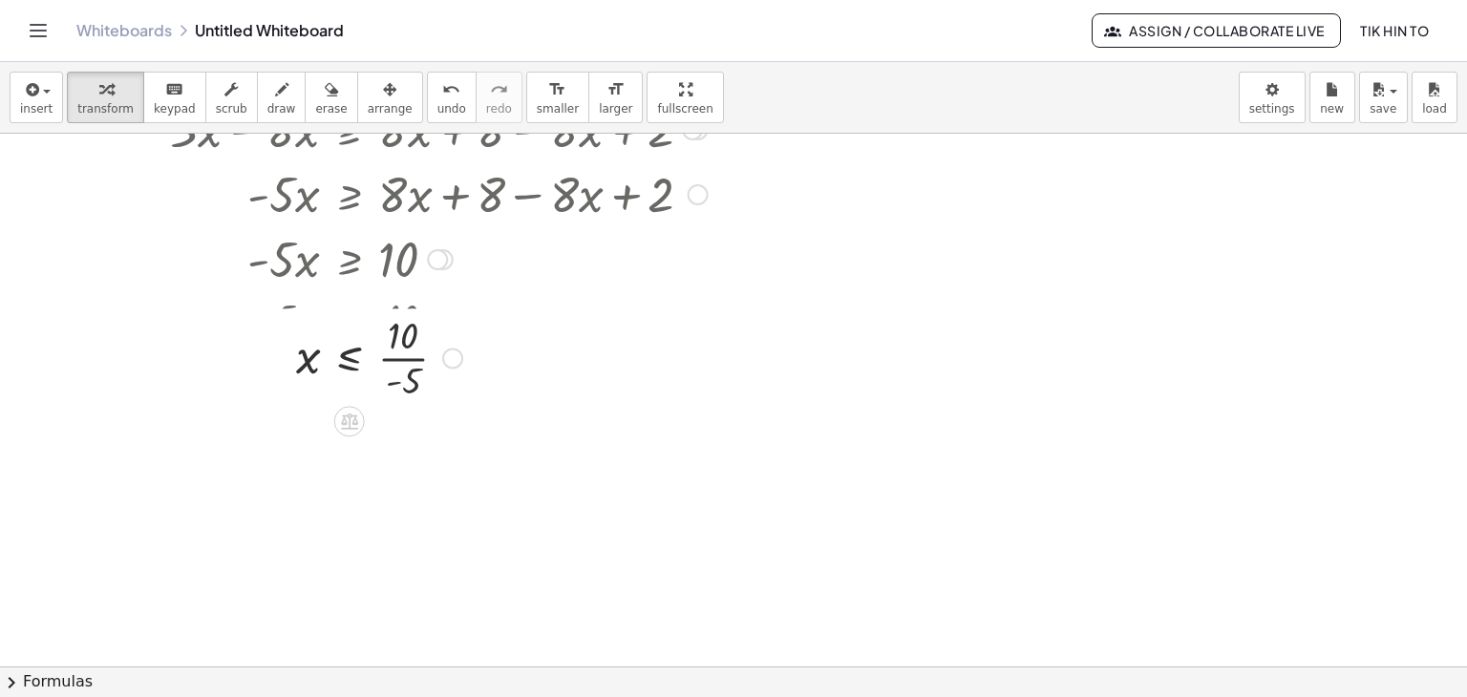
click at [405, 343] on div at bounding box center [345, 337] width 743 height 95
click at [413, 434] on div at bounding box center [368, 433] width 698 height 95
click at [413, 434] on div at bounding box center [368, 433] width 698 height 63
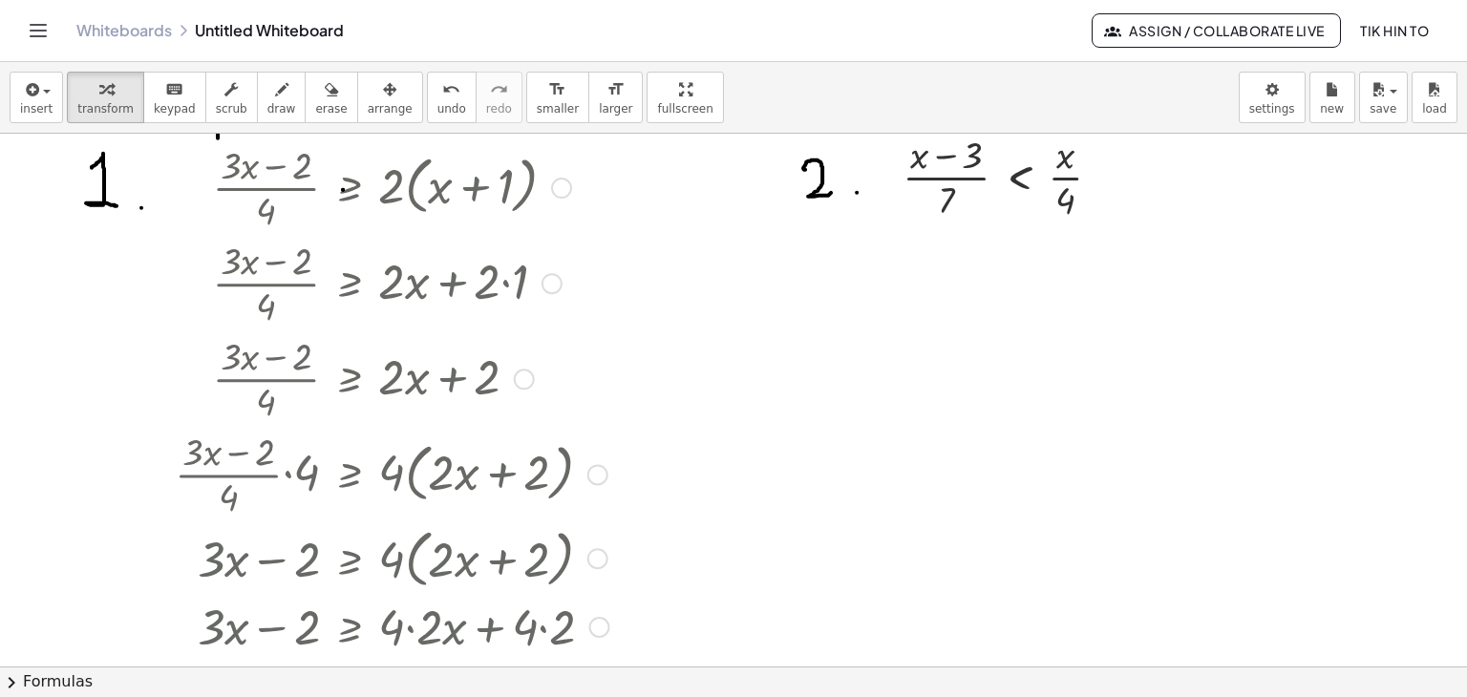
scroll to position [0, 0]
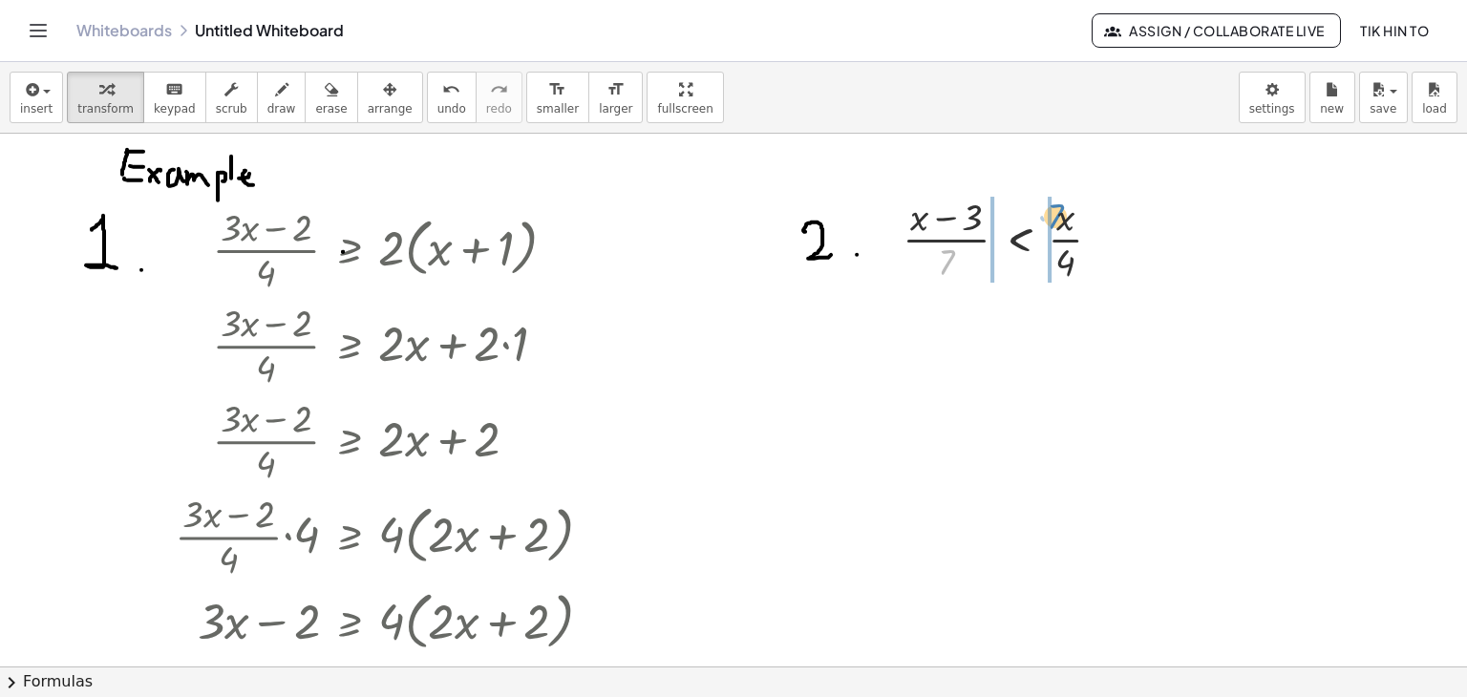
drag, startPoint x: 943, startPoint y: 268, endPoint x: 1052, endPoint y: 222, distance: 118.1
click at [1052, 222] on div at bounding box center [1009, 237] width 233 height 95
drag, startPoint x: 949, startPoint y: 257, endPoint x: 1096, endPoint y: 229, distance: 149.6
click at [1096, 229] on div at bounding box center [1009, 237] width 233 height 95
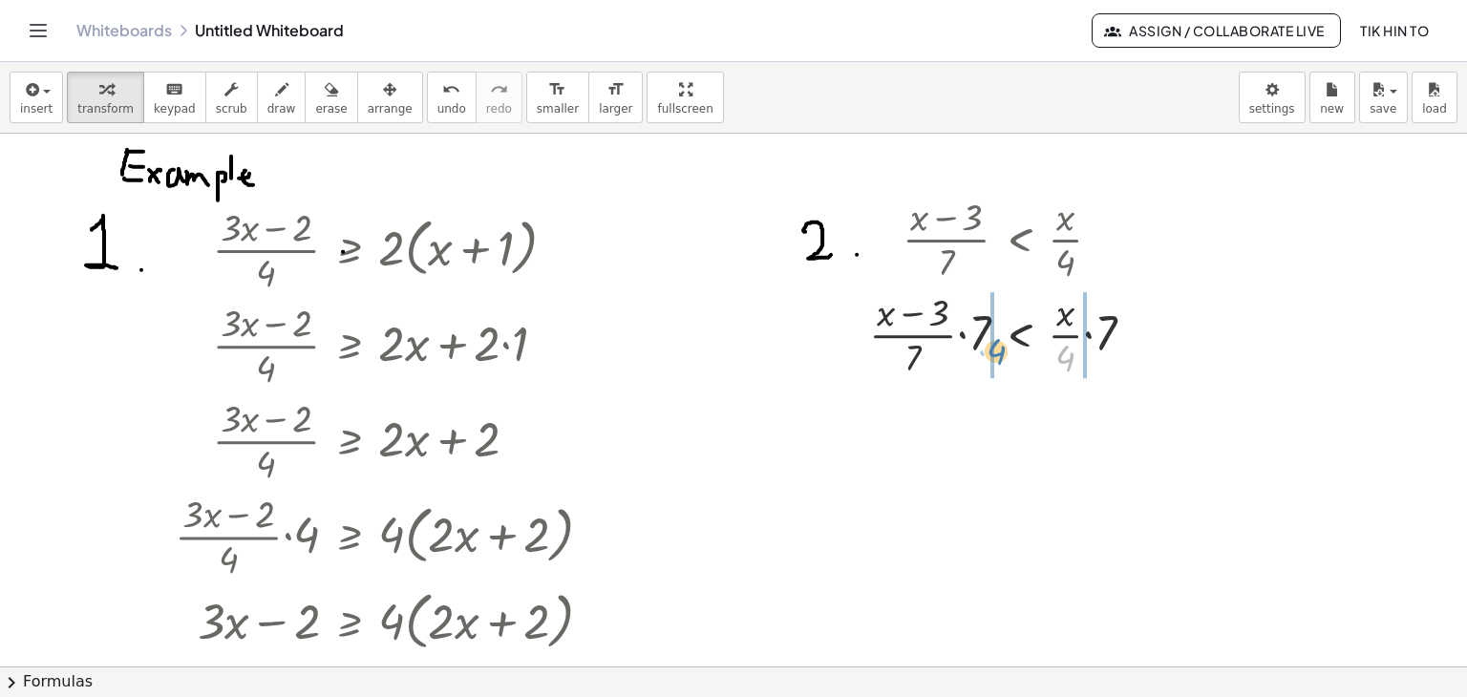
drag, startPoint x: 1071, startPoint y: 358, endPoint x: 1002, endPoint y: 351, distance: 70.0
click at [1002, 351] on div at bounding box center [1009, 332] width 300 height 95
drag, startPoint x: 941, startPoint y: 333, endPoint x: 944, endPoint y: 345, distance: 11.8
click at [944, 345] on div at bounding box center [1008, 332] width 375 height 95
drag, startPoint x: 978, startPoint y: 337, endPoint x: 836, endPoint y: 310, distance: 143.8
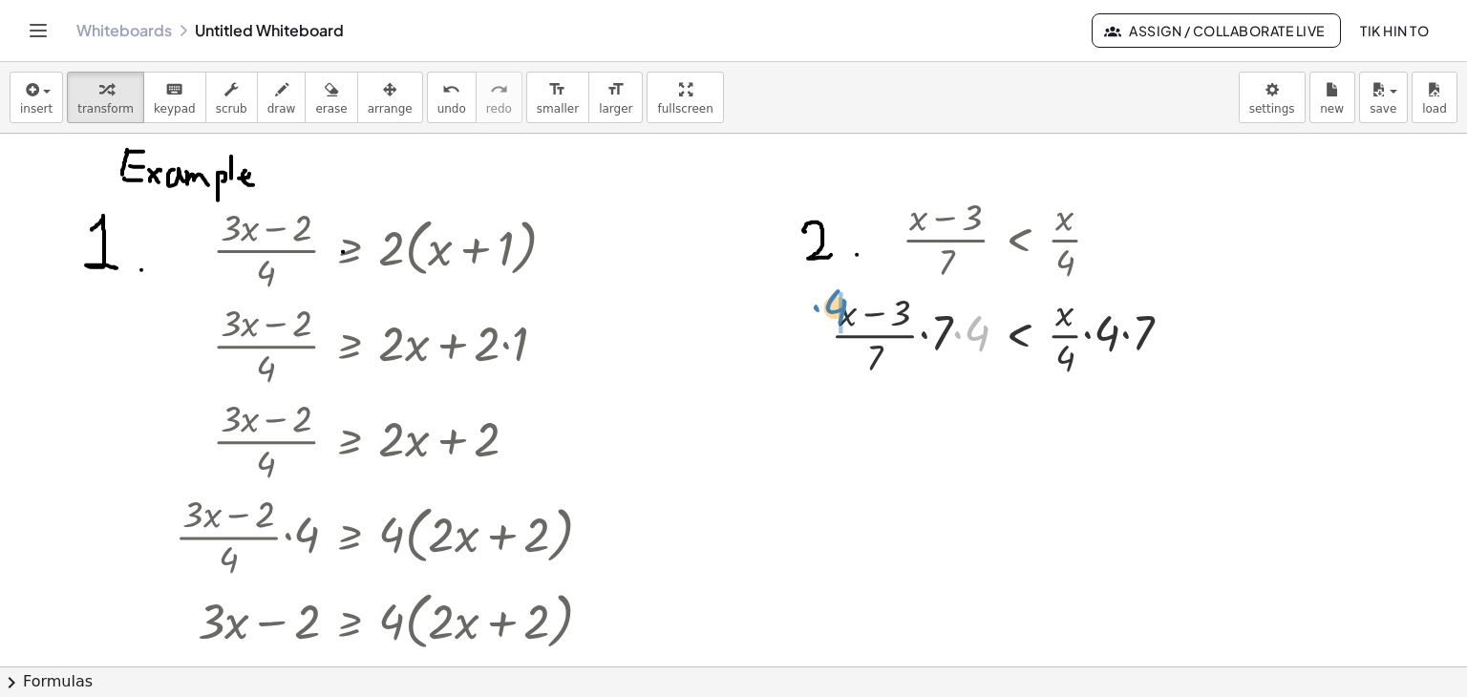
click at [836, 310] on div at bounding box center [1008, 332] width 375 height 95
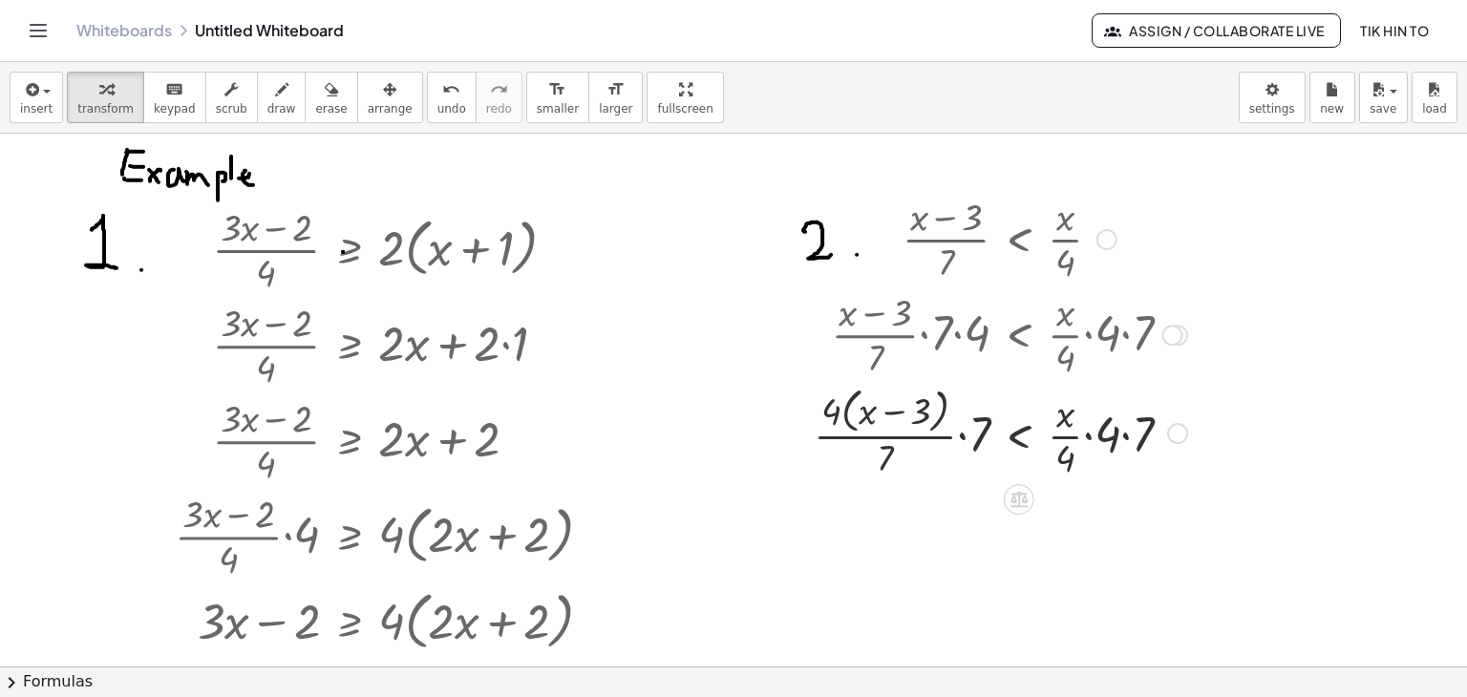
click at [1151, 296] on div at bounding box center [1000, 332] width 392 height 95
drag, startPoint x: 1150, startPoint y: 424, endPoint x: 1065, endPoint y: 411, distance: 86.0
click at [1065, 411] on div at bounding box center [1000, 431] width 392 height 101
click at [982, 433] on div at bounding box center [1000, 431] width 392 height 101
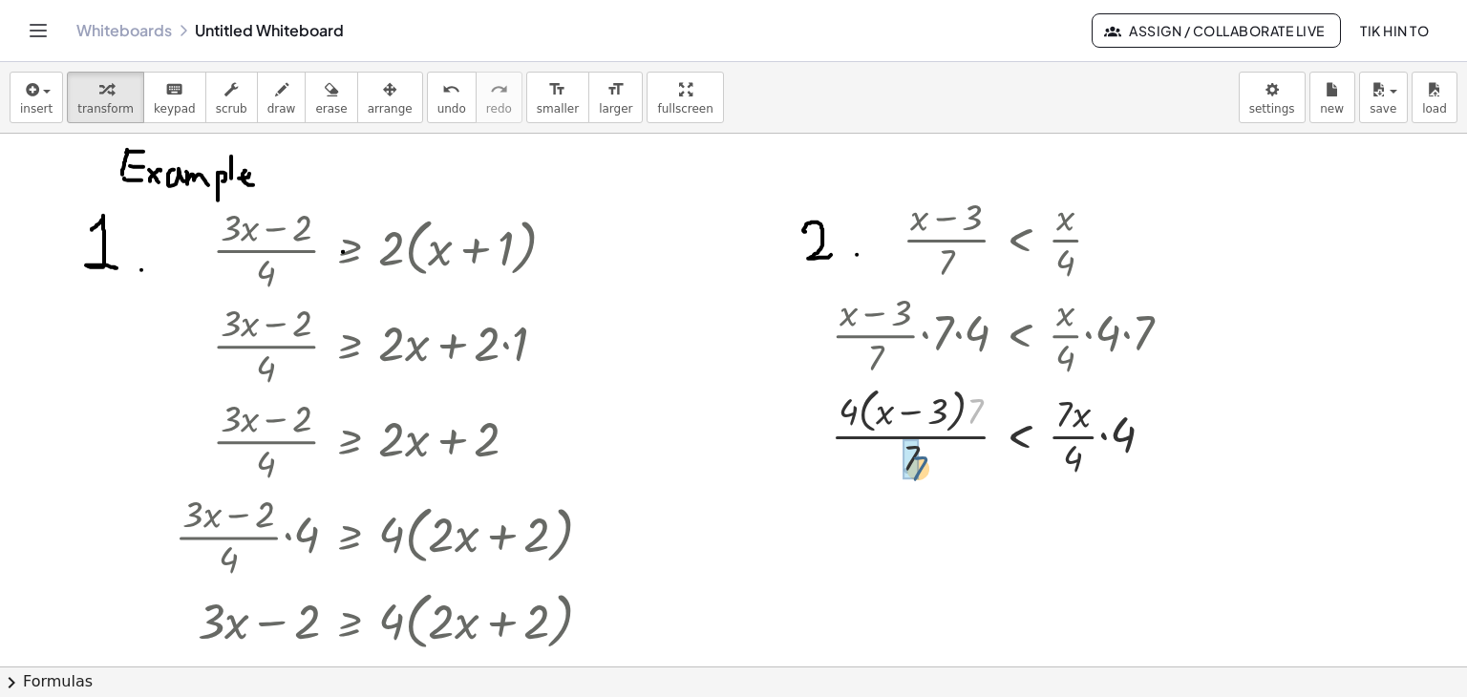
drag, startPoint x: 974, startPoint y: 405, endPoint x: 917, endPoint y: 462, distance: 81.0
click at [1130, 438] on div at bounding box center [1004, 431] width 386 height 95
click at [1019, 433] on div "· 7 · ( + x − 3 ) < · x · 7 · 7 · · 7 · 4 · 4 · 4" at bounding box center [1019, 433] width 0 height 0
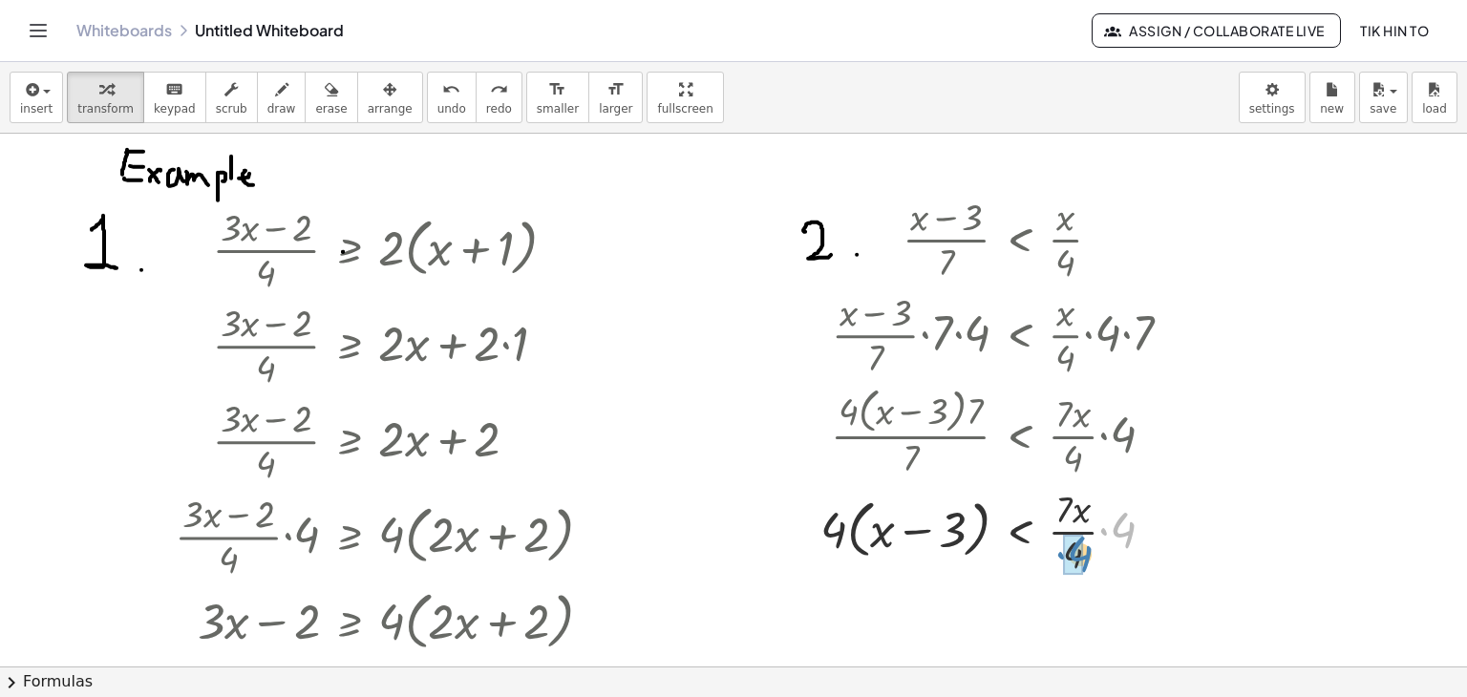
drag, startPoint x: 1124, startPoint y: 527, endPoint x: 1081, endPoint y: 551, distance: 49.2
drag, startPoint x: 826, startPoint y: 541, endPoint x: 886, endPoint y: 543, distance: 60.2
click at [886, 543] on div at bounding box center [1004, 530] width 386 height 73
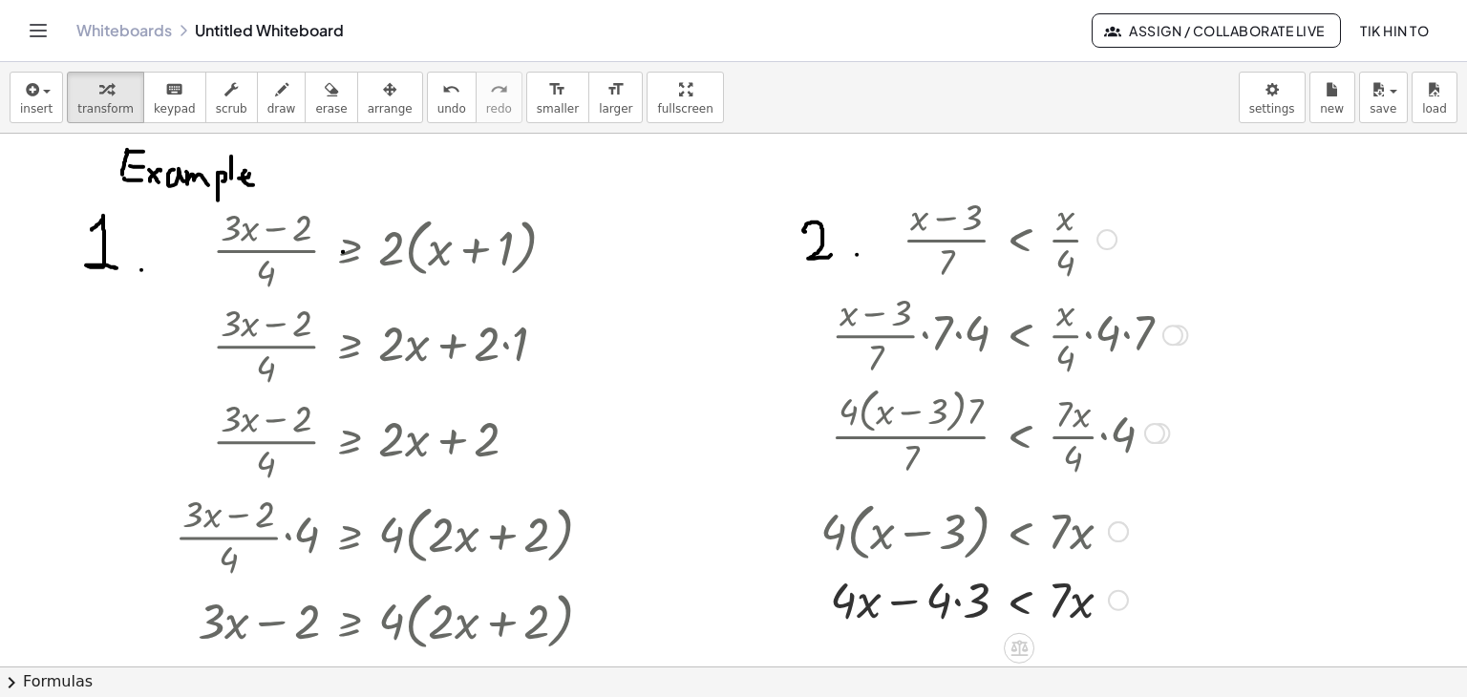
click at [970, 609] on div at bounding box center [1004, 598] width 386 height 65
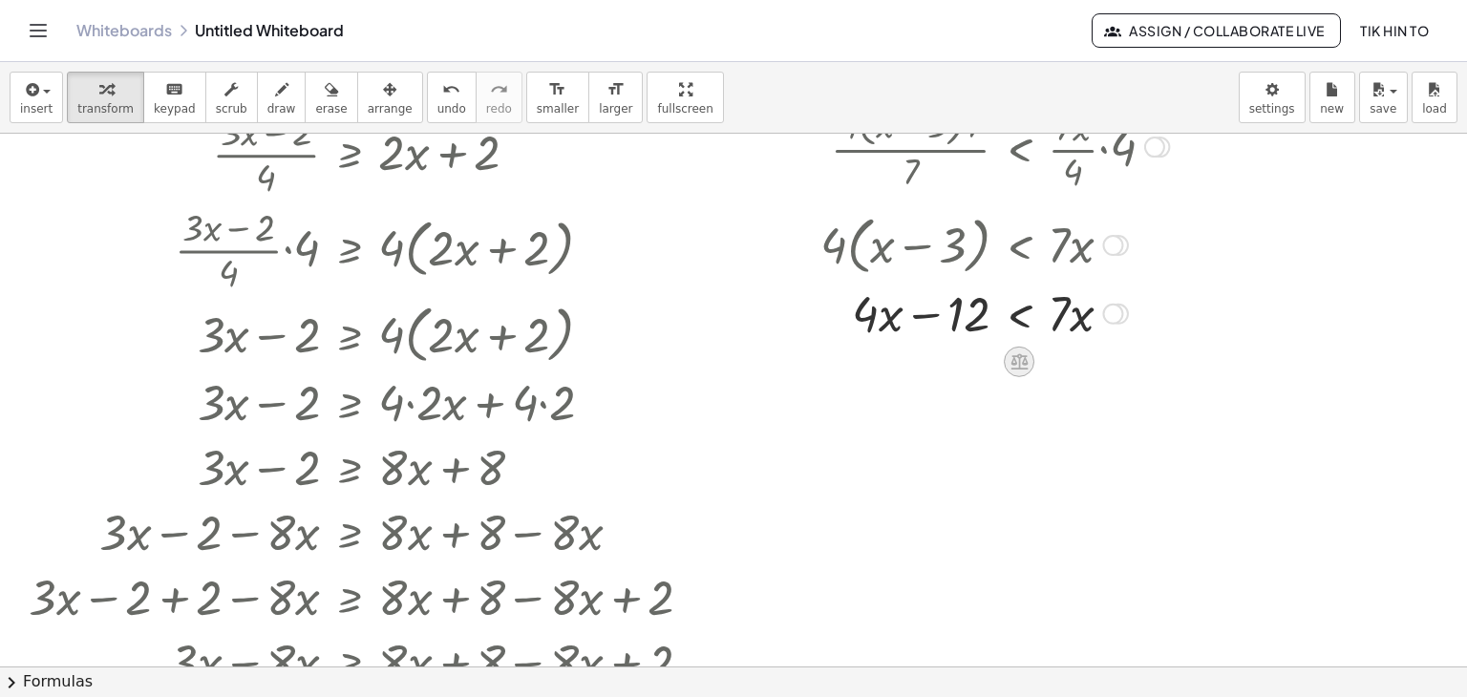
drag, startPoint x: 1035, startPoint y: 375, endPoint x: 1024, endPoint y: 369, distance: 13.3
click at [1024, 369] on icon at bounding box center [1019, 361] width 20 height 20
click at [983, 356] on span "−" at bounding box center [980, 362] width 11 height 28
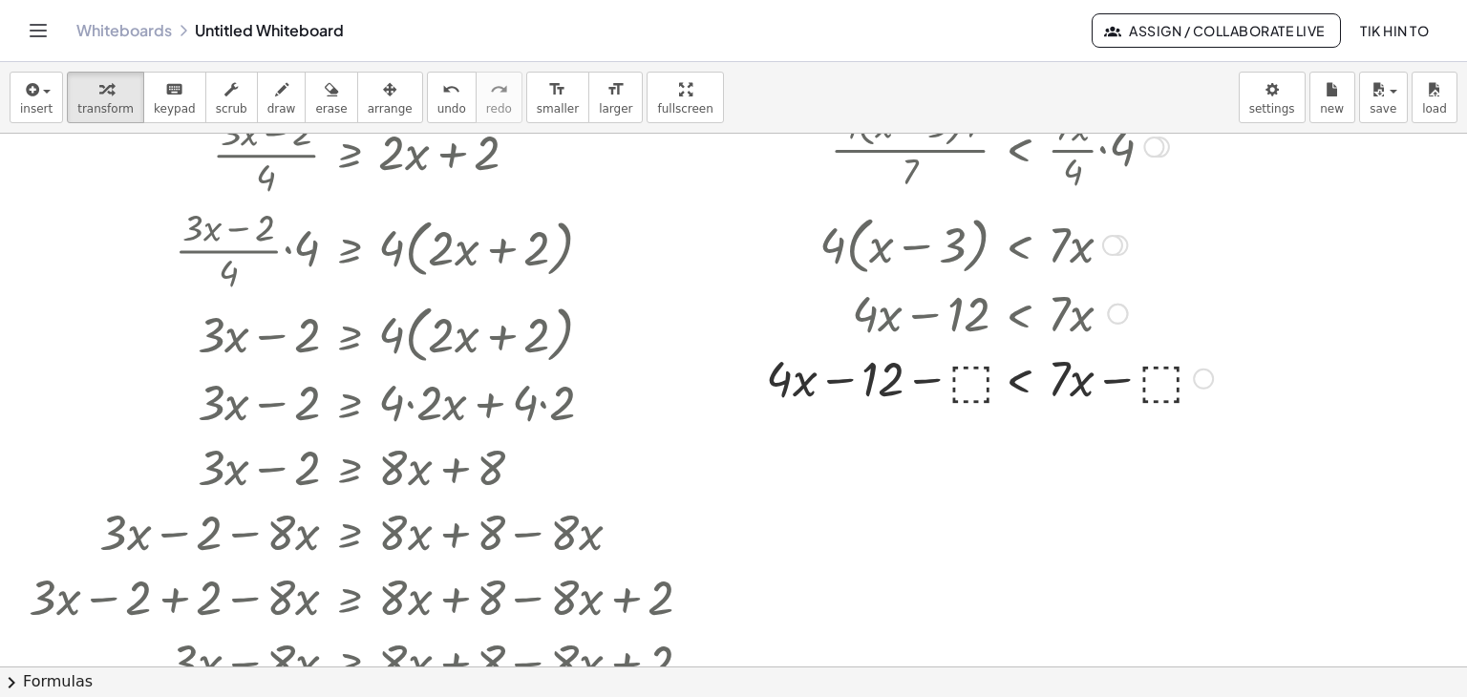
click at [982, 374] on div at bounding box center [989, 377] width 466 height 65
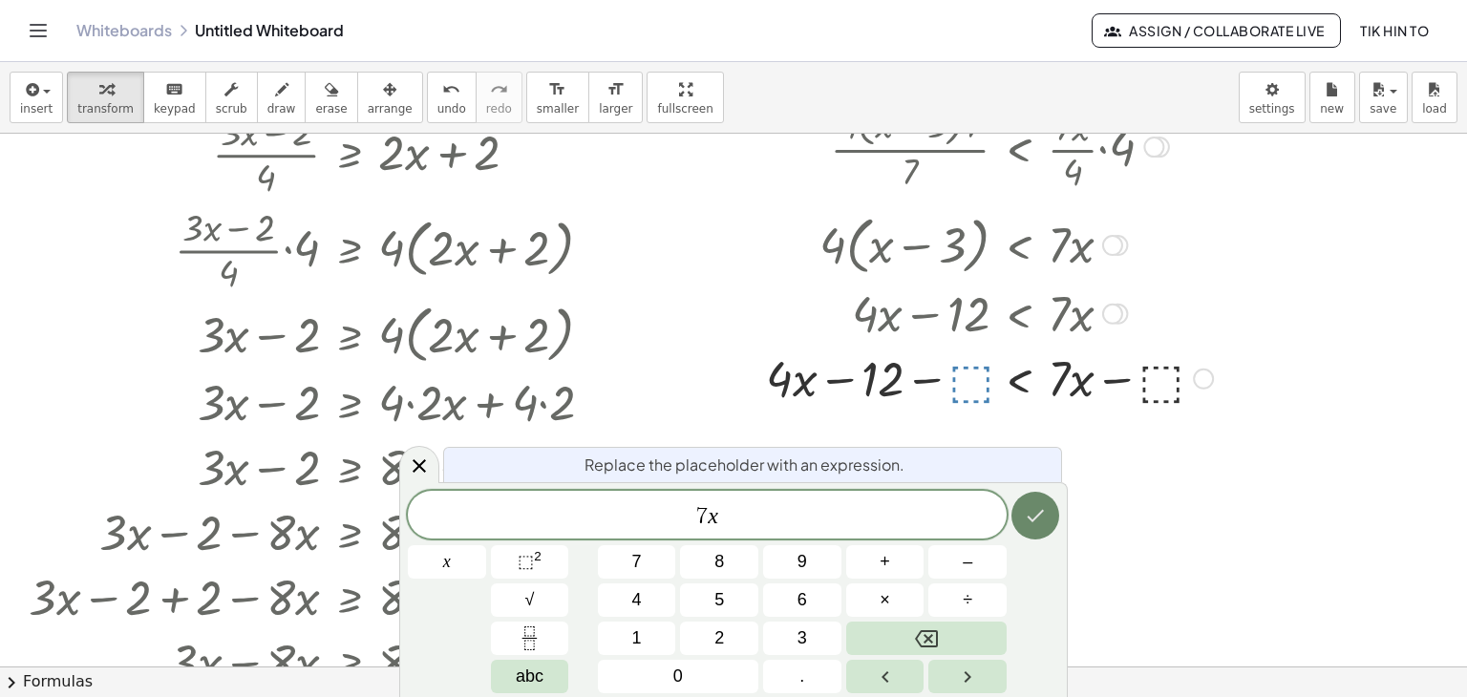
click at [1034, 523] on icon "Done" at bounding box center [1035, 515] width 23 height 23
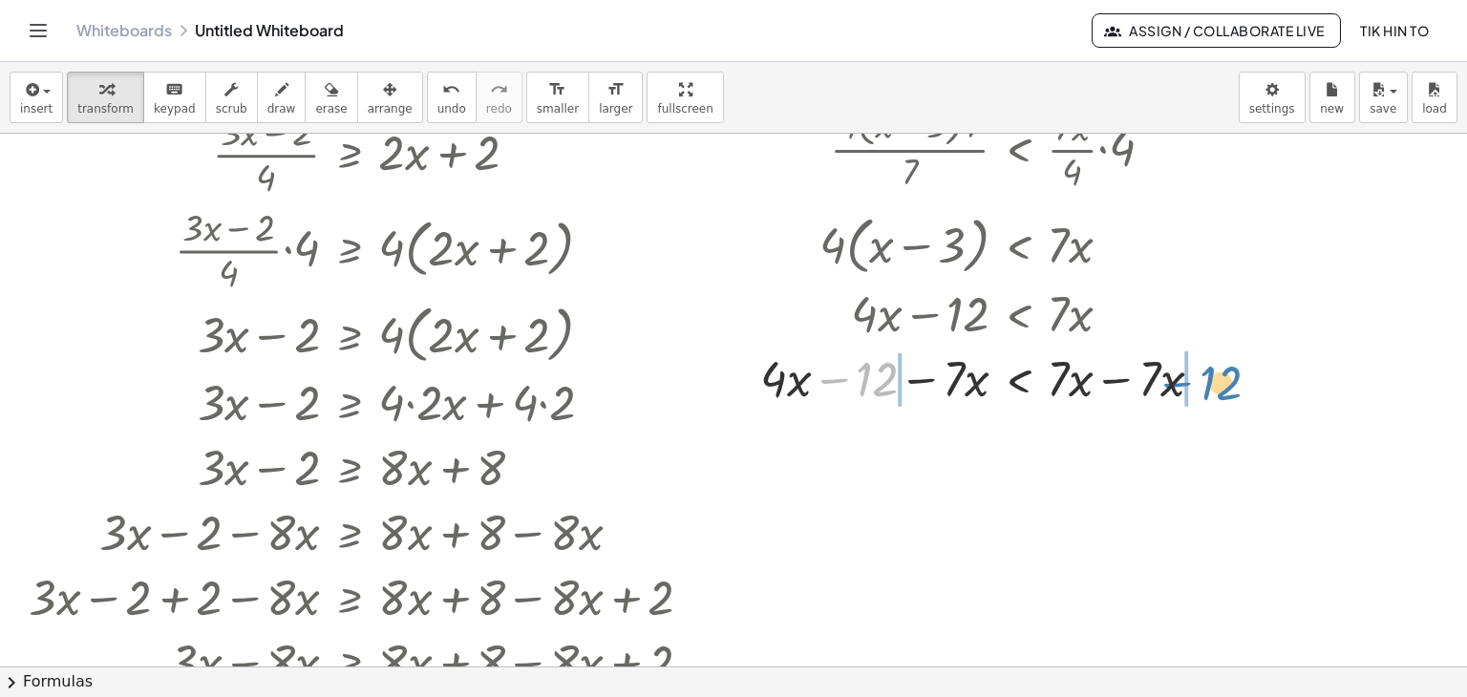
drag, startPoint x: 833, startPoint y: 384, endPoint x: 1180, endPoint y: 382, distance: 347.5
click at [1179, 384] on div at bounding box center [988, 377] width 477 height 65
drag, startPoint x: 832, startPoint y: 383, endPoint x: 742, endPoint y: 383, distance: 89.8
click at [742, 383] on div at bounding box center [989, 377] width 651 height 65
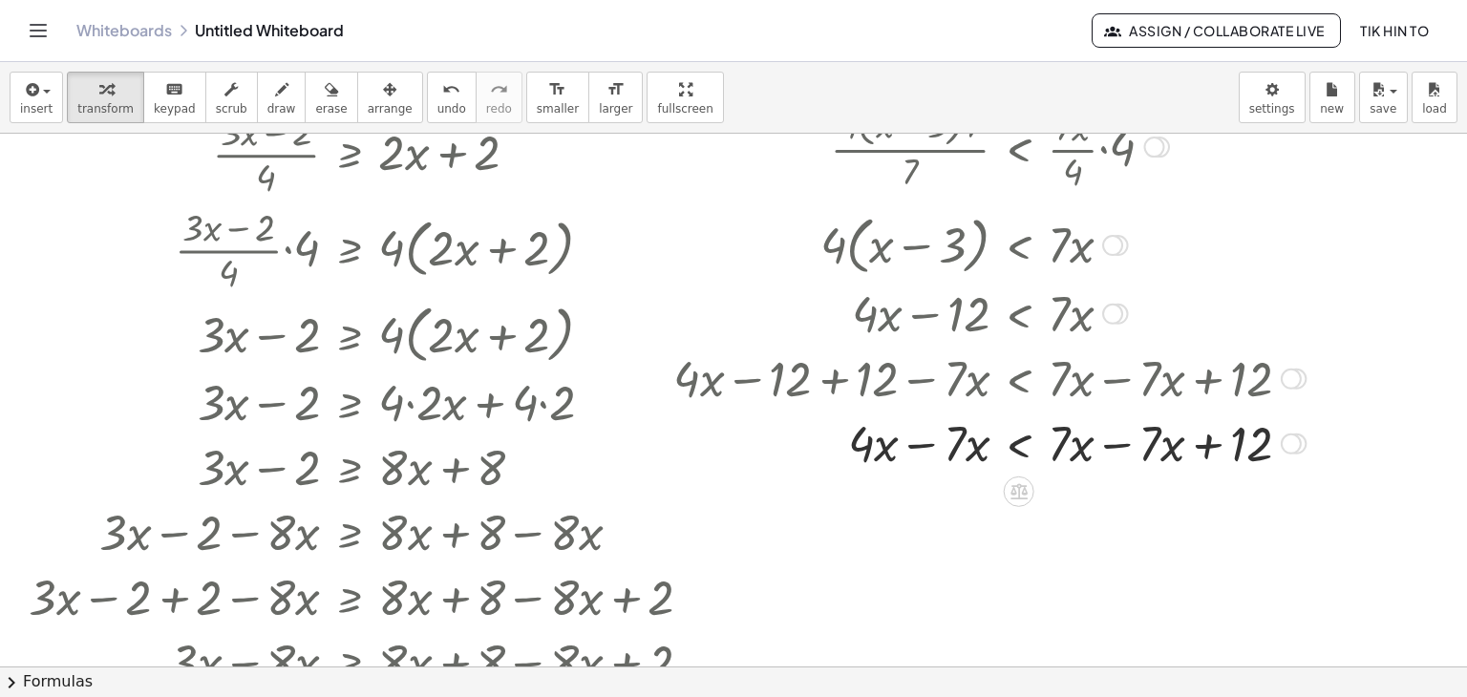
click at [928, 446] on div at bounding box center [989, 442] width 651 height 65
click at [1111, 444] on div at bounding box center [989, 442] width 651 height 65
click at [1280, 444] on div at bounding box center [1290, 443] width 21 height 21
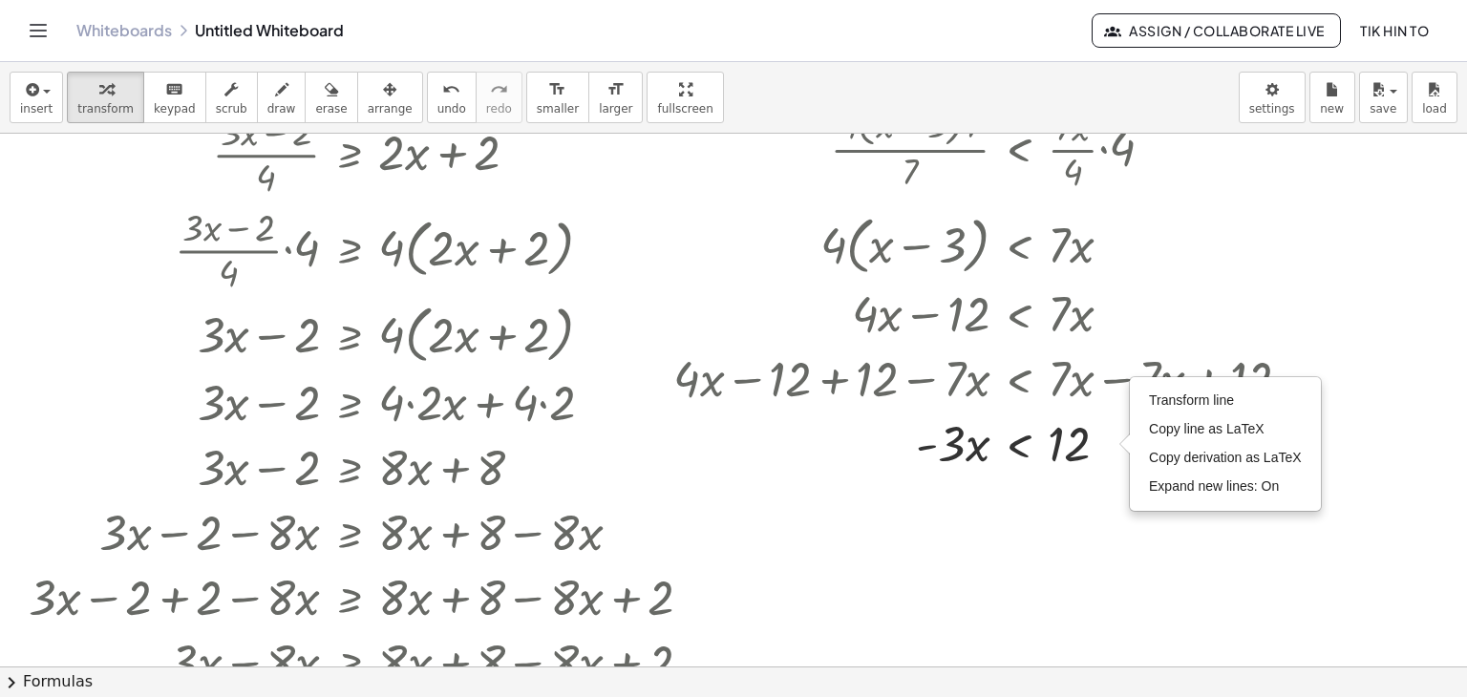
click at [1108, 553] on div at bounding box center [733, 380] width 1467 height 1067
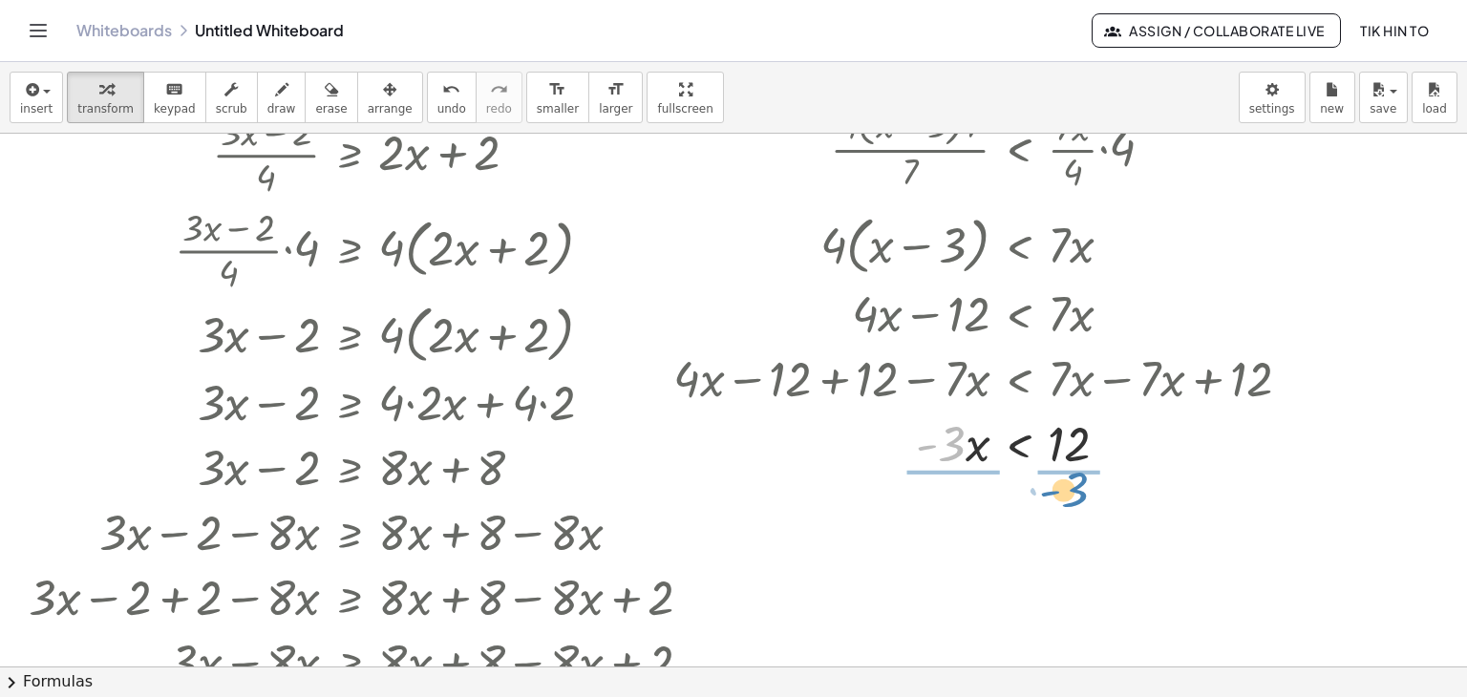
drag, startPoint x: 951, startPoint y: 444, endPoint x: 1075, endPoint y: 488, distance: 131.7
click at [1075, 488] on div "· ( + · 3 · x − 2 ) · 4 ≥ · 2 · ( + x + 1 ) · ( + · 3 · x − 2 ) · 4 ≥ + · 2 · x…" at bounding box center [733, 380] width 1467 height 1067
click at [959, 467] on div at bounding box center [989, 441] width 651 height 95
click at [1086, 473] on div at bounding box center [989, 441] width 651 height 95
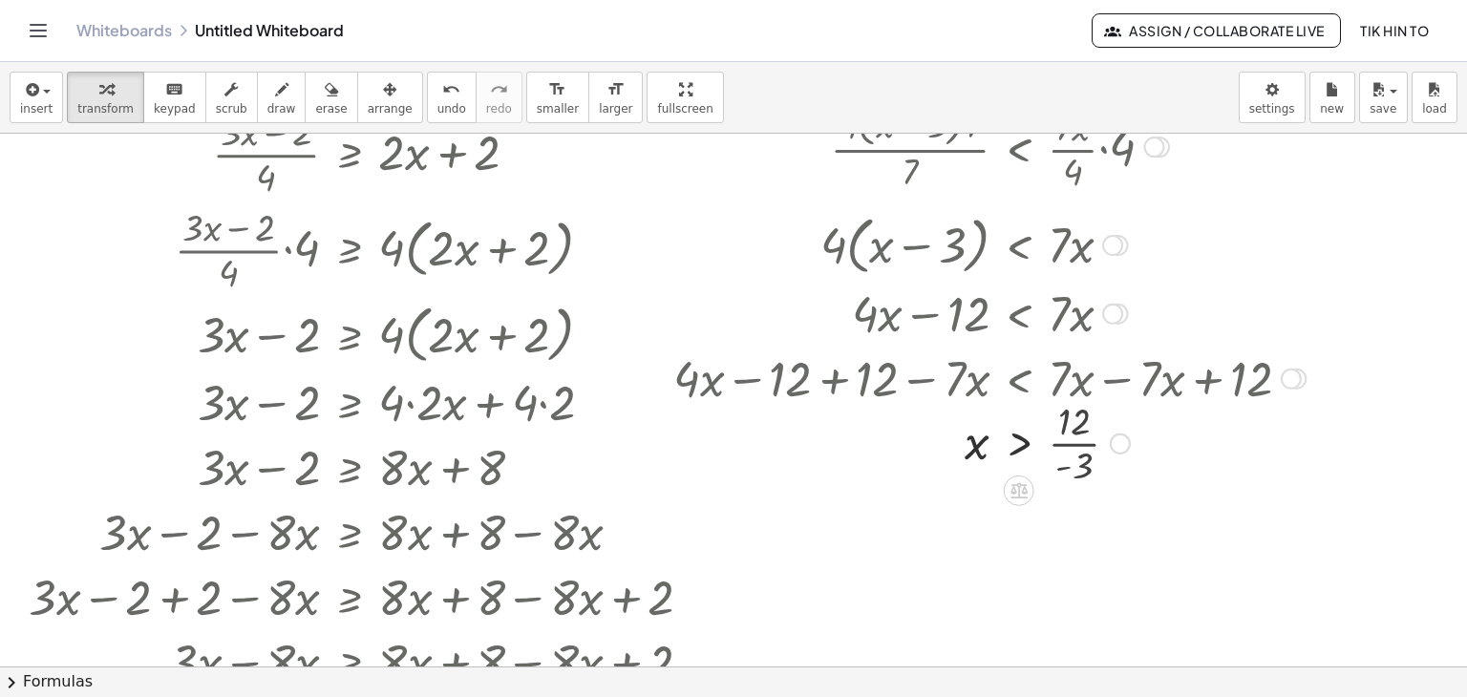
click at [1086, 473] on div "· ( + x − 3 ) · 7 < · x · 4 · · ( + x − 3 ) · 7 · 7 < · · x · 4 · 7 · · ( + x −…" at bounding box center [981, 189] width 675 height 580
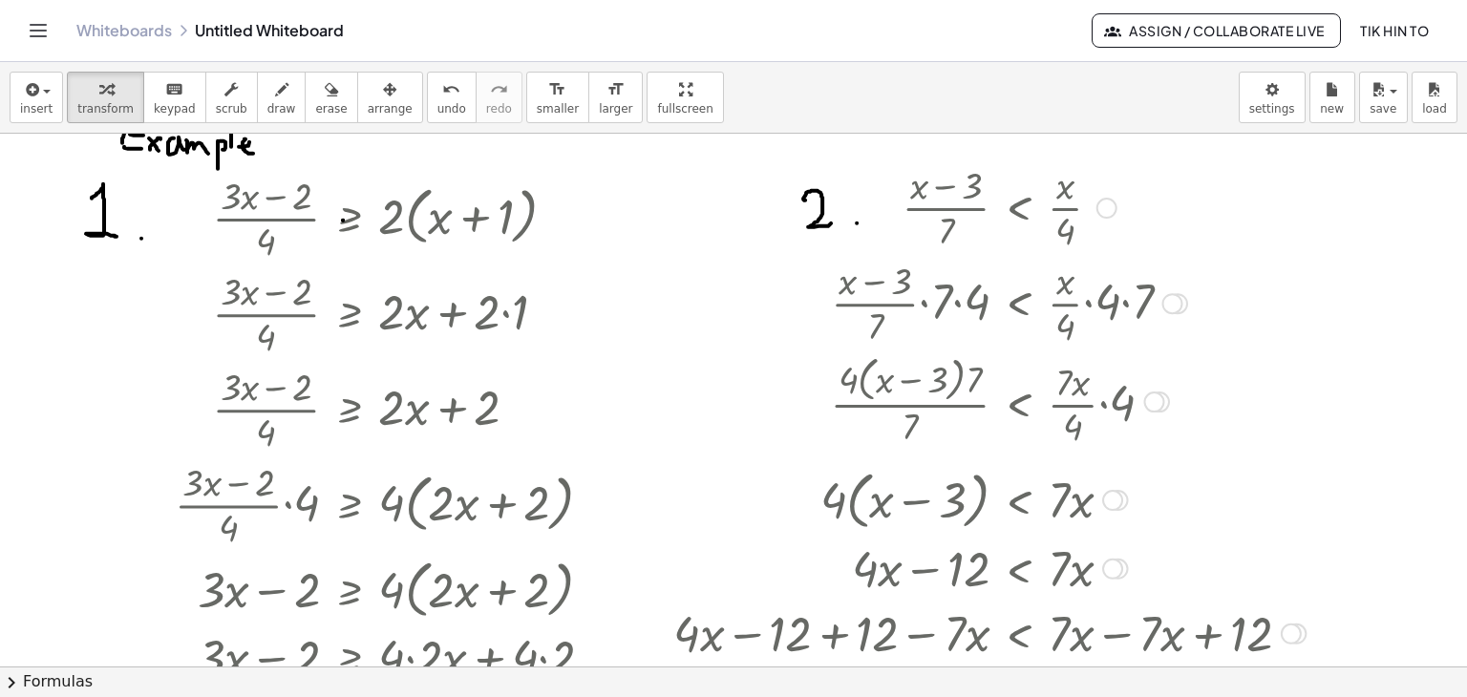
scroll to position [0, 0]
